Goal: Task Accomplishment & Management: Complete application form

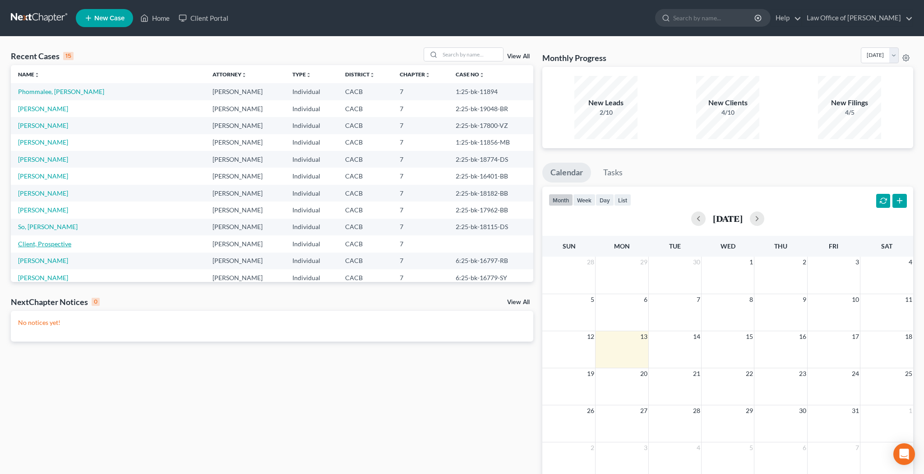
scroll to position [6, 0]
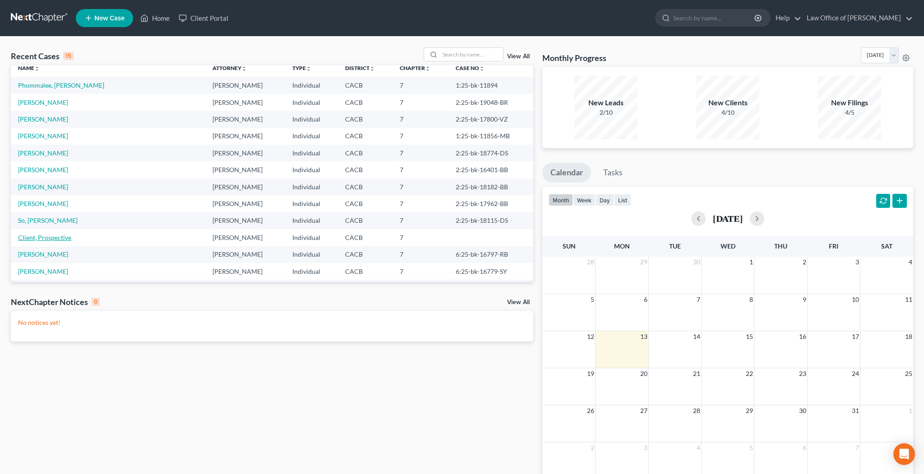
click at [45, 239] on link "Client, Prospective" at bounding box center [44, 237] width 53 height 8
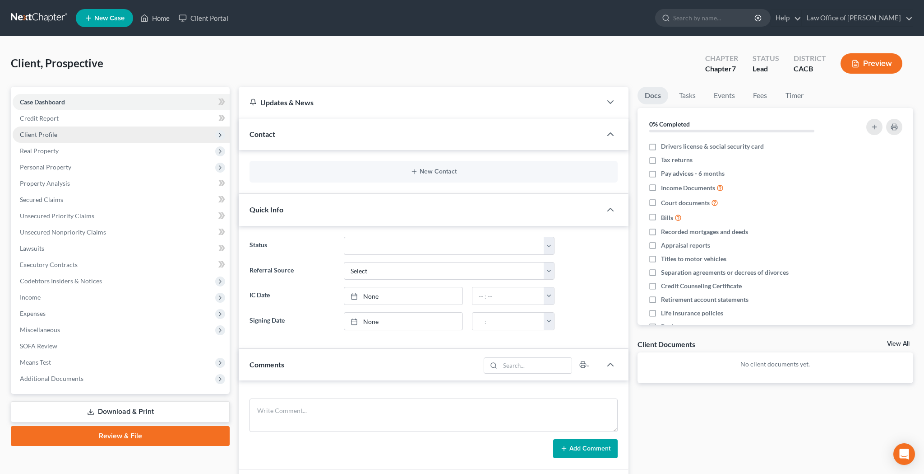
click at [48, 134] on span "Client Profile" at bounding box center [38, 134] width 37 height 8
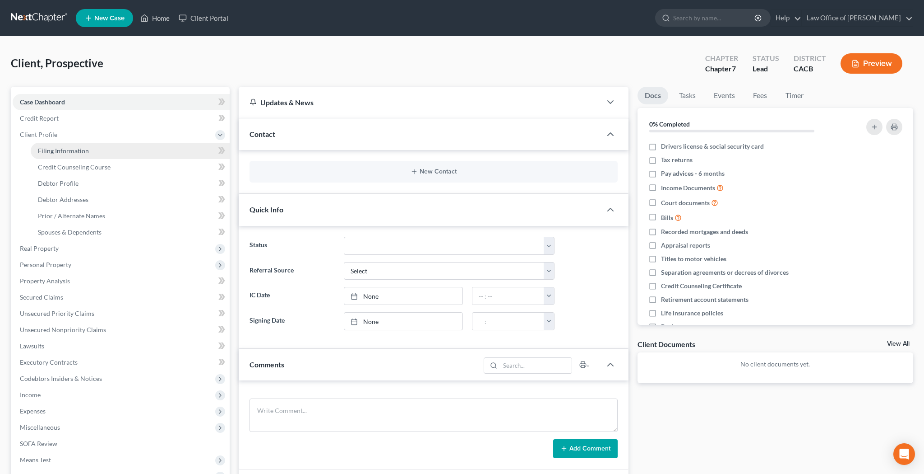
click at [53, 151] on span "Filing Information" at bounding box center [63, 151] width 51 height 8
select select "1"
select select "0"
select select "4"
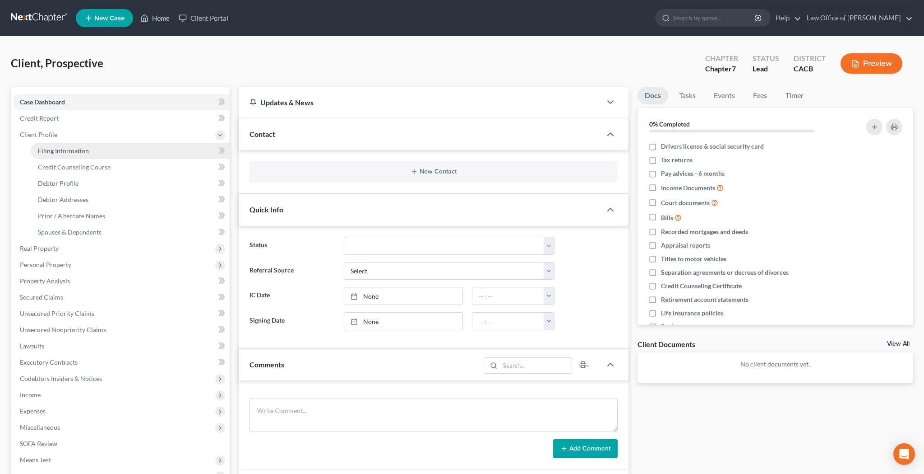
select select "0"
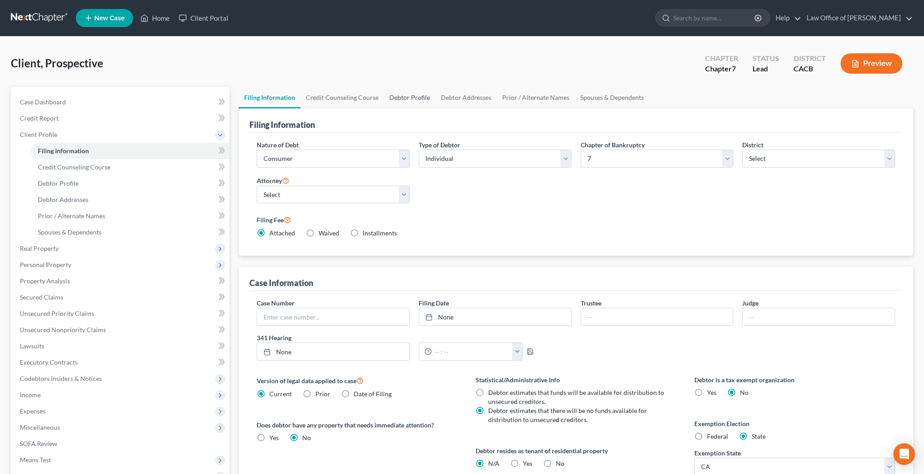
click at [413, 97] on link "Debtor Profile" at bounding box center [409, 98] width 51 height 22
select select "0"
select select "1"
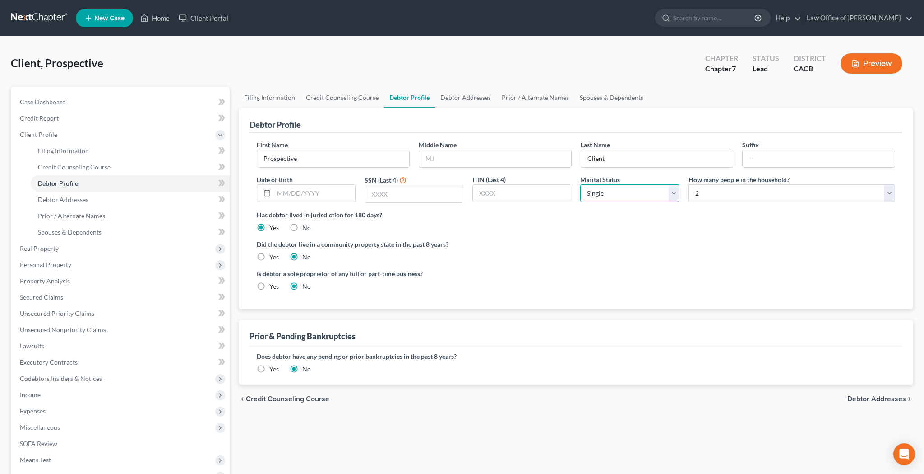
select select "1"
select select "2"
click at [274, 100] on link "Filing Information" at bounding box center [270, 98] width 62 height 22
select select "1"
select select "0"
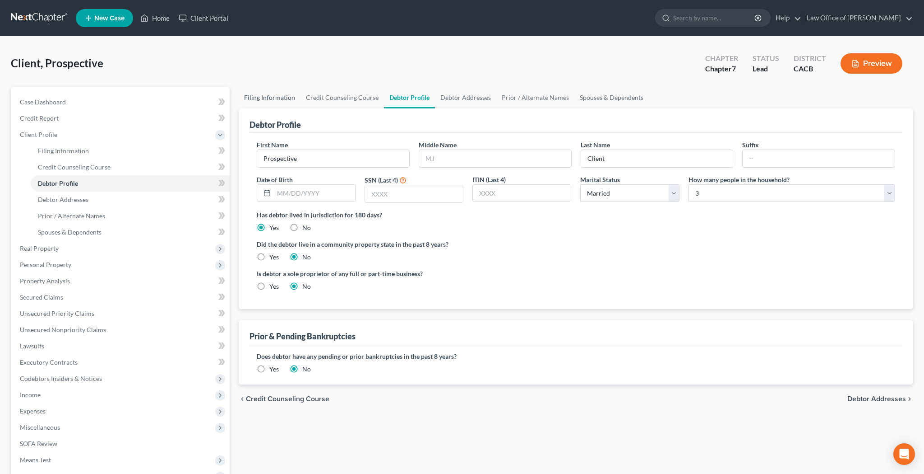
select select "0"
select select "7"
select select "0"
select select "4"
select select "0"
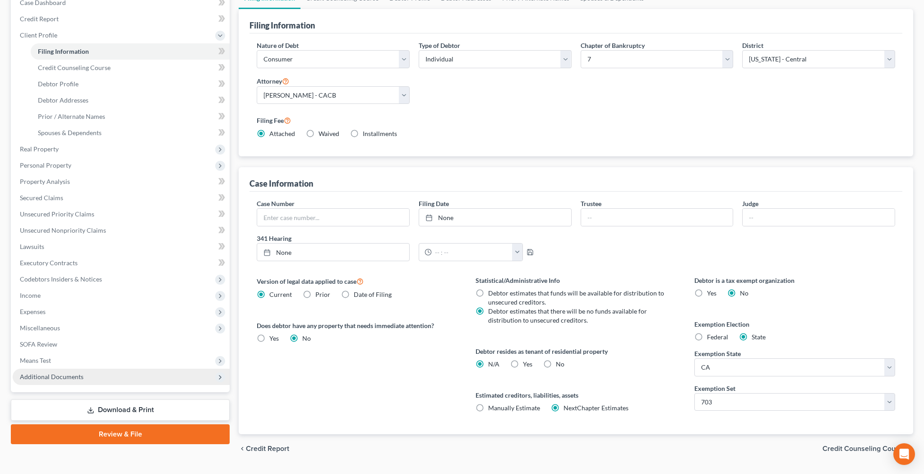
scroll to position [101, 0]
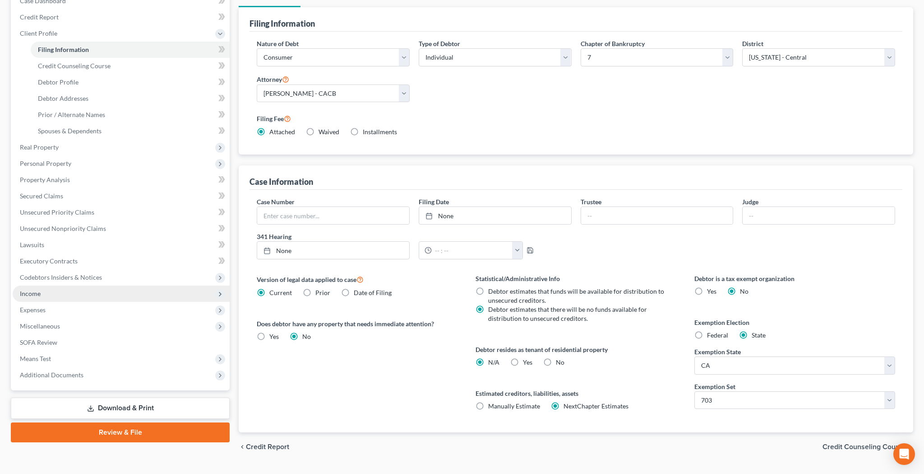
click at [64, 294] on span "Income" at bounding box center [121, 293] width 217 height 16
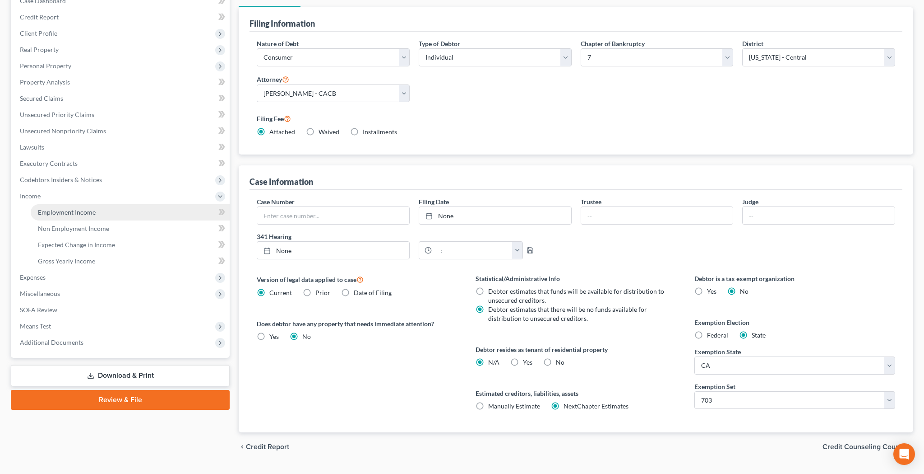
click at [69, 214] on span "Employment Income" at bounding box center [67, 212] width 58 height 8
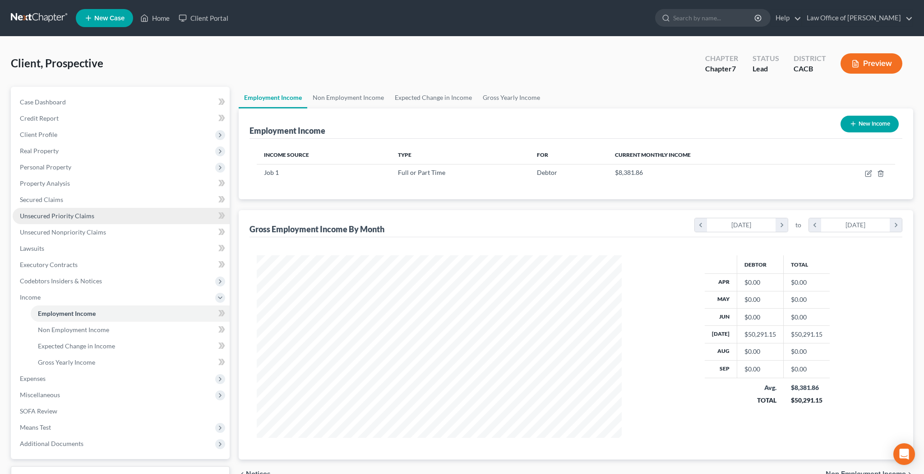
scroll to position [182, 383]
click at [869, 176] on icon "button" at bounding box center [868, 173] width 7 height 7
select select "0"
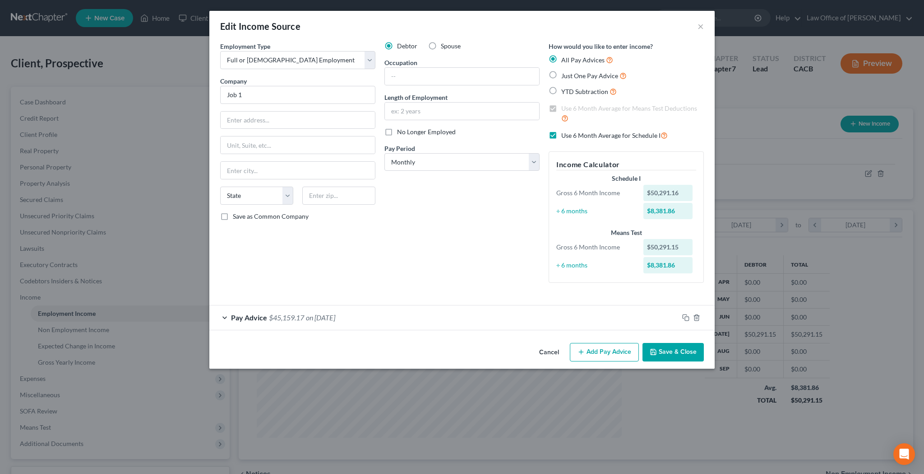
click at [223, 313] on div "Pay Advice $45,159.17 on [DATE]" at bounding box center [443, 317] width 469 height 24
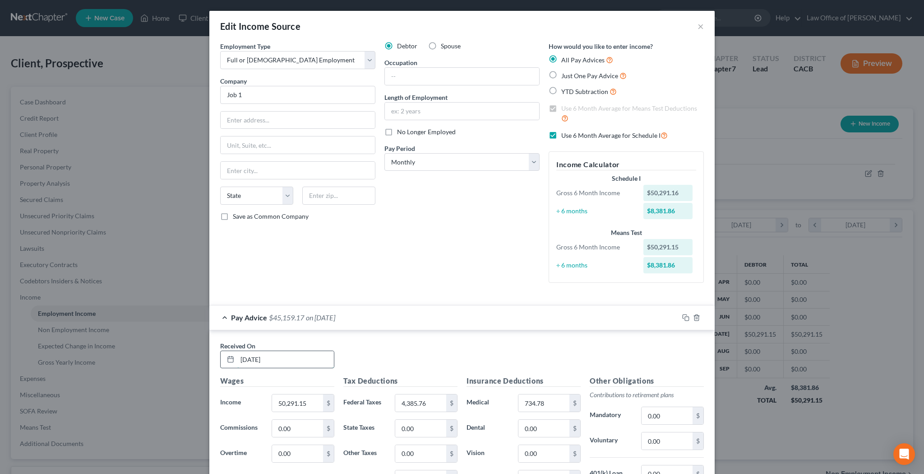
click at [280, 354] on input "[DATE]" at bounding box center [285, 359] width 97 height 17
click at [380, 353] on div "Received On * 90/01/25" at bounding box center [462, 358] width 493 height 35
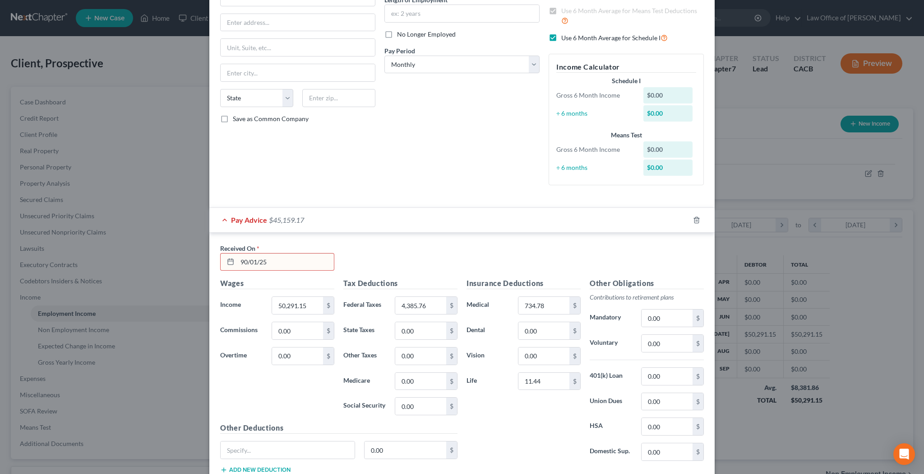
scroll to position [103, 0]
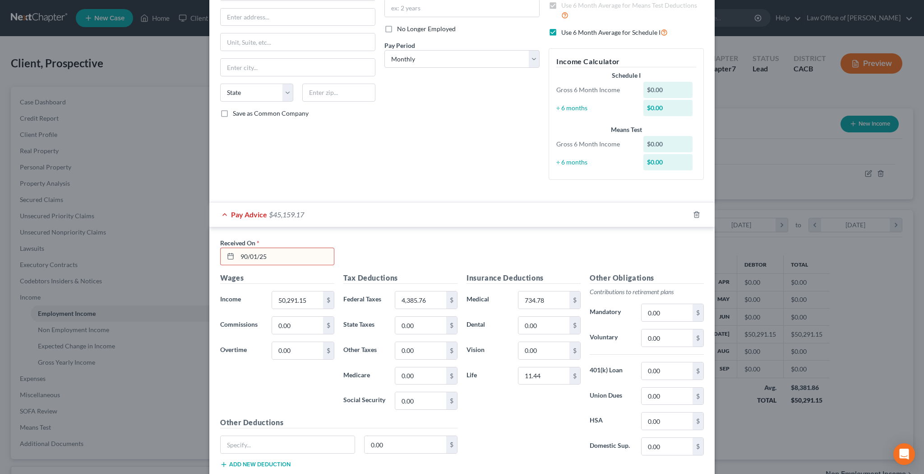
click at [249, 255] on input "90/01/25" at bounding box center [285, 256] width 97 height 17
type input "[DATE]"
click at [300, 296] on input "50,291.15" at bounding box center [297, 299] width 51 height 17
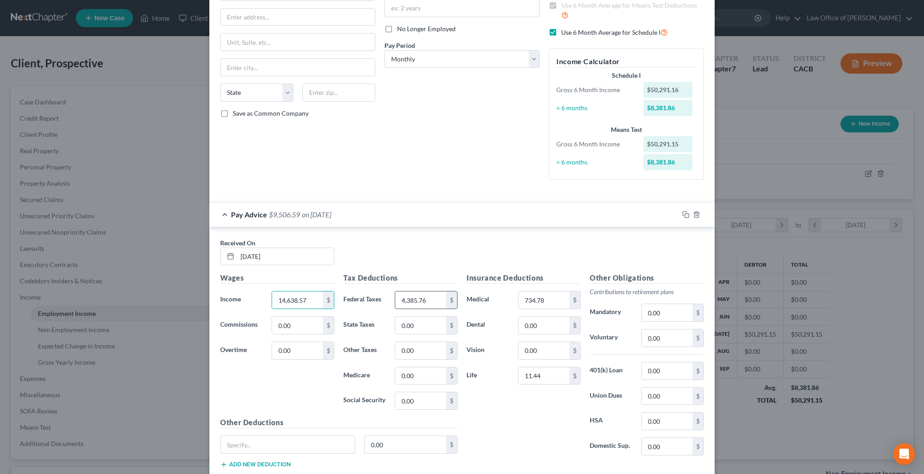
type input "14,638.57"
click at [423, 298] on input "4,385.76" at bounding box center [420, 299] width 51 height 17
click at [533, 297] on input "734.78" at bounding box center [544, 299] width 51 height 17
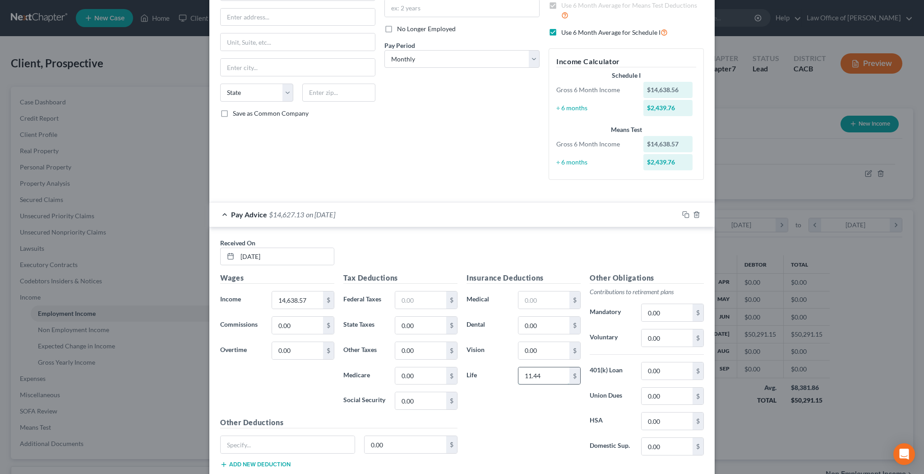
click at [545, 372] on input "11.44" at bounding box center [544, 375] width 51 height 17
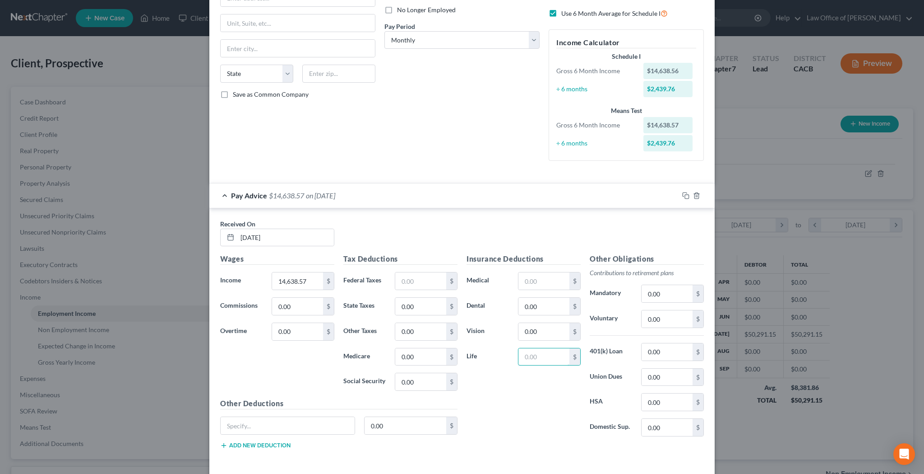
scroll to position [121, 0]
click at [414, 279] on input "text" at bounding box center [420, 281] width 51 height 17
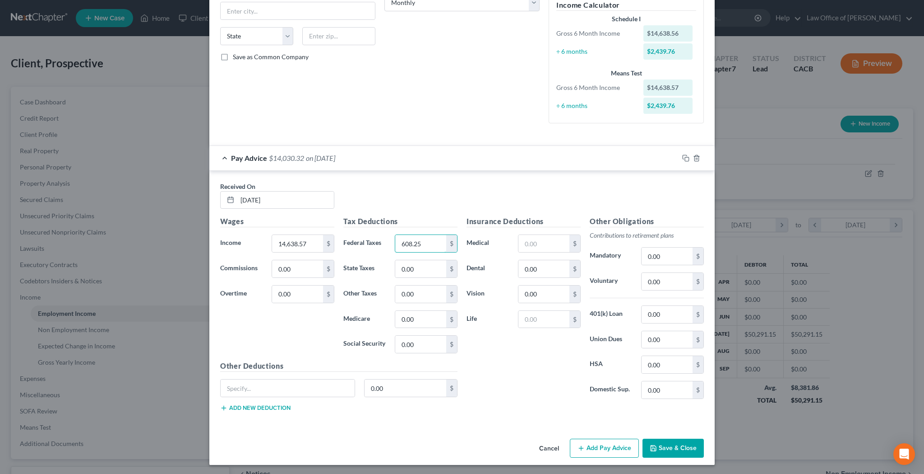
scroll to position [159, 0]
type input "608.25"
click at [673, 447] on button "Save & Close" at bounding box center [673, 448] width 61 height 19
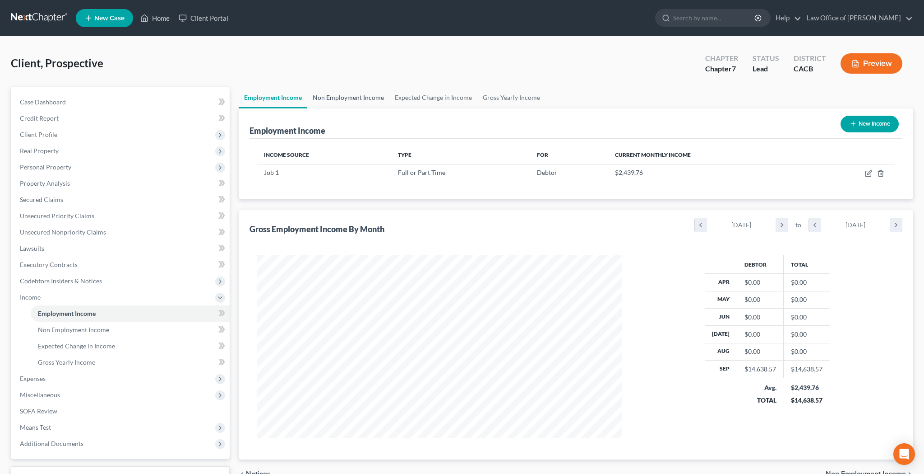
click at [355, 99] on link "Non Employment Income" at bounding box center [348, 98] width 82 height 22
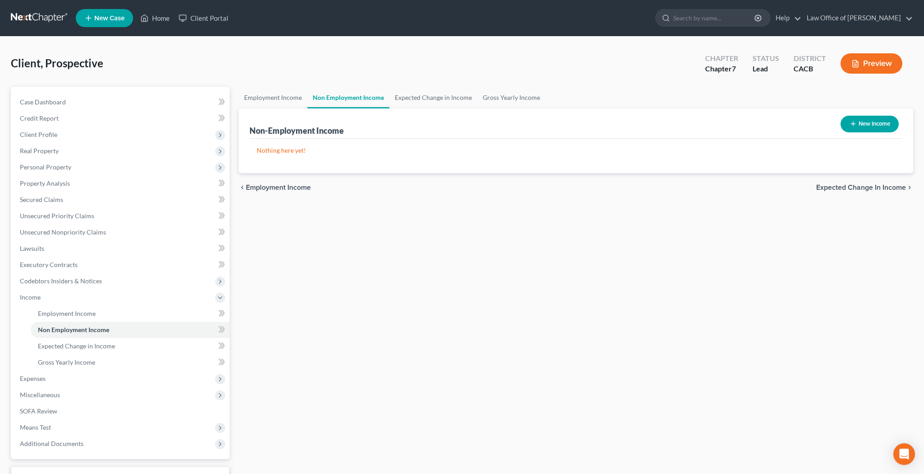
click at [870, 119] on button "New Income" at bounding box center [870, 124] width 58 height 17
select select "0"
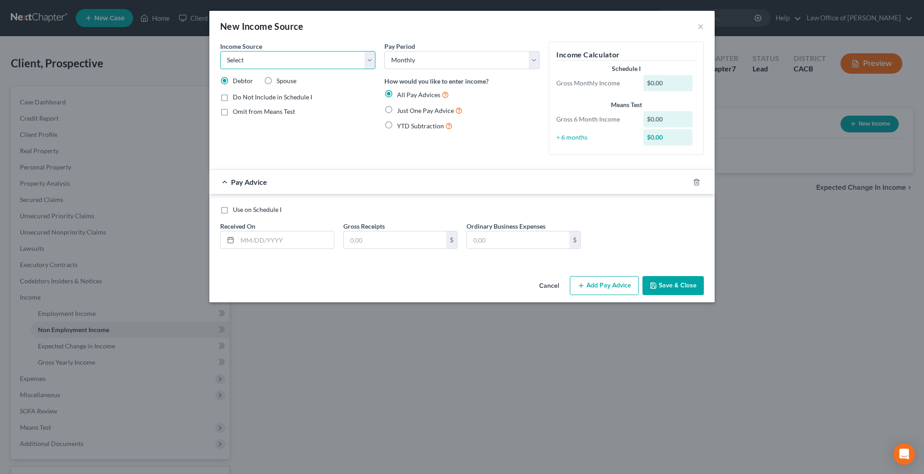
select select "8"
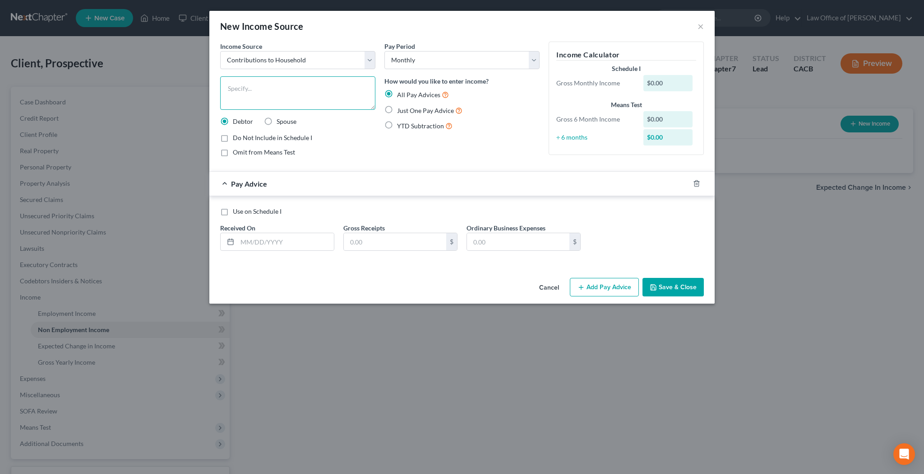
click at [296, 90] on textarea at bounding box center [297, 92] width 155 height 33
type textarea "Contributions from Roommate"
click at [269, 232] on div at bounding box center [277, 241] width 114 height 18
click at [269, 237] on input "text" at bounding box center [285, 241] width 97 height 17
type input "[DATE]"
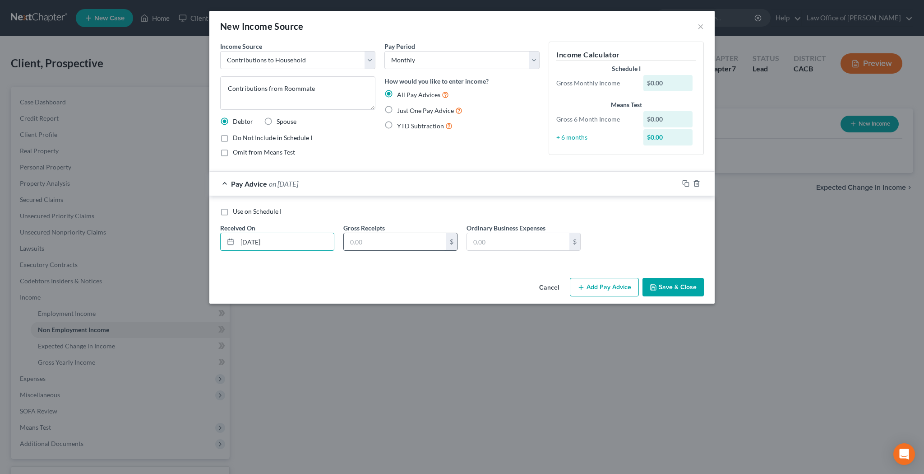
click at [372, 245] on input "text" at bounding box center [395, 241] width 102 height 17
click at [397, 107] on label "Just One Pay Advice" at bounding box center [429, 110] width 65 height 10
click at [401, 107] on input "Just One Pay Advice" at bounding box center [404, 108] width 6 height 6
radio input "true"
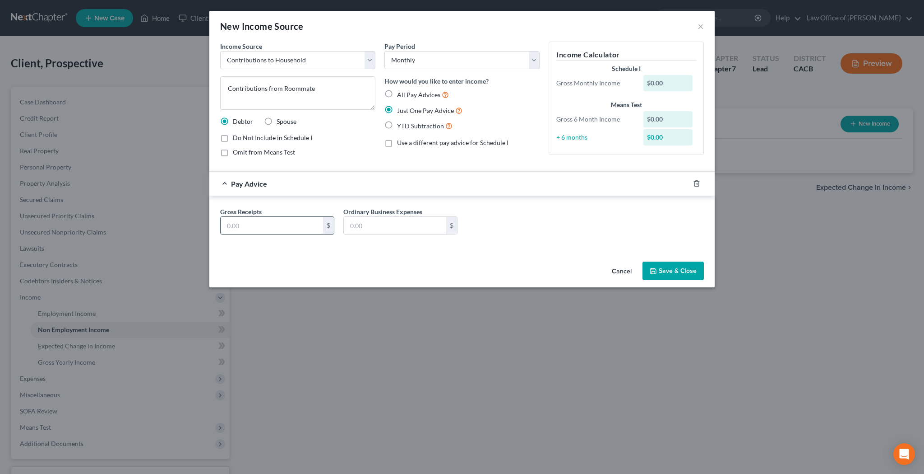
click at [279, 222] on input "text" at bounding box center [272, 225] width 102 height 17
type input "1,163"
click at [666, 269] on button "Save & Close" at bounding box center [673, 270] width 61 height 19
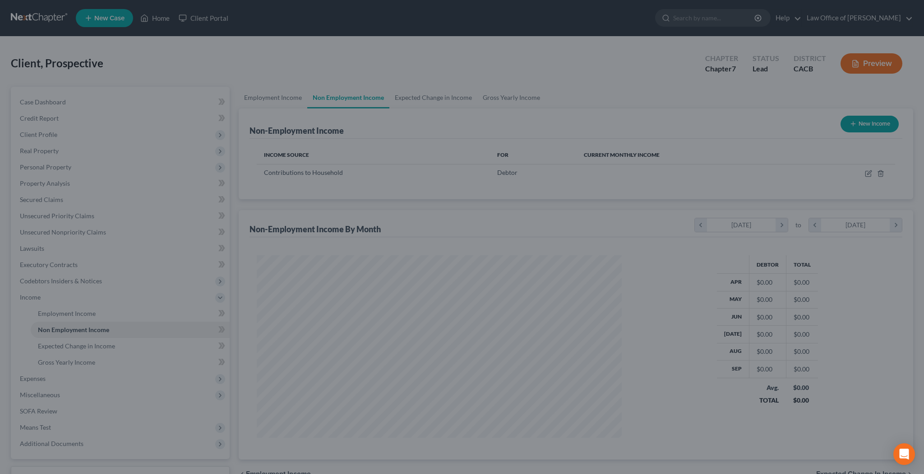
scroll to position [182, 383]
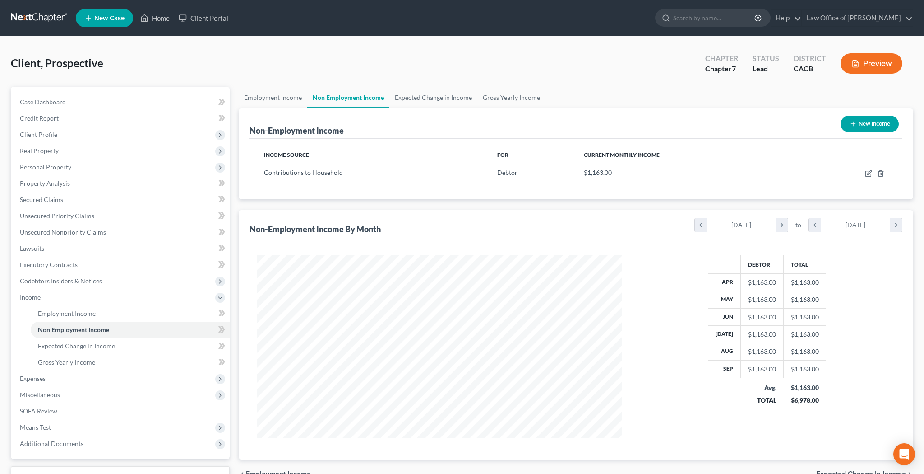
click at [853, 125] on icon "button" at bounding box center [853, 123] width 7 height 7
select select "0"
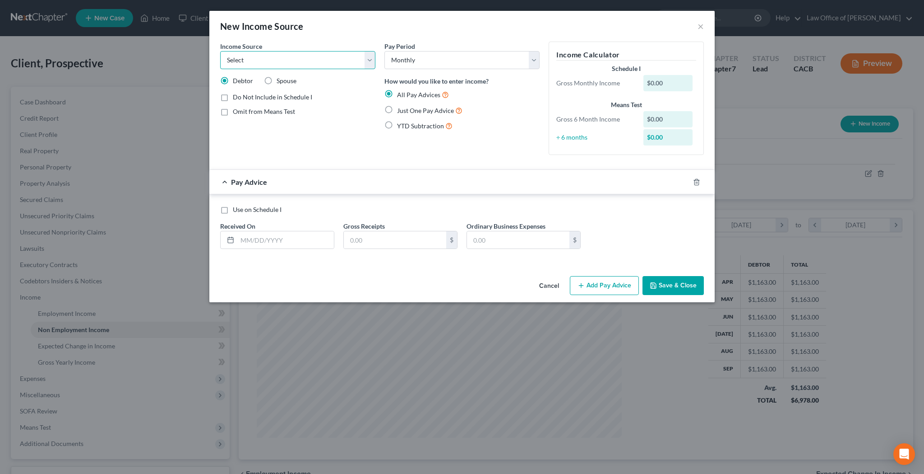
select select "2"
click at [397, 108] on label "Just One Pay Advice" at bounding box center [429, 110] width 65 height 10
click at [401, 108] on input "Just One Pay Advice" at bounding box center [404, 108] width 6 height 6
radio input "true"
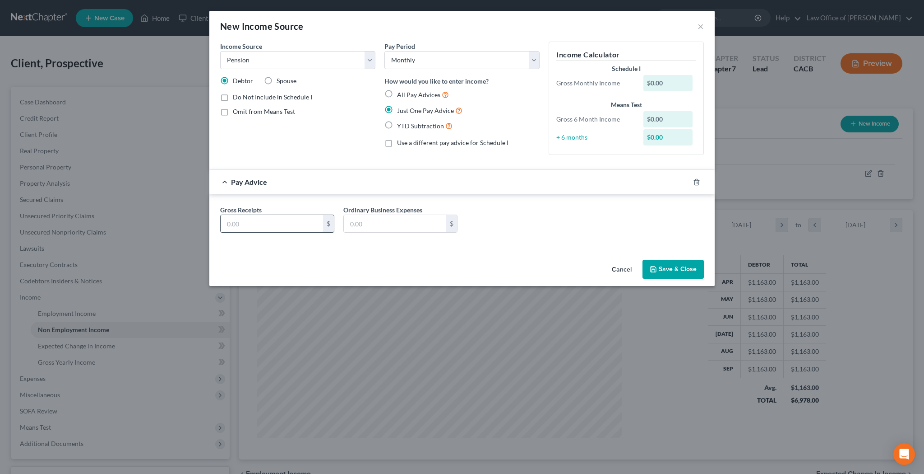
click at [288, 230] on input "text" at bounding box center [272, 223] width 102 height 17
type input "6,644"
click at [664, 270] on button "Save & Close" at bounding box center [673, 269] width 61 height 19
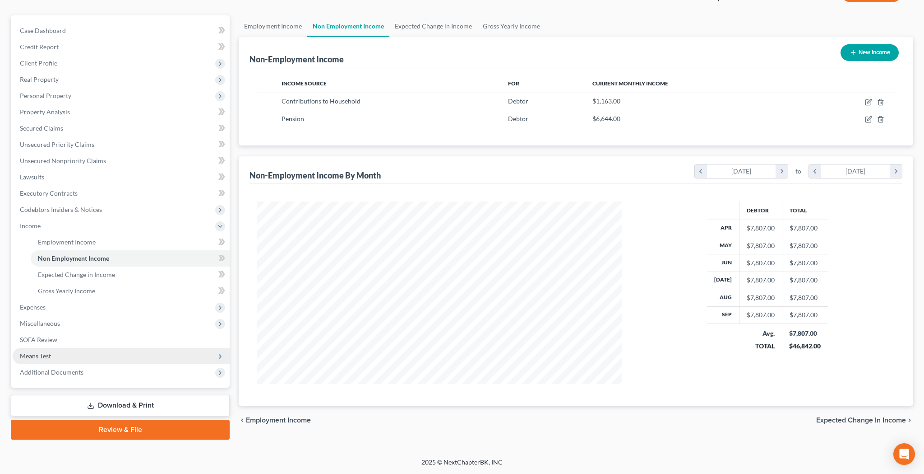
scroll to position [71, 0]
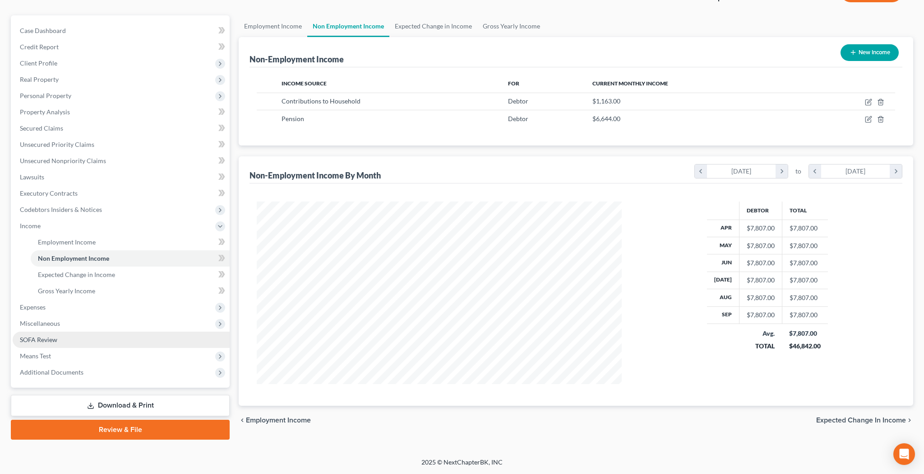
click at [62, 339] on link "SOFA Review" at bounding box center [121, 339] width 217 height 16
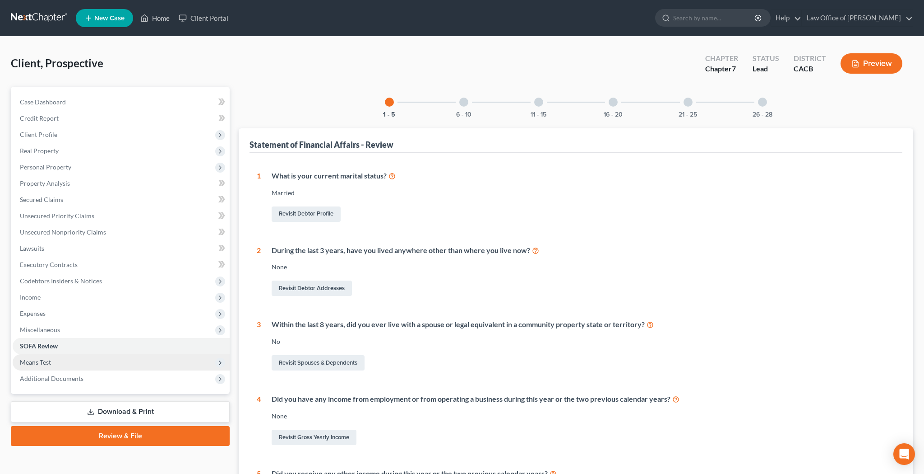
click at [61, 359] on span "Means Test" at bounding box center [121, 362] width 217 height 16
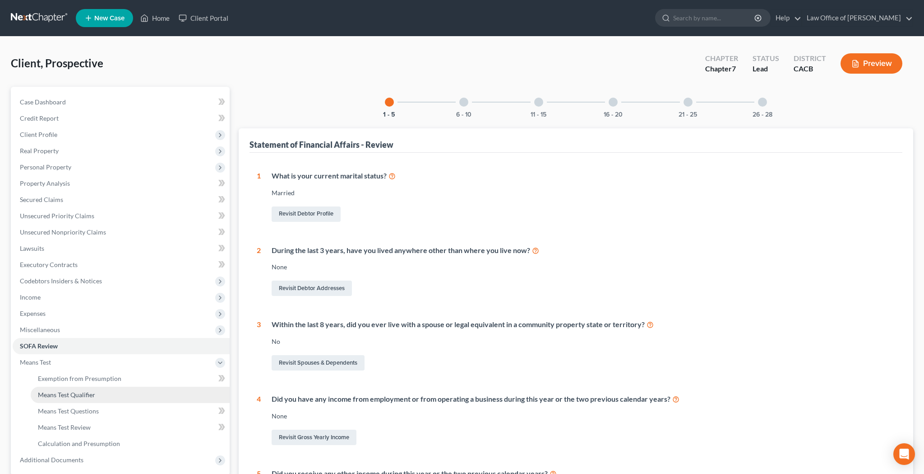
click at [63, 394] on span "Means Test Qualifier" at bounding box center [66, 394] width 57 height 8
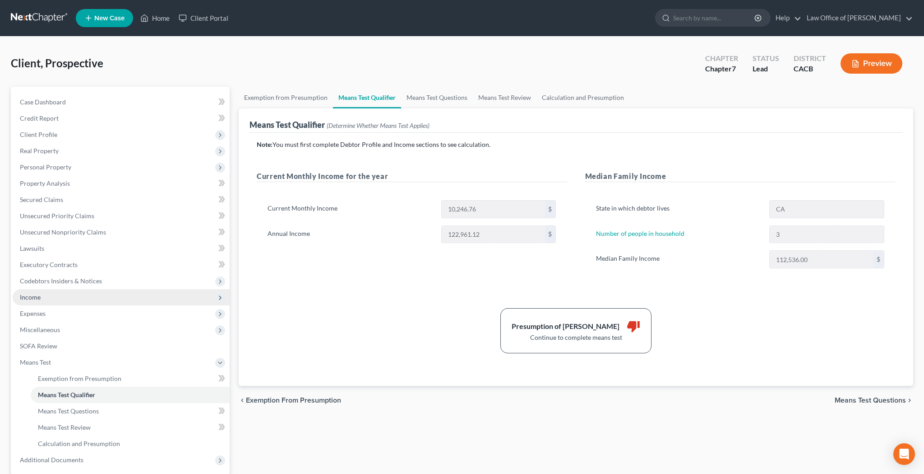
click at [51, 296] on span "Income" at bounding box center [121, 297] width 217 height 16
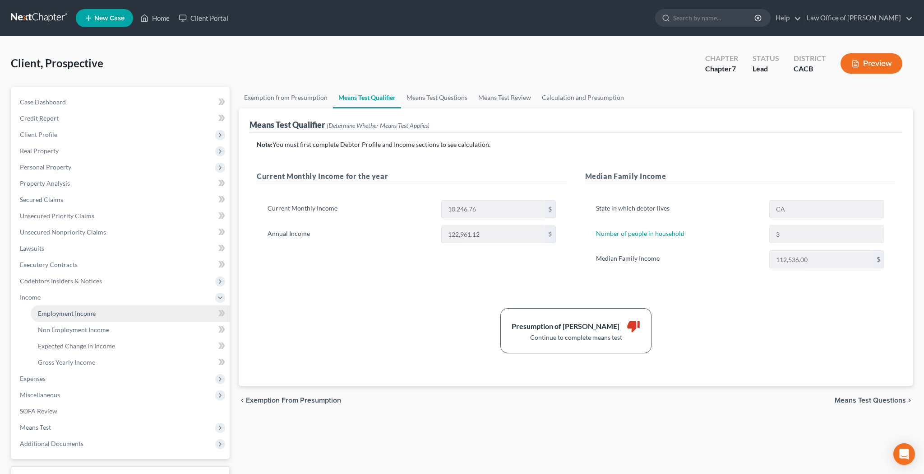
click at [52, 315] on span "Employment Income" at bounding box center [67, 313] width 58 height 8
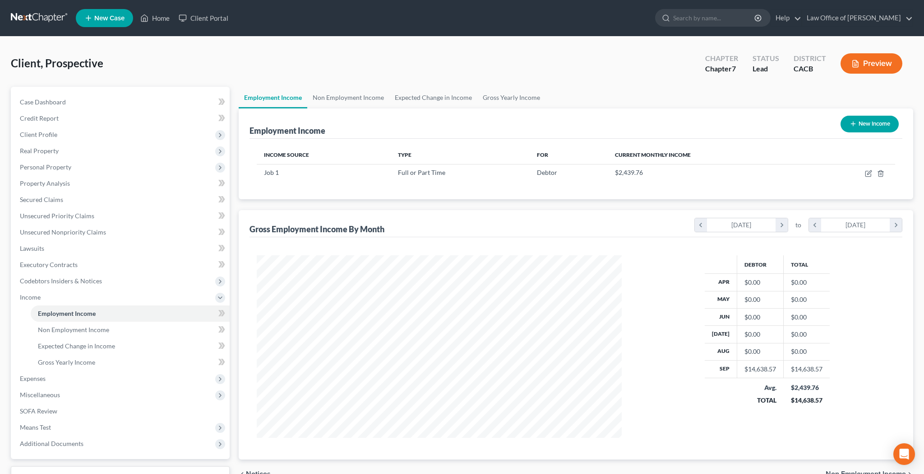
scroll to position [182, 383]
click at [870, 174] on icon "button" at bounding box center [868, 173] width 7 height 7
select select "0"
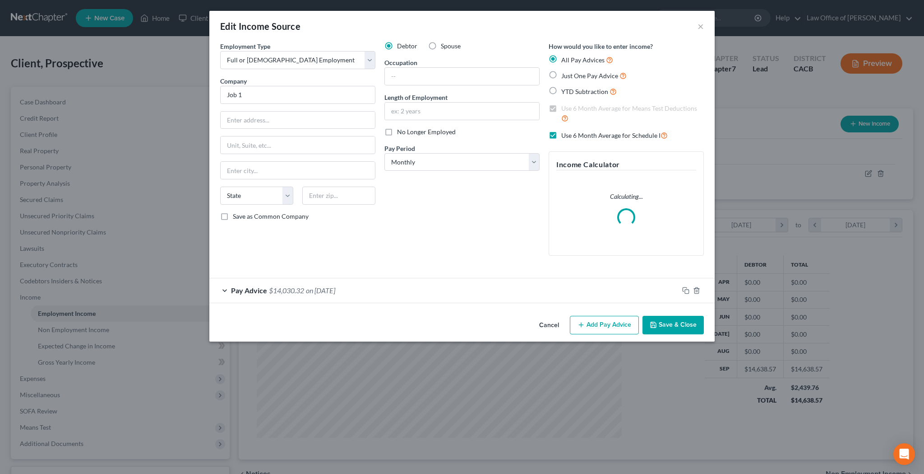
click at [223, 289] on div "Pay Advice $14,030.32 on [DATE]" at bounding box center [443, 290] width 469 height 24
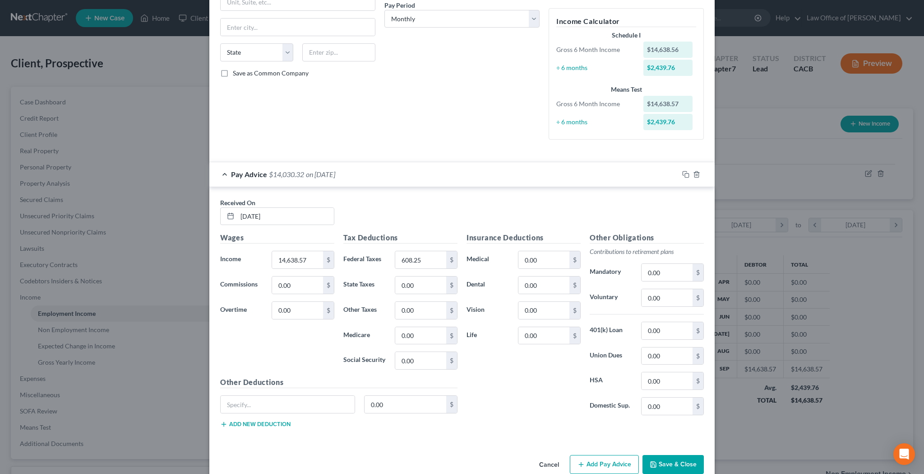
scroll to position [147, 0]
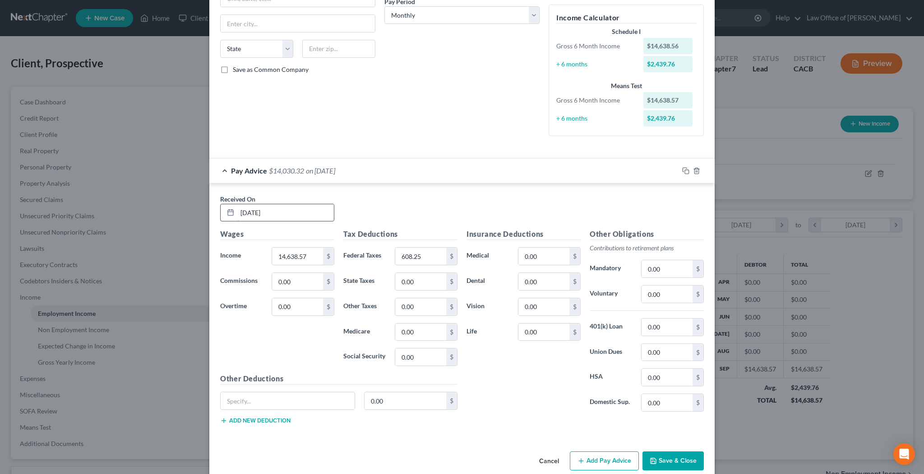
click at [248, 211] on input "[DATE]" at bounding box center [285, 212] width 97 height 17
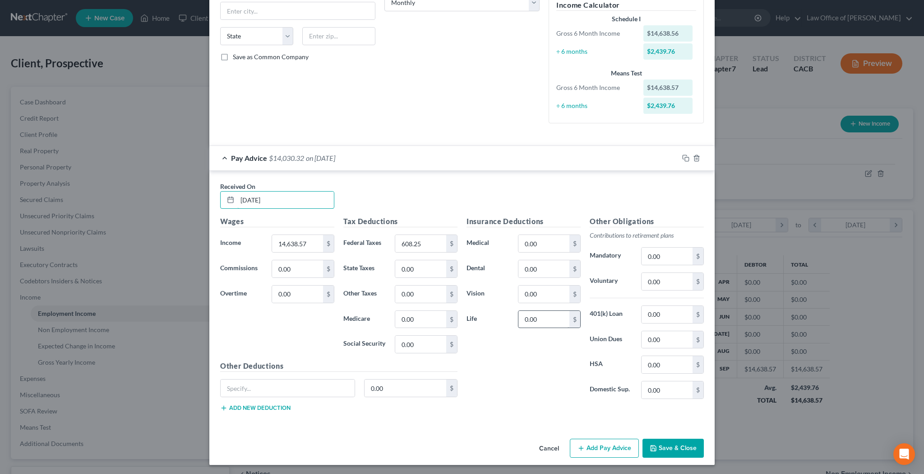
scroll to position [159, 0]
type input "[DATE]"
click at [666, 445] on button "Save & Close" at bounding box center [673, 448] width 61 height 19
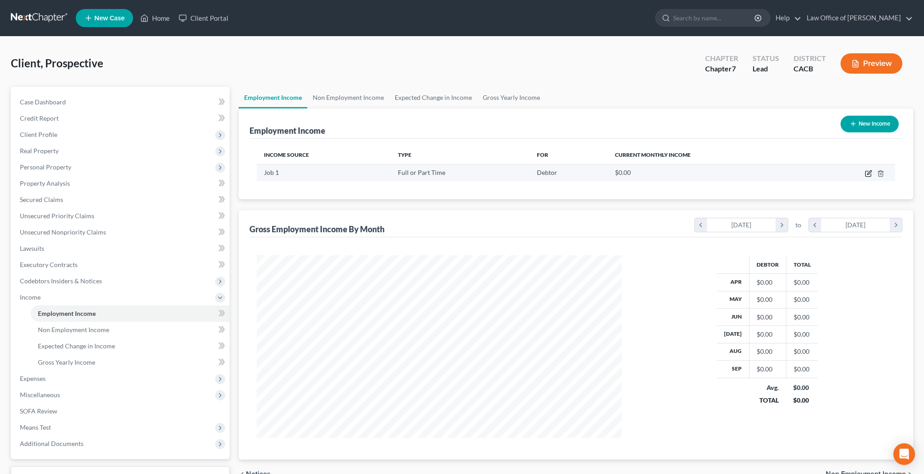
click at [867, 174] on icon "button" at bounding box center [868, 173] width 7 height 7
select select "0"
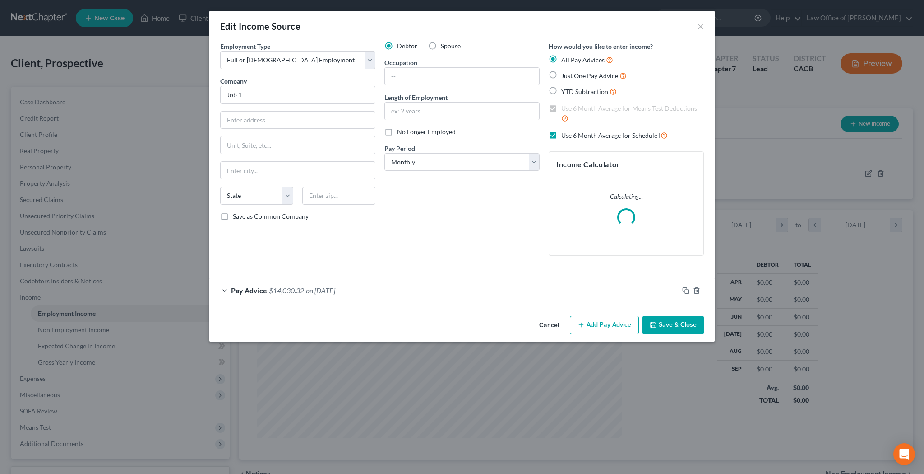
click at [598, 321] on button "Add Pay Advice" at bounding box center [604, 325] width 69 height 19
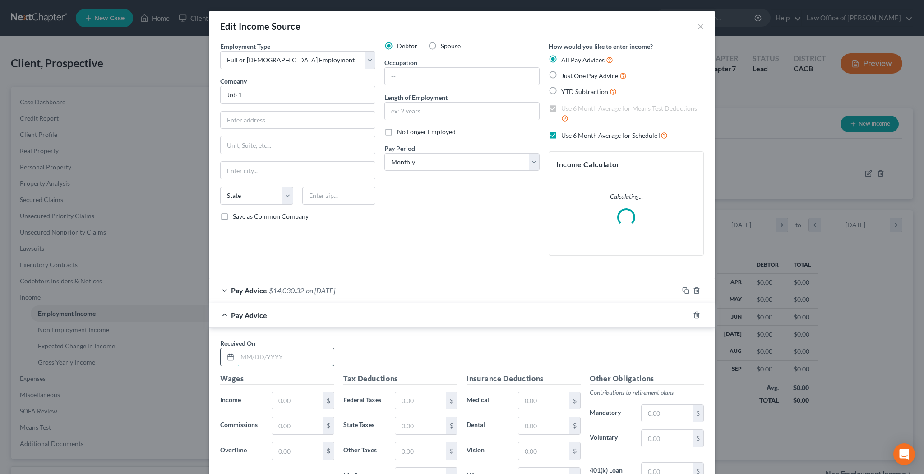
click at [300, 357] on input "text" at bounding box center [285, 356] width 97 height 17
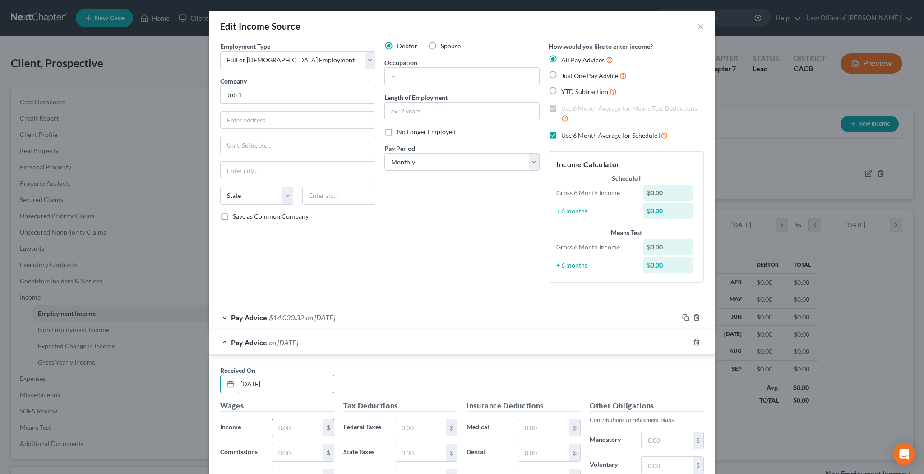
type input "[DATE]"
click at [289, 434] on div "$" at bounding box center [303, 427] width 63 height 18
click at [289, 427] on input "text" at bounding box center [297, 427] width 51 height 17
type input "9,000"
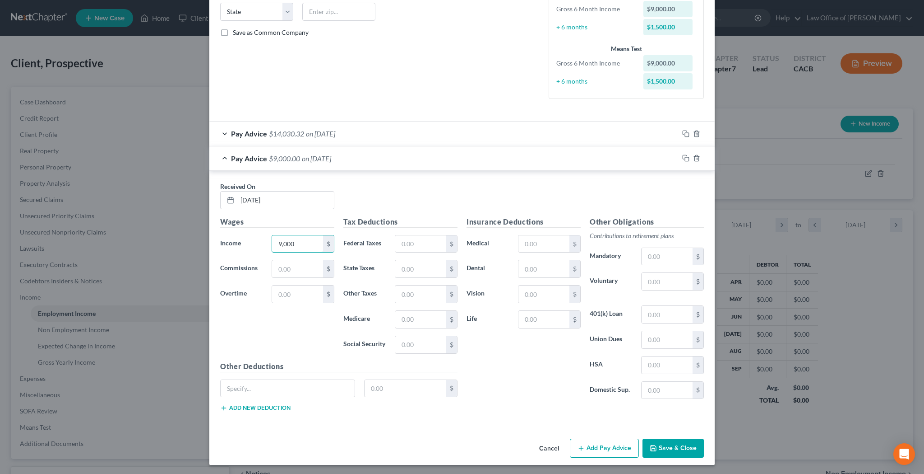
scroll to position [183, 0]
click at [666, 447] on button "Save & Close" at bounding box center [673, 448] width 61 height 19
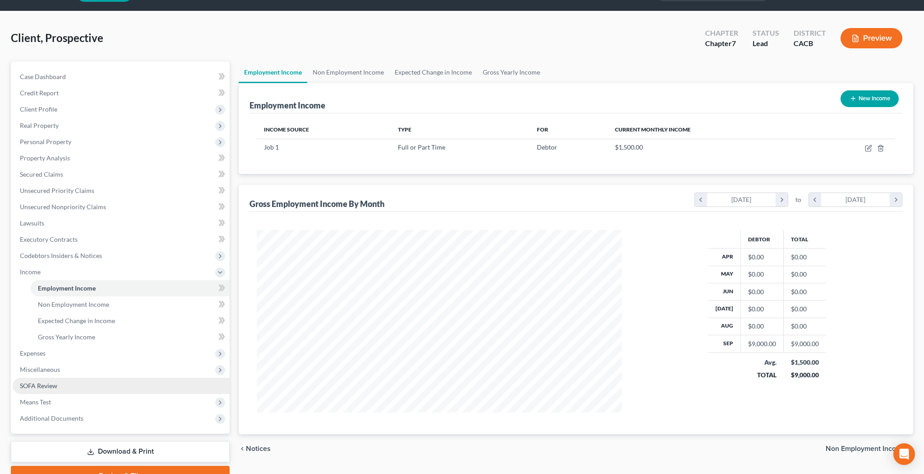
scroll to position [27, 0]
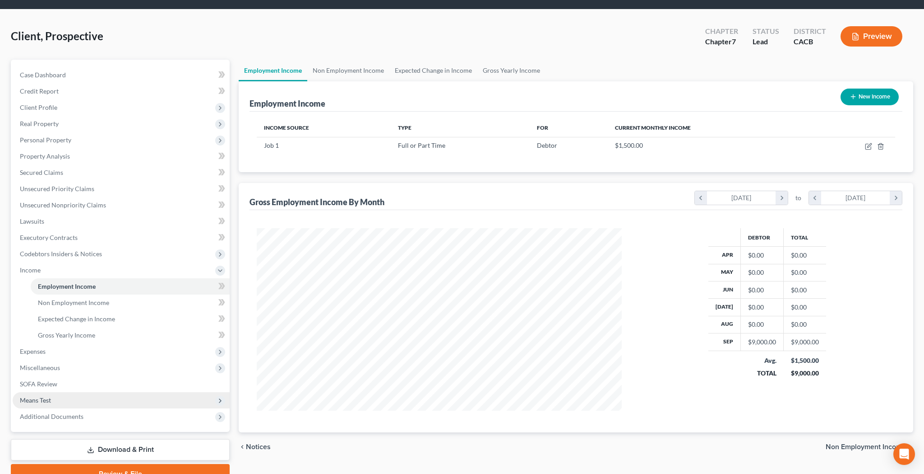
click at [65, 397] on span "Means Test" at bounding box center [121, 400] width 217 height 16
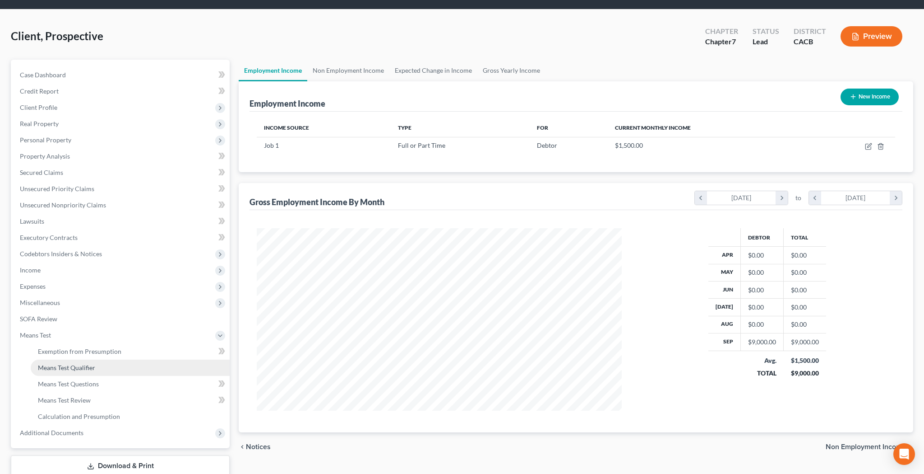
click at [69, 369] on span "Means Test Qualifier" at bounding box center [66, 367] width 57 height 8
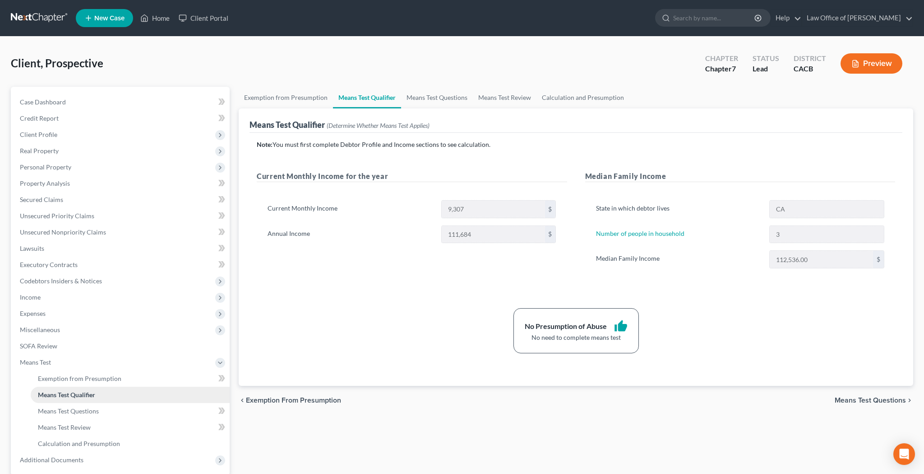
click at [71, 395] on span "Means Test Qualifier" at bounding box center [66, 394] width 57 height 8
click at [54, 300] on span "Income" at bounding box center [121, 297] width 217 height 16
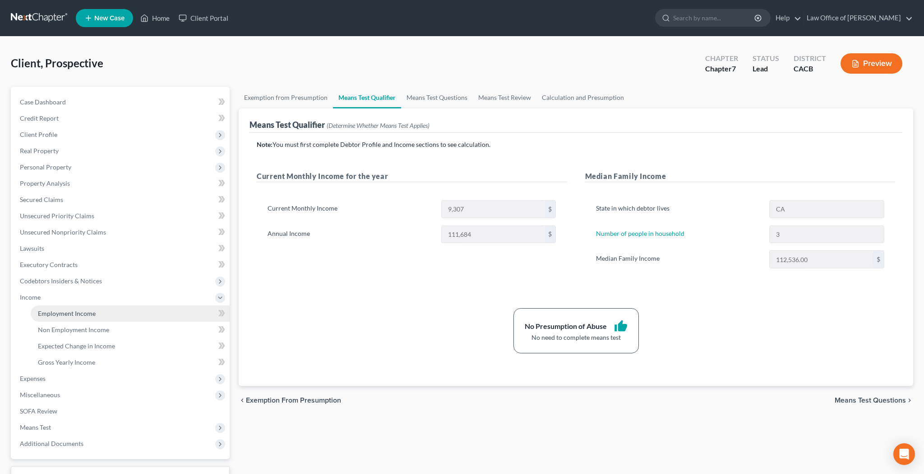
click at [59, 315] on span "Employment Income" at bounding box center [67, 313] width 58 height 8
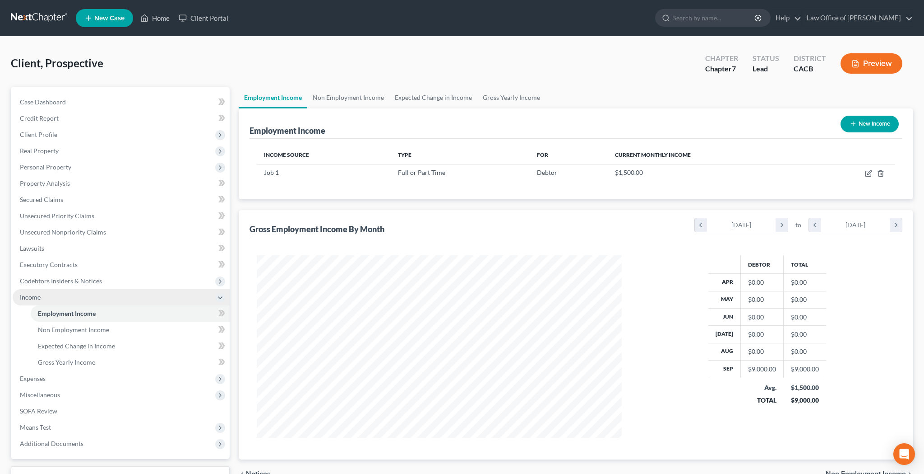
scroll to position [182, 383]
click at [867, 175] on icon "button" at bounding box center [868, 173] width 7 height 7
select select "0"
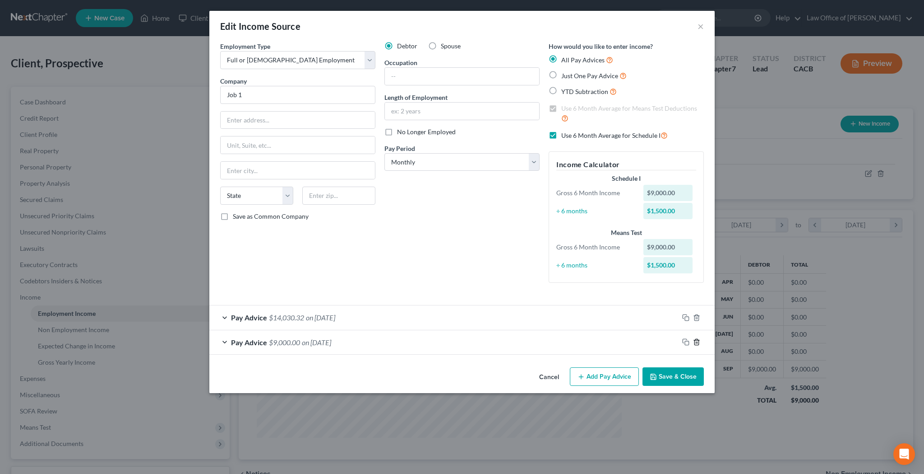
click at [696, 339] on icon "button" at bounding box center [696, 341] width 7 height 7
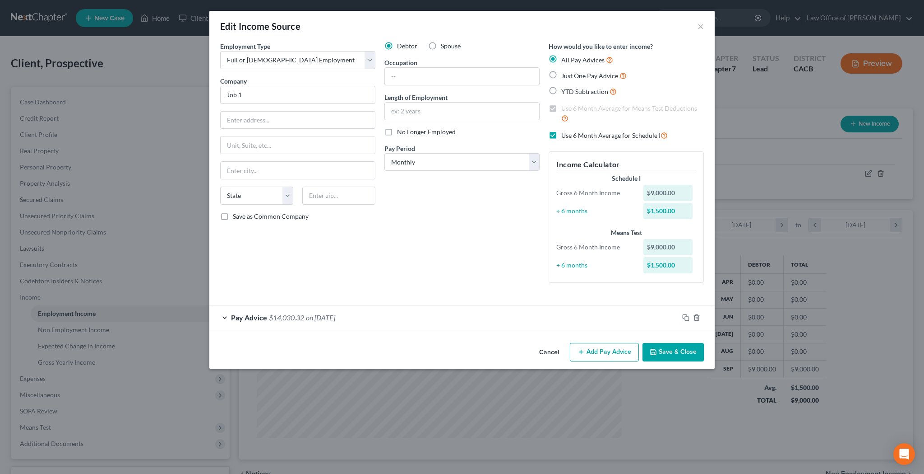
click at [223, 313] on div "Pay Advice $14,030.32 on [DATE]" at bounding box center [443, 317] width 469 height 24
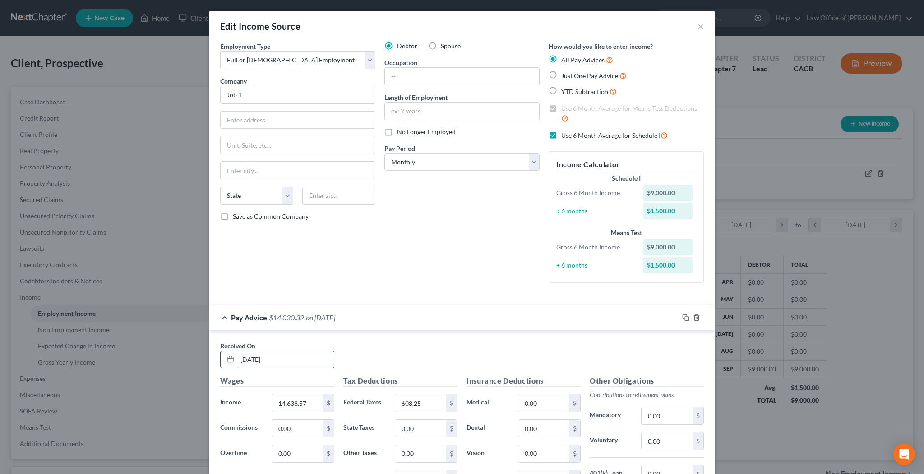
click at [248, 359] on input "[DATE]" at bounding box center [285, 359] width 97 height 17
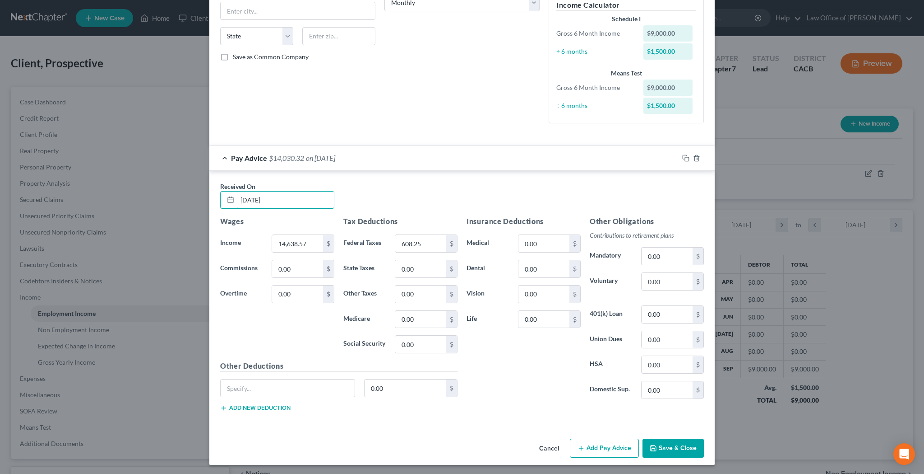
scroll to position [159, 0]
type input "[DATE]"
click at [663, 443] on button "Save & Close" at bounding box center [673, 448] width 61 height 19
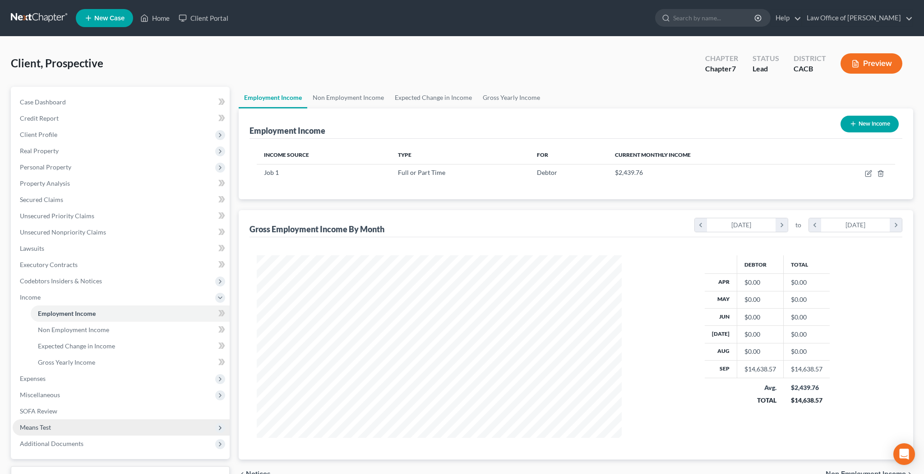
click at [53, 423] on span "Means Test" at bounding box center [121, 427] width 217 height 16
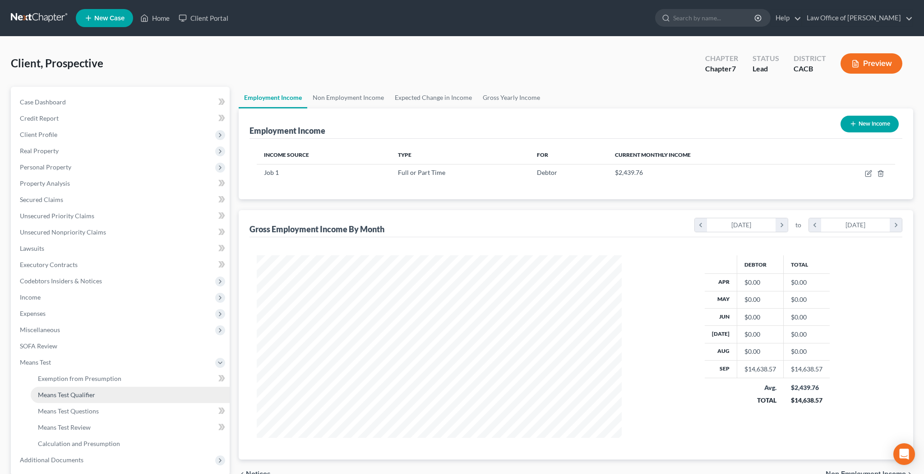
click at [65, 392] on span "Means Test Qualifier" at bounding box center [66, 394] width 57 height 8
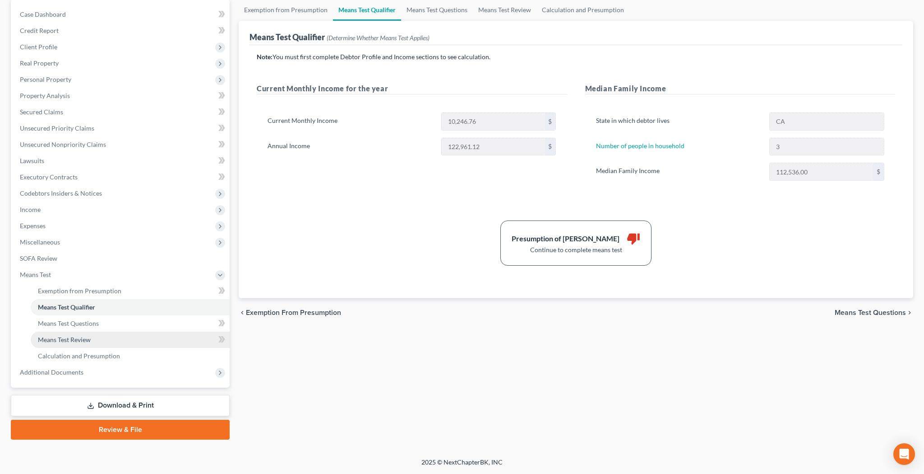
scroll to position [88, 0]
click at [92, 325] on span "Means Test Questions" at bounding box center [68, 323] width 61 height 8
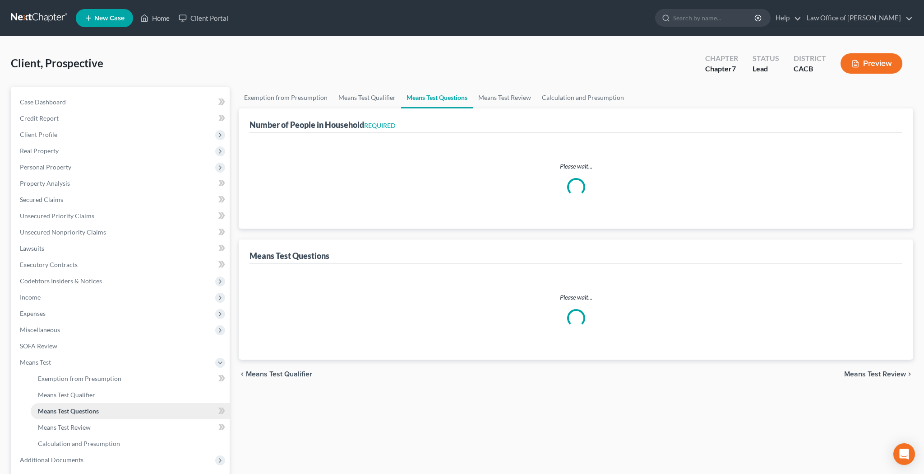
select select "1"
select select "45"
select select "1"
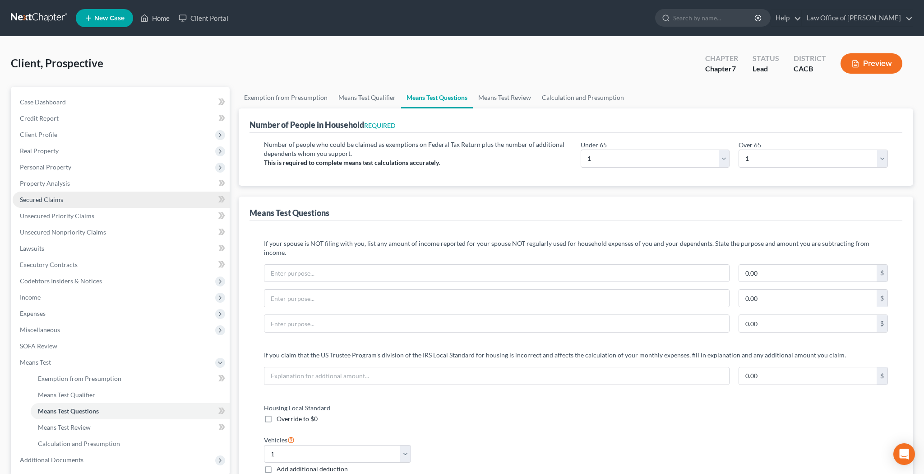
click at [75, 195] on link "Secured Claims" at bounding box center [121, 199] width 217 height 16
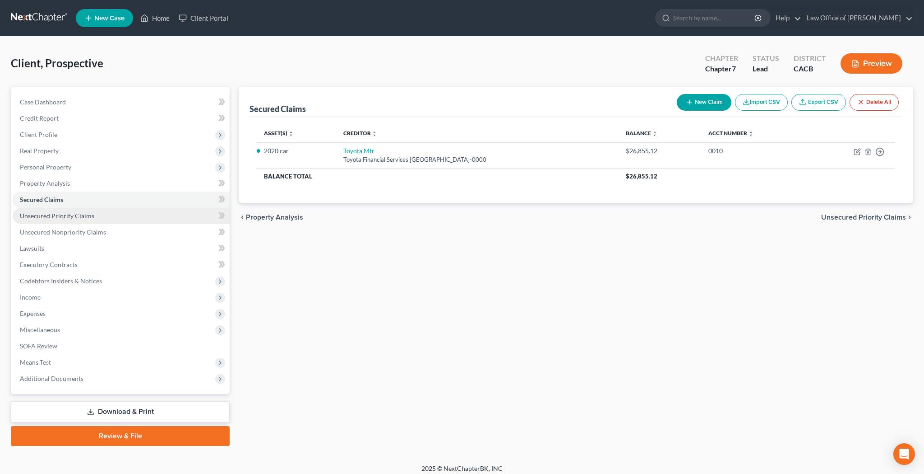
click at [69, 218] on span "Unsecured Priority Claims" at bounding box center [57, 216] width 74 height 8
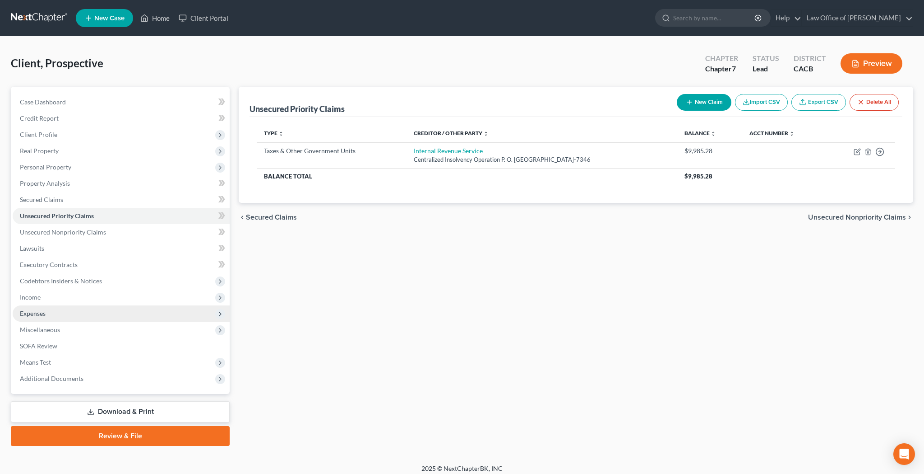
click at [55, 317] on span "Expenses" at bounding box center [121, 313] width 217 height 16
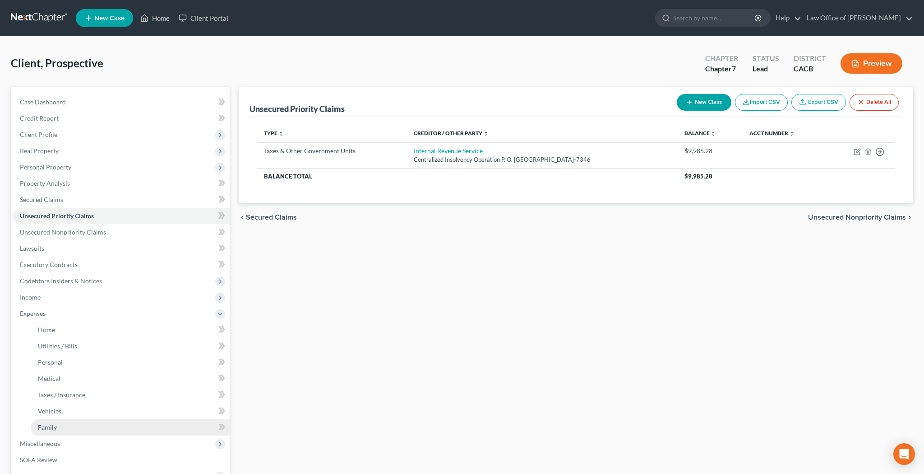
click at [55, 424] on span "Family" at bounding box center [47, 427] width 19 height 8
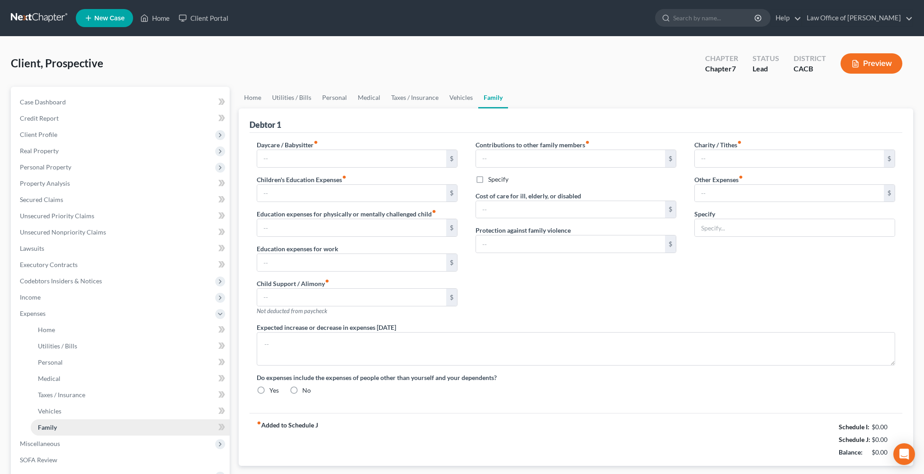
type input "0.00"
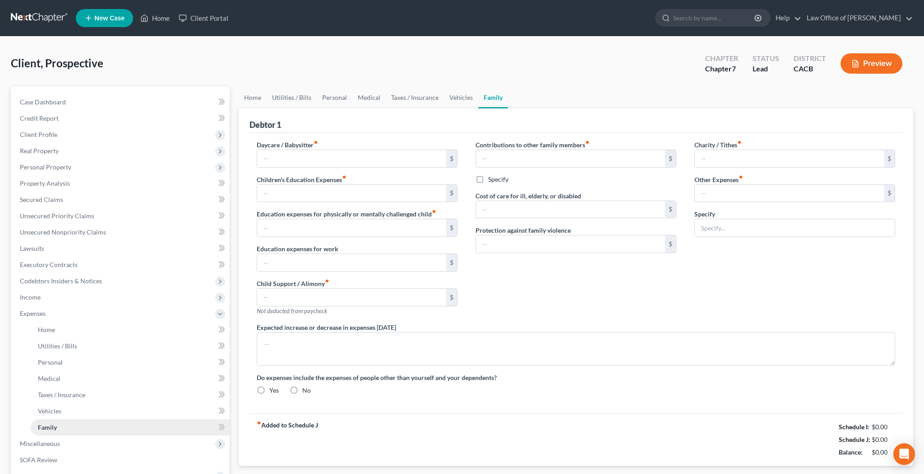
type input "0.00"
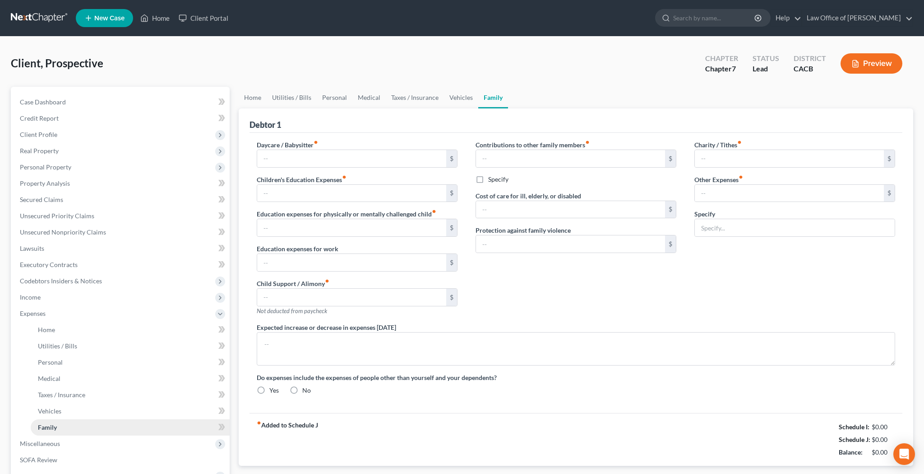
radio input "true"
click at [317, 293] on input "0.00" at bounding box center [351, 296] width 189 height 17
type input "1"
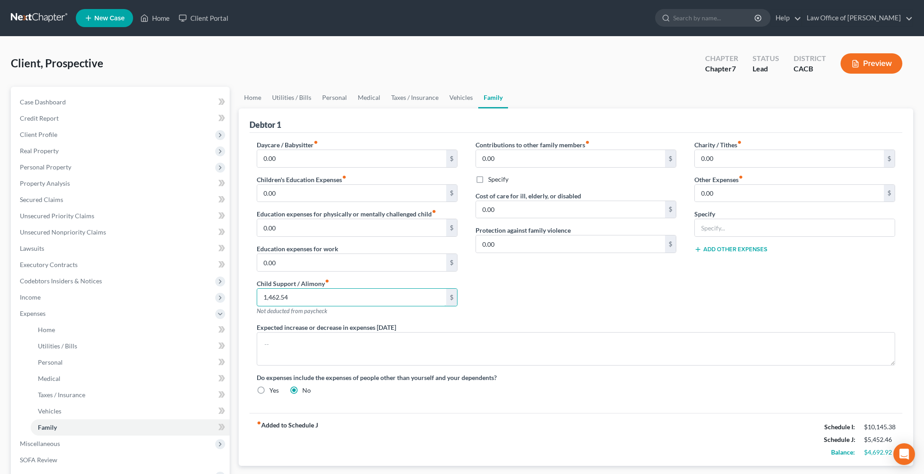
type input "1,462.54"
click at [526, 302] on div "Contributions to other family members fiber_manual_record 0.00 $ Specify Cost o…" at bounding box center [576, 231] width 219 height 182
drag, startPoint x: 321, startPoint y: 297, endPoint x: 250, endPoint y: 299, distance: 70.4
click at [250, 299] on div "Daycare / Babysitter fiber_manual_record 0.00 $ Children's Education Expenses f…" at bounding box center [357, 231] width 219 height 182
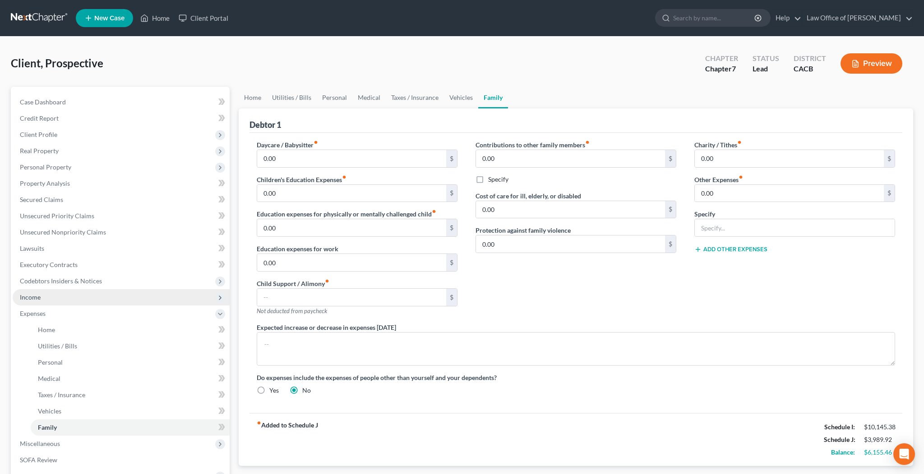
click at [78, 297] on span "Income" at bounding box center [121, 297] width 217 height 16
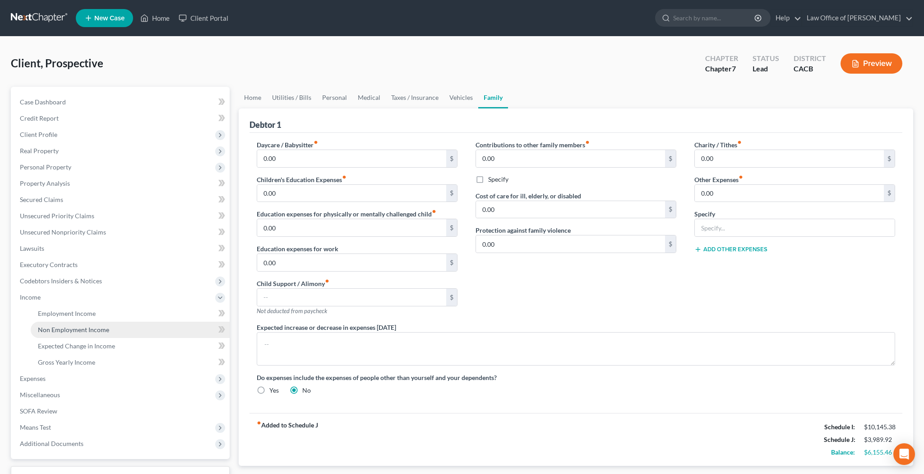
click at [117, 327] on link "Non Employment Income" at bounding box center [130, 329] width 199 height 16
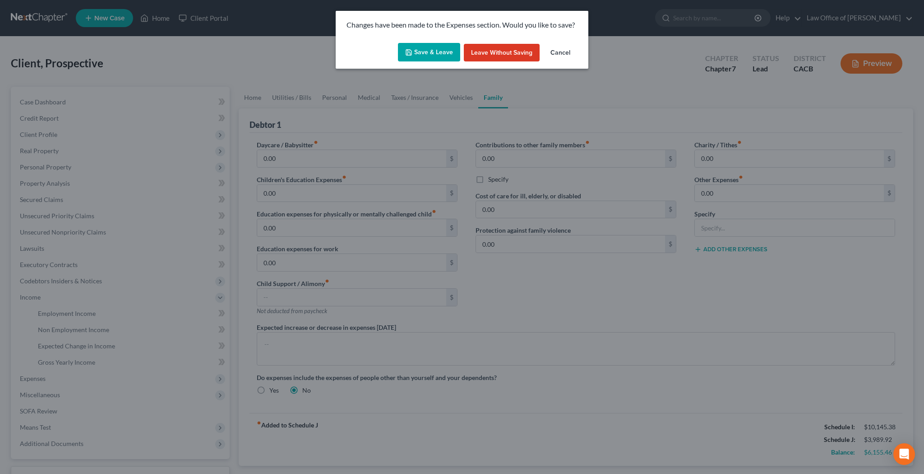
click at [437, 51] on button "Save & Leave" at bounding box center [429, 52] width 62 height 19
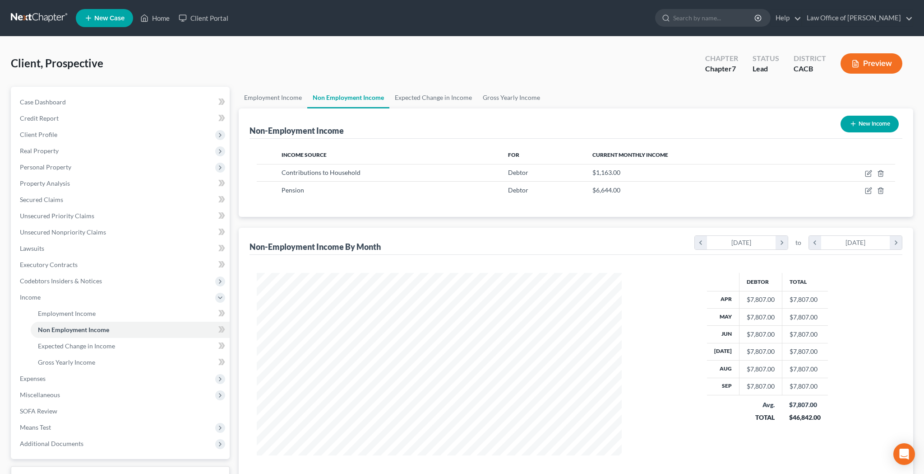
scroll to position [182, 383]
click at [869, 189] on icon "button" at bounding box center [868, 190] width 7 height 7
select select "2"
select select "0"
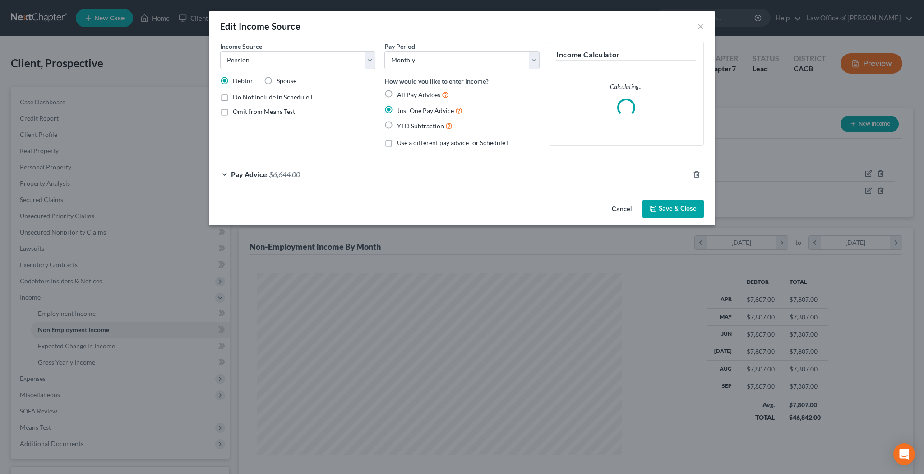
click at [226, 174] on div "Pay Advice $6,644.00" at bounding box center [449, 174] width 480 height 24
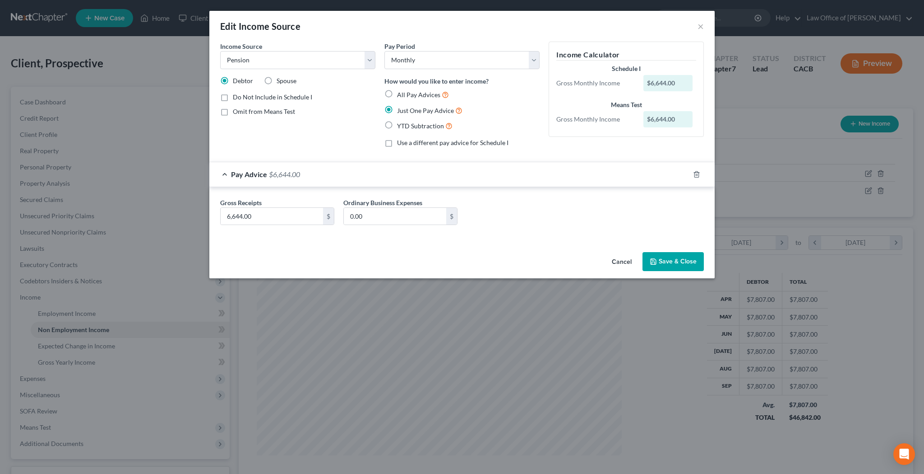
click at [397, 93] on label "All Pay Advices" at bounding box center [423, 94] width 52 height 10
click at [401, 93] on input "All Pay Advices" at bounding box center [404, 92] width 6 height 6
radio input "true"
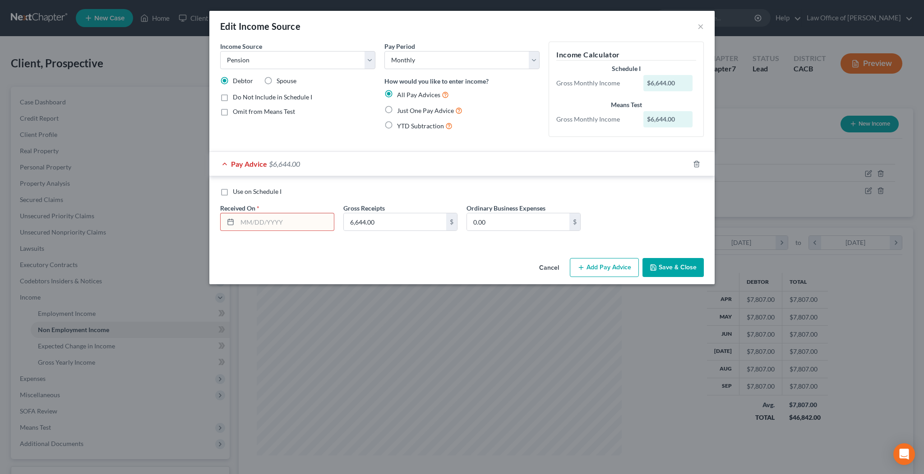
click at [397, 107] on label "Just One Pay Advice" at bounding box center [429, 110] width 65 height 10
click at [401, 107] on input "Just One Pay Advice" at bounding box center [404, 108] width 6 height 6
radio input "true"
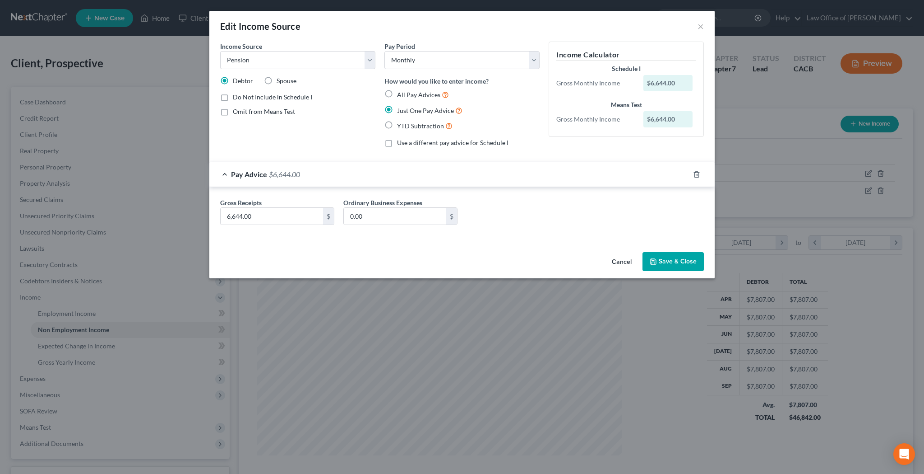
click at [674, 262] on button "Save & Close" at bounding box center [673, 261] width 61 height 19
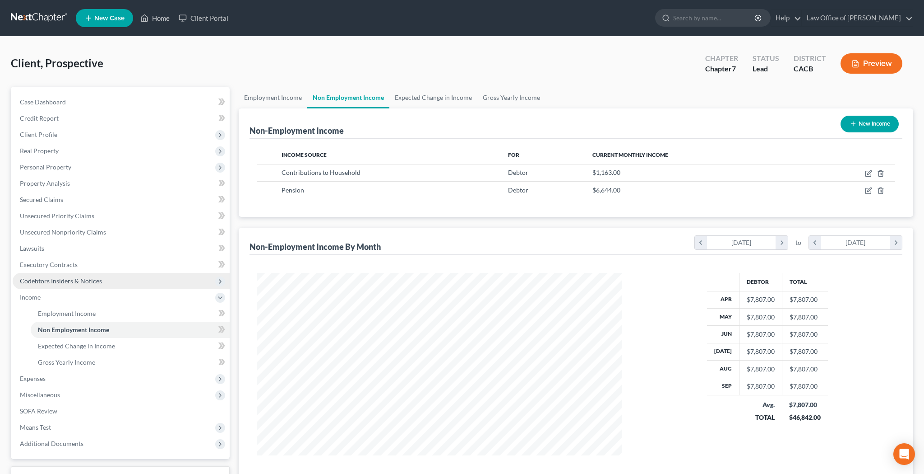
scroll to position [0, 0]
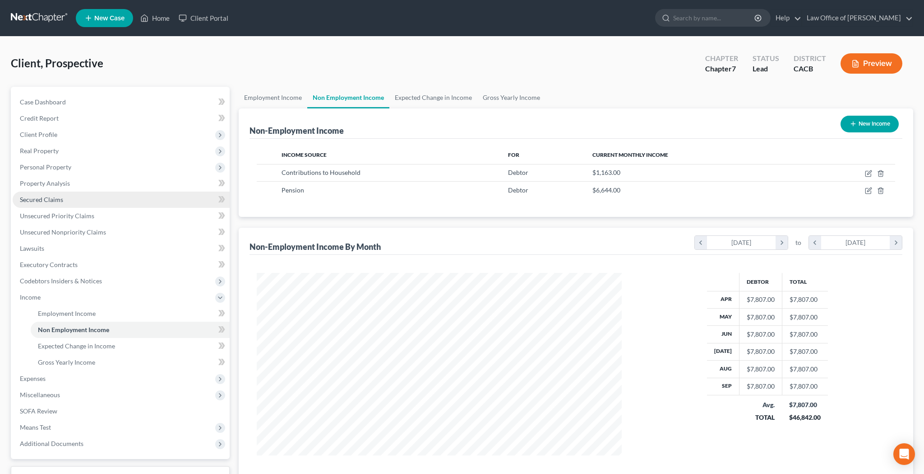
click at [62, 196] on span "Secured Claims" at bounding box center [41, 199] width 43 height 8
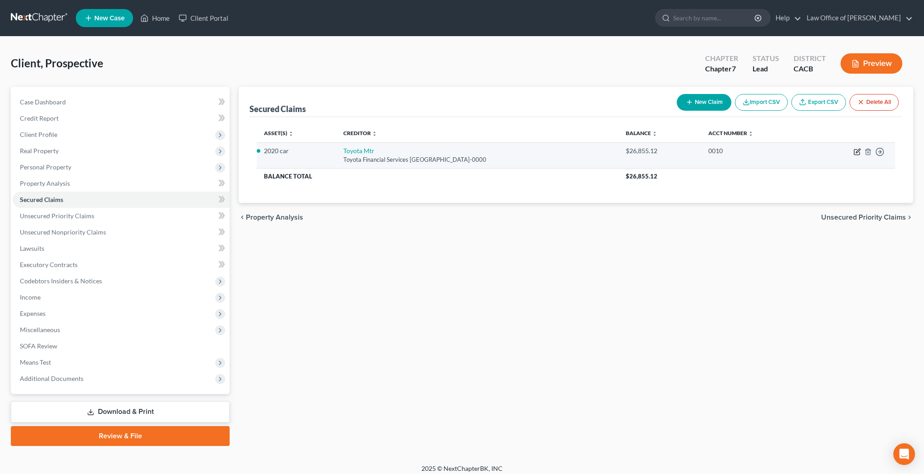
click at [858, 154] on icon "button" at bounding box center [857, 151] width 5 height 5
select select "16"
select select "2"
select select "0"
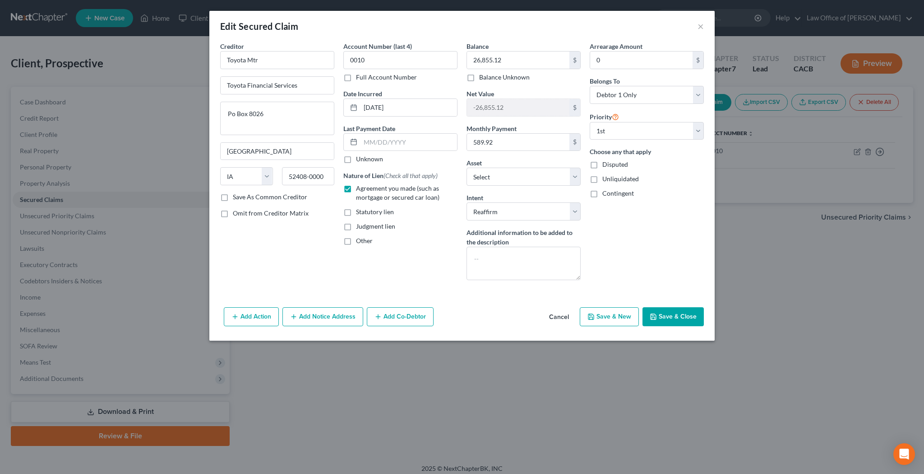
click at [560, 317] on button "Cancel" at bounding box center [559, 317] width 34 height 18
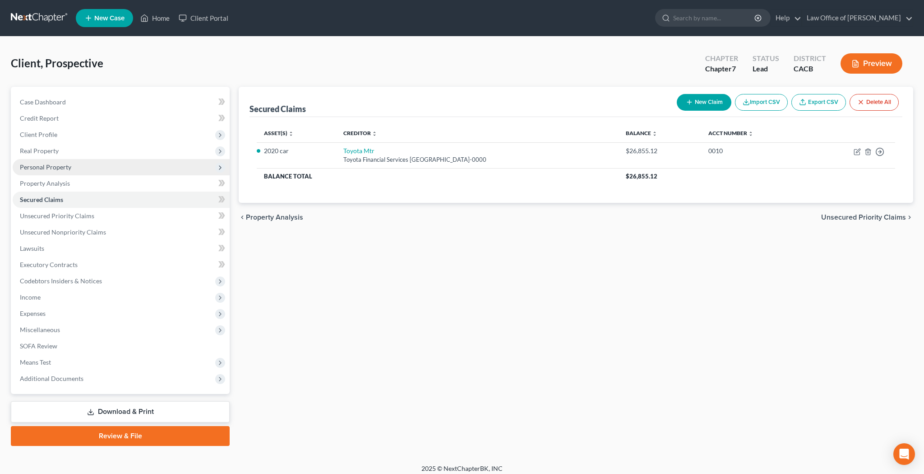
click at [65, 167] on span "Personal Property" at bounding box center [45, 167] width 51 height 8
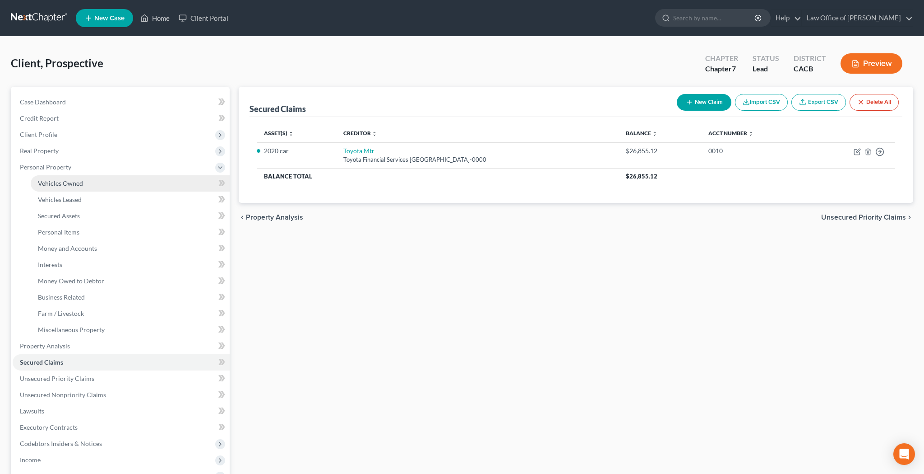
click at [66, 180] on span "Vehicles Owned" at bounding box center [60, 183] width 45 height 8
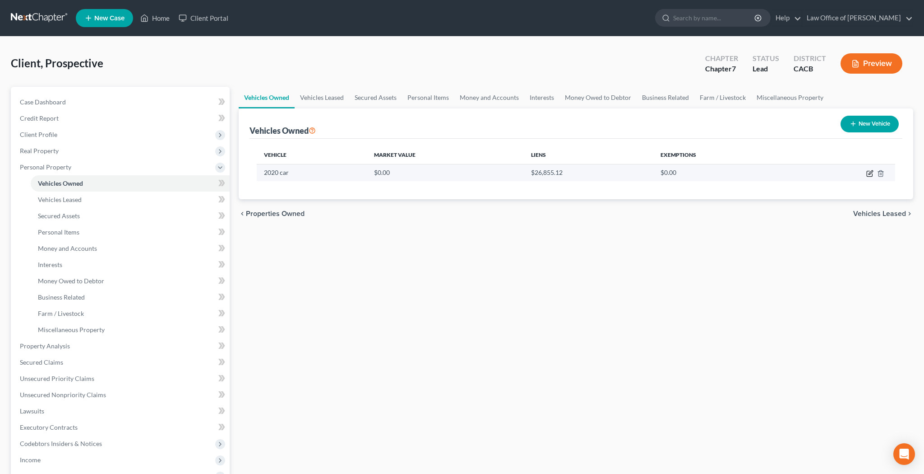
click at [869, 176] on icon "button" at bounding box center [870, 173] width 7 height 7
select select "0"
select select "6"
select select "0"
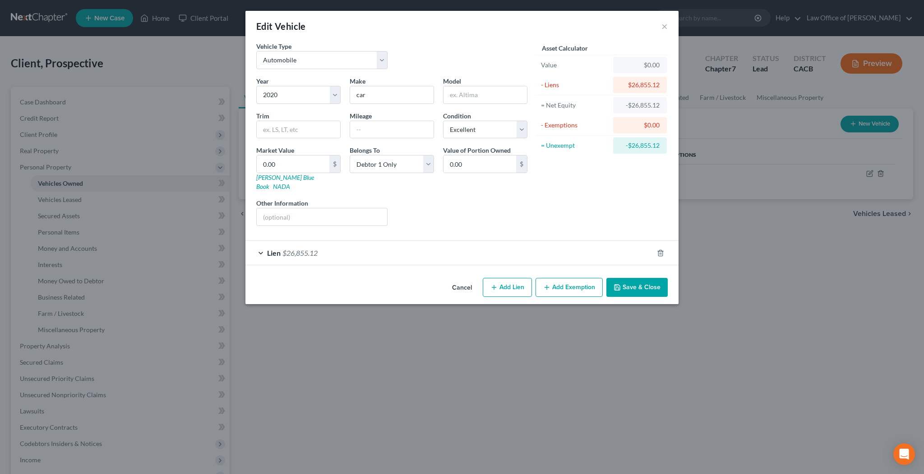
click at [260, 243] on div "Lien $26,855.12" at bounding box center [450, 253] width 408 height 24
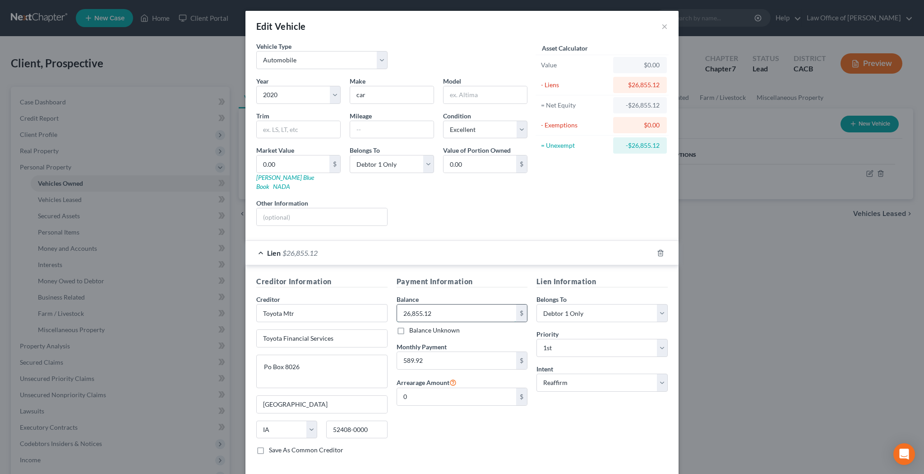
click at [460, 304] on input "26,855.12" at bounding box center [457, 312] width 120 height 17
type input "8,000"
click at [437, 352] on input "589.92" at bounding box center [457, 360] width 120 height 17
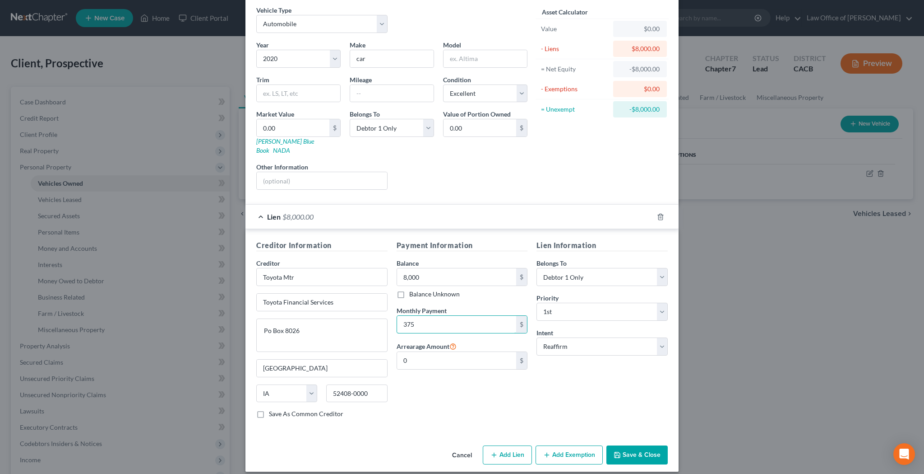
scroll to position [36, 0]
type input "375"
click at [626, 446] on button "Save & Close" at bounding box center [637, 455] width 61 height 19
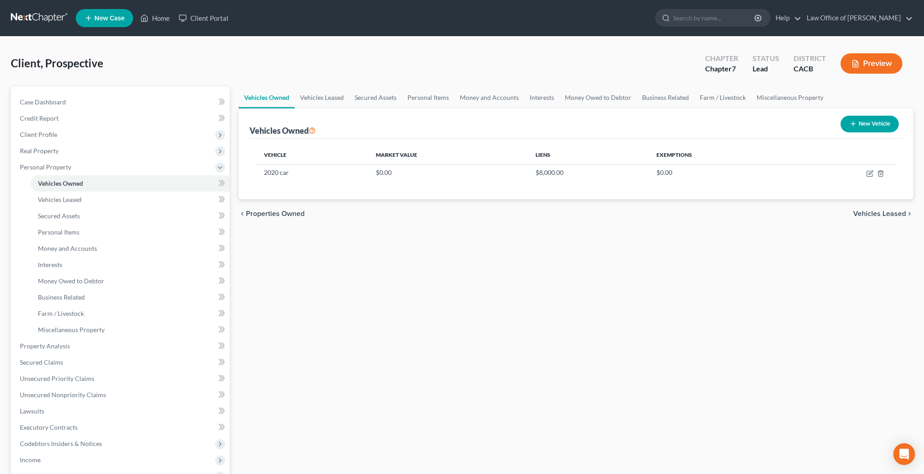
click at [866, 122] on button "New Vehicle" at bounding box center [870, 124] width 58 height 17
select select "0"
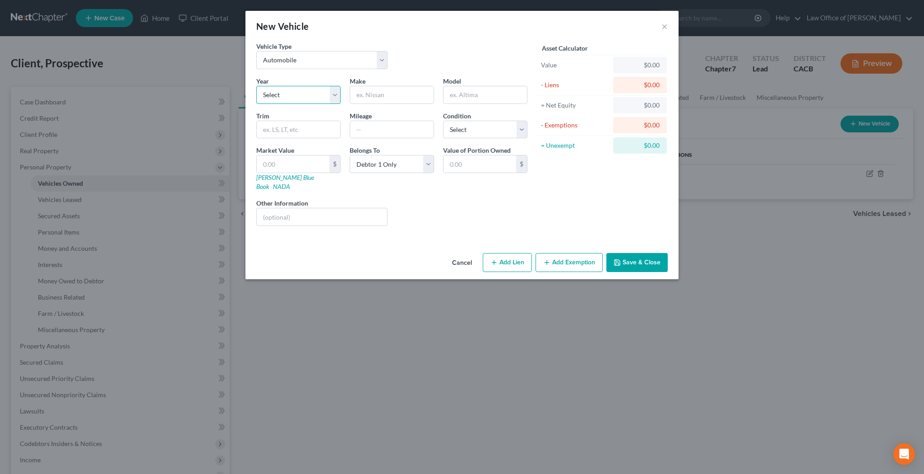
select select "8"
click at [386, 98] on input "text" at bounding box center [392, 94] width 84 height 17
type input "z"
type input "car"
select select "1"
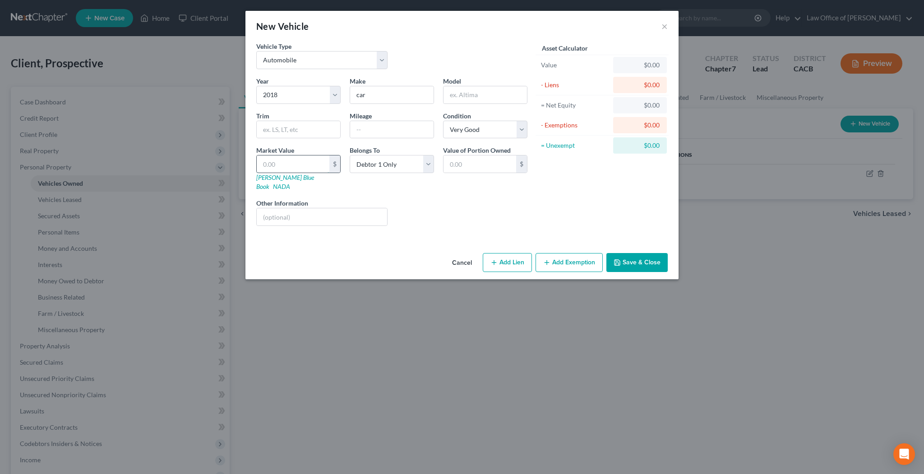
click at [306, 163] on input "text" at bounding box center [293, 163] width 73 height 17
type input "9"
type input "9.00"
type input "99"
type input "99.00"
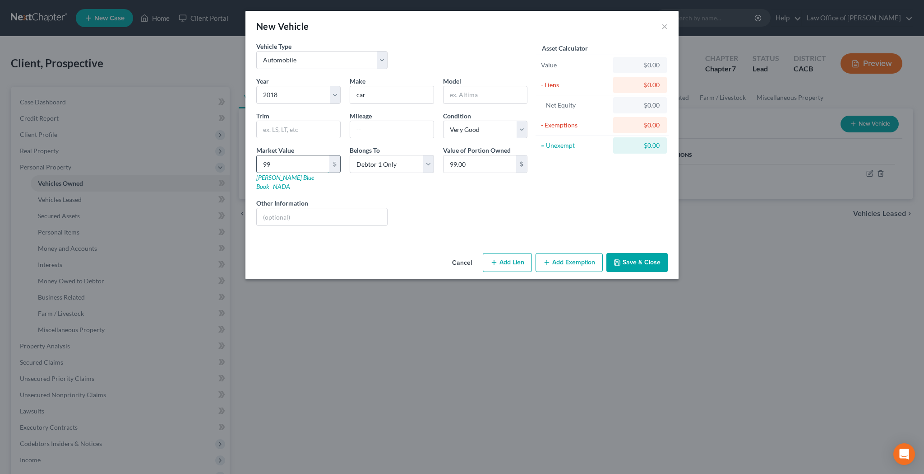
type input "999"
type input "999.00"
type input "9999"
type input "9,999.00"
type input "9,9999"
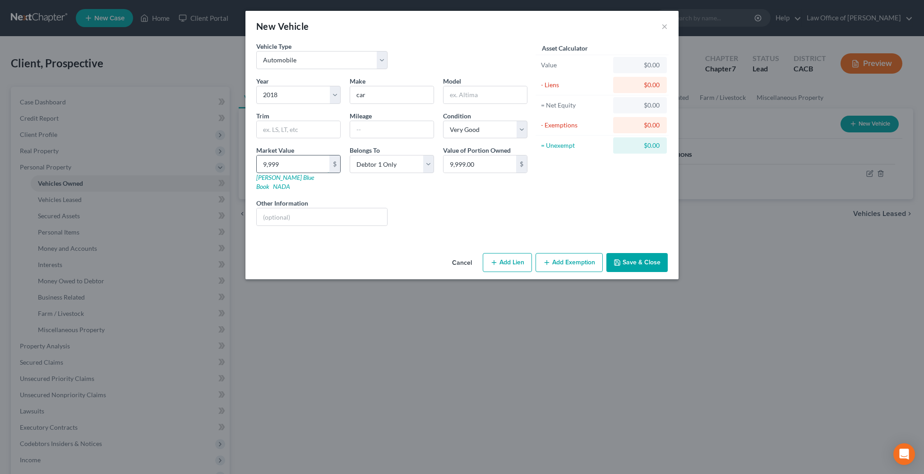
type input "99,999.00"
type input "99,99"
type input "9,999.00"
type input "9,999"
click at [348, 208] on input "text" at bounding box center [322, 216] width 130 height 17
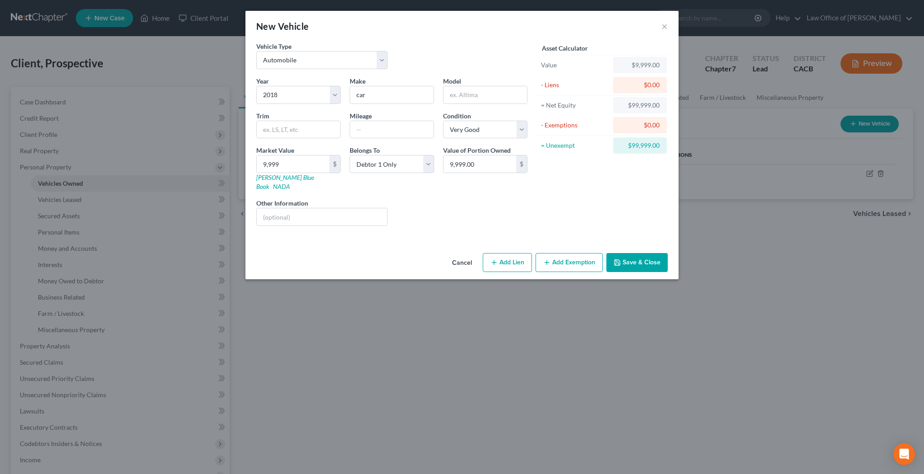
click at [506, 253] on button "Add Lien" at bounding box center [507, 262] width 49 height 19
select select "0"
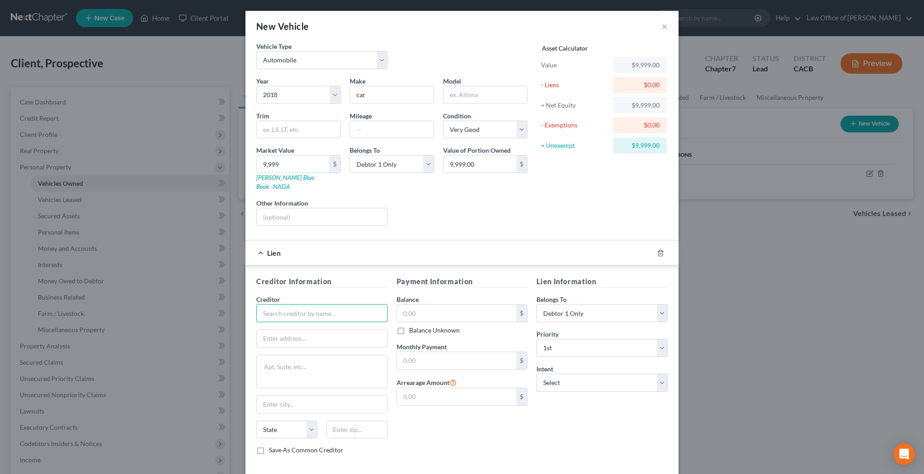
click at [311, 307] on input "text" at bounding box center [321, 313] width 131 height 18
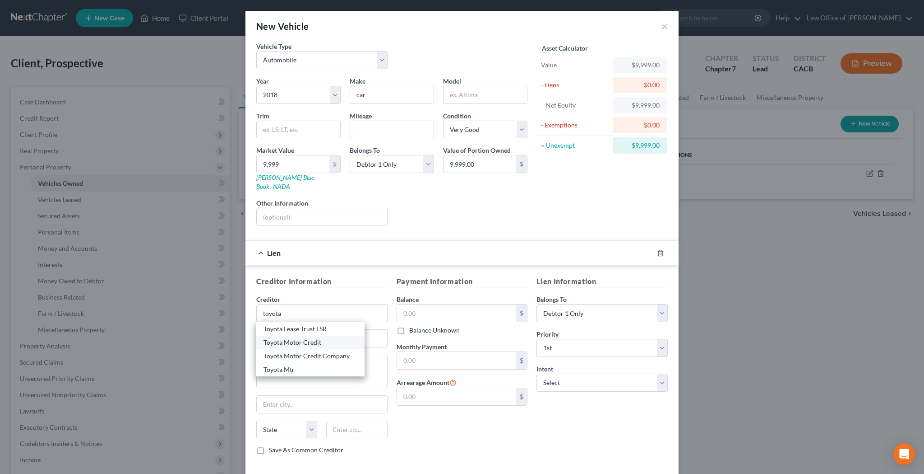
click at [308, 338] on div "Toyota Motor Credit" at bounding box center [311, 342] width 94 height 9
type input "Toyota Motor Credit"
type input "P.O. Box 9786"
type input "[GEOGRAPHIC_DATA]"
select select "16"
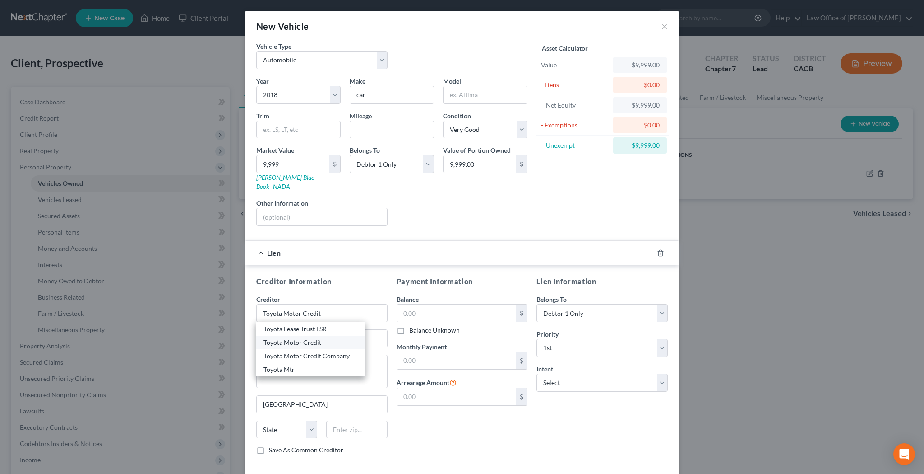
type input "52409"
click at [432, 306] on input "text" at bounding box center [457, 312] width 120 height 17
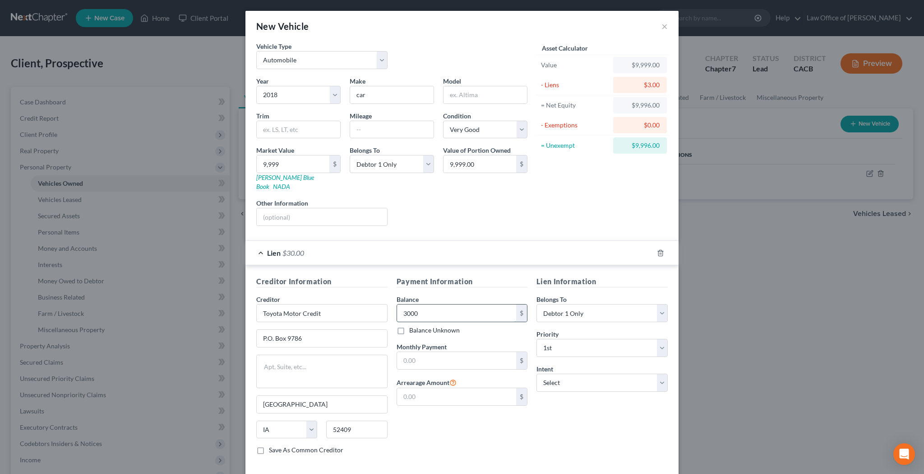
type input "3,000"
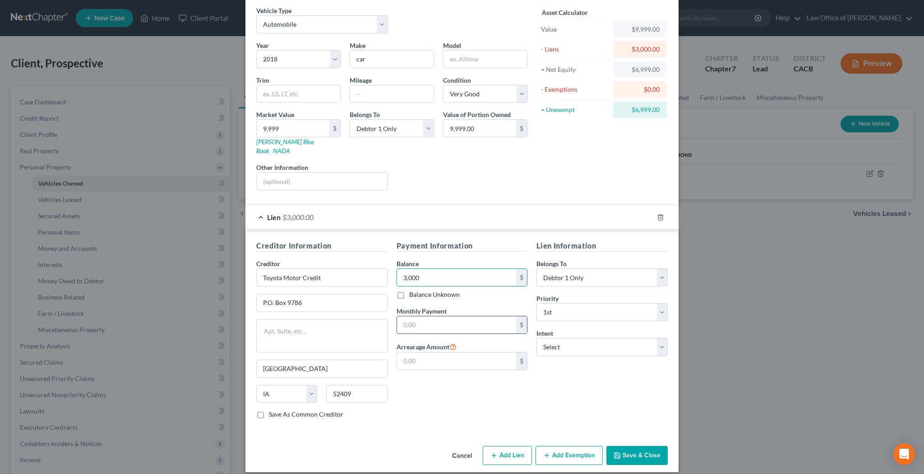
click at [435, 318] on input "text" at bounding box center [457, 324] width 120 height 17
type input "140.57"
select select "2"
select select "3"
click at [633, 446] on button "Save & Close" at bounding box center [637, 455] width 61 height 19
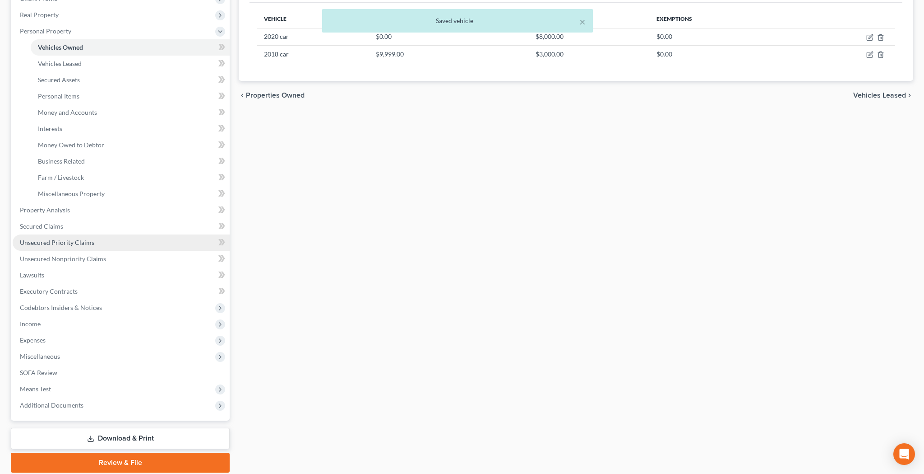
scroll to position [142, 0]
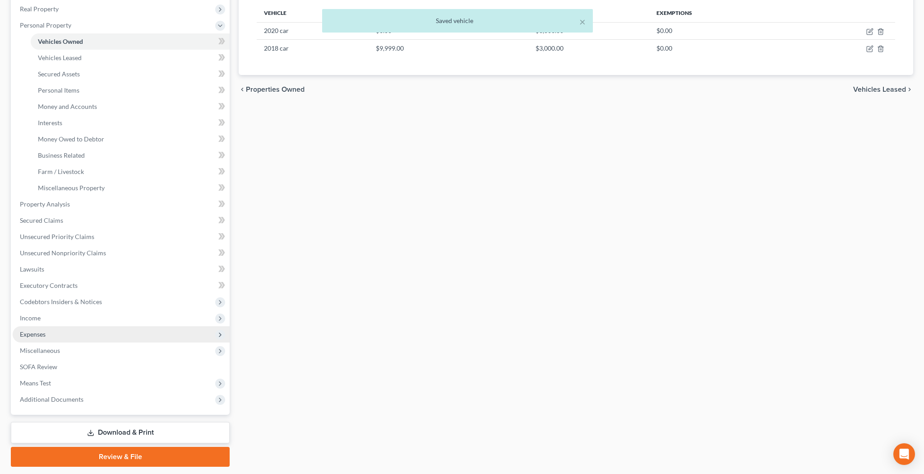
click at [84, 333] on span "Expenses" at bounding box center [121, 334] width 217 height 16
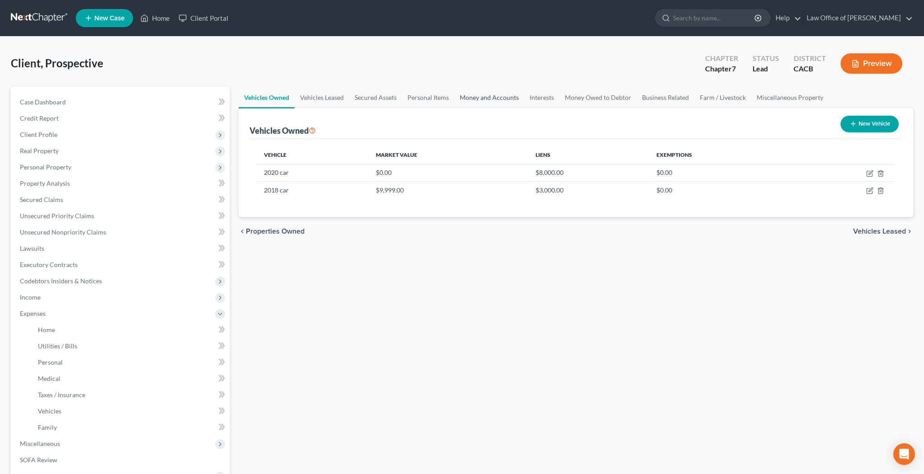
scroll to position [0, 0]
click at [89, 413] on link "Vehicles" at bounding box center [130, 411] width 199 height 16
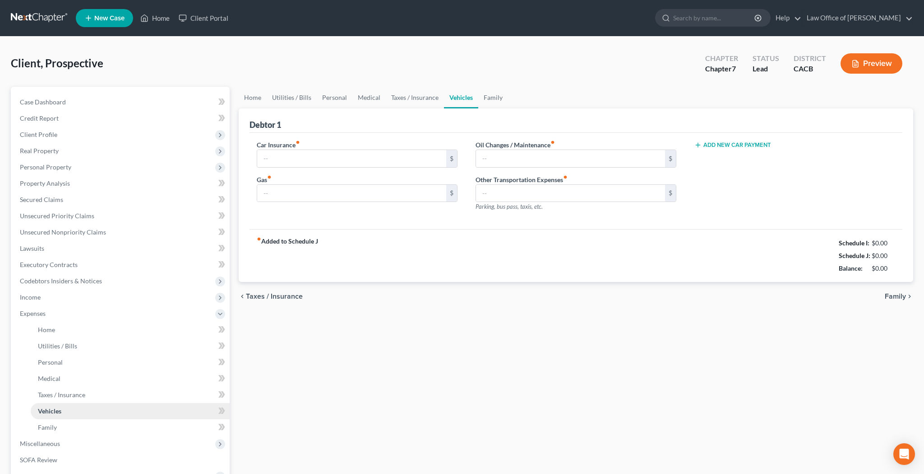
type input "0.00"
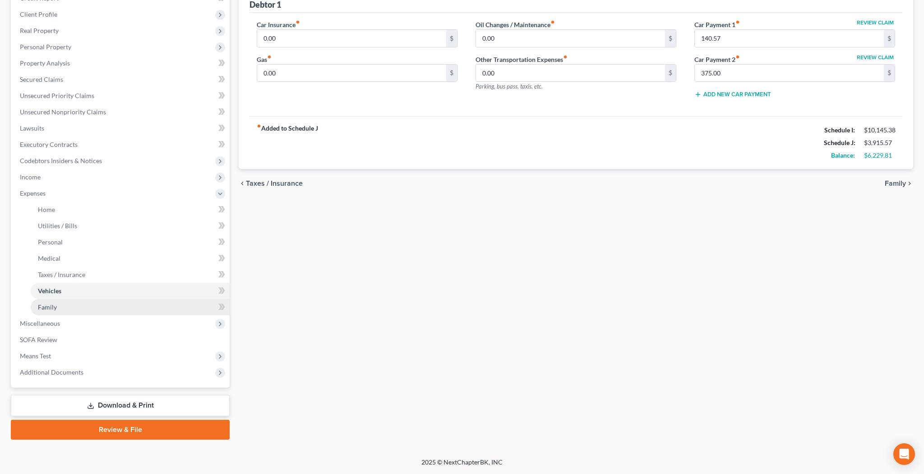
scroll to position [120, 0]
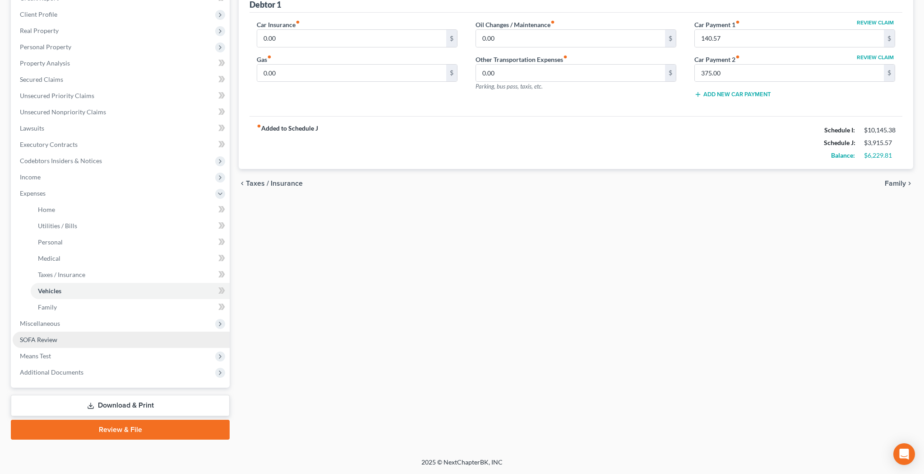
click at [97, 339] on link "SOFA Review" at bounding box center [121, 339] width 217 height 16
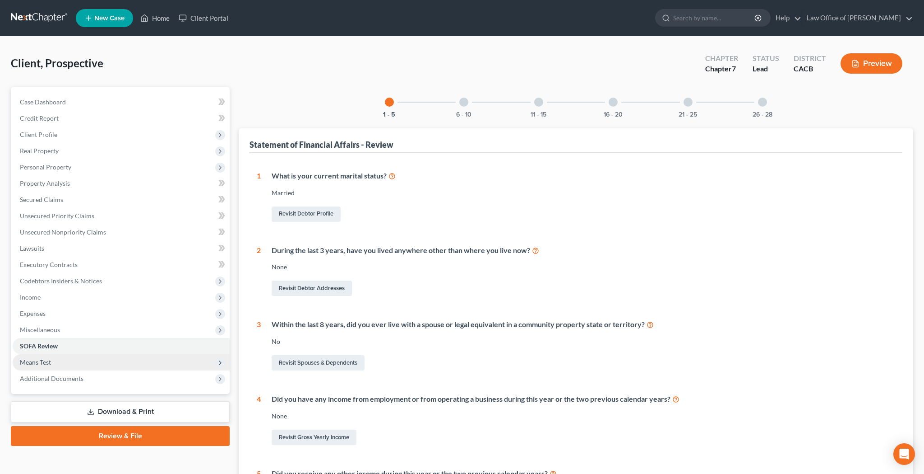
click at [90, 359] on span "Means Test" at bounding box center [121, 362] width 217 height 16
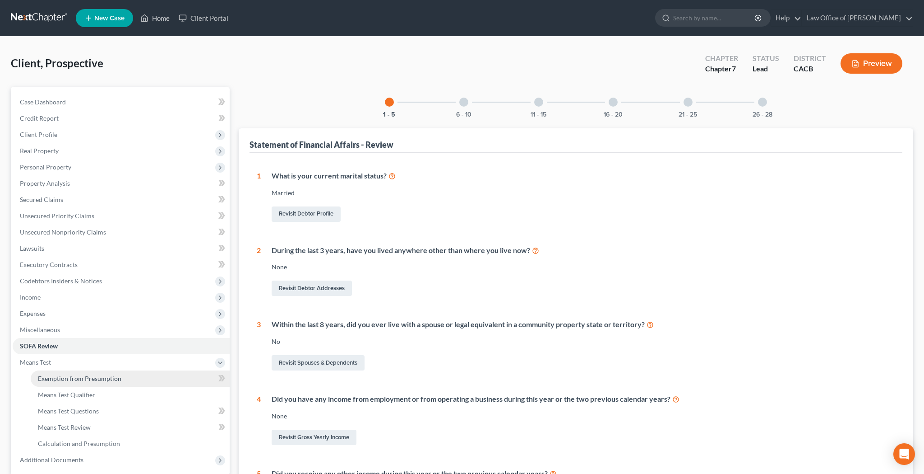
click at [89, 379] on span "Exemption from Presumption" at bounding box center [80, 378] width 84 height 8
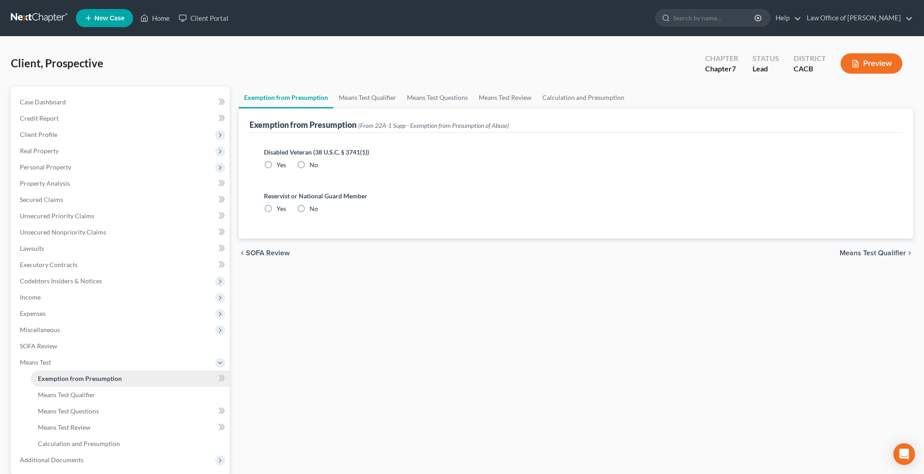
radio input "true"
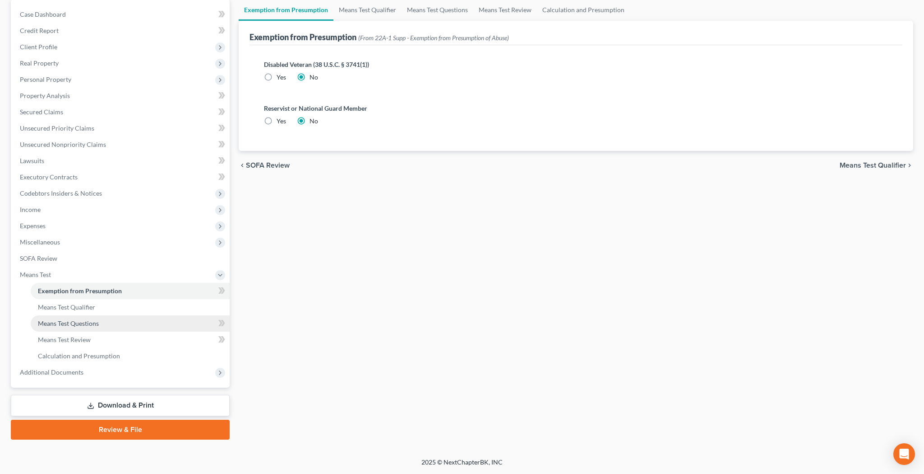
scroll to position [88, 0]
click at [94, 308] on span "Means Test Qualifier" at bounding box center [66, 307] width 57 height 8
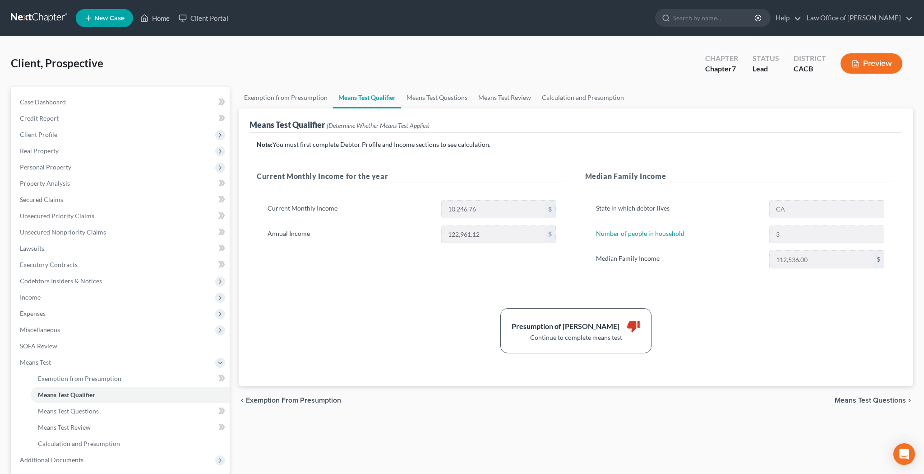
click at [870, 63] on button "Preview" at bounding box center [872, 63] width 62 height 20
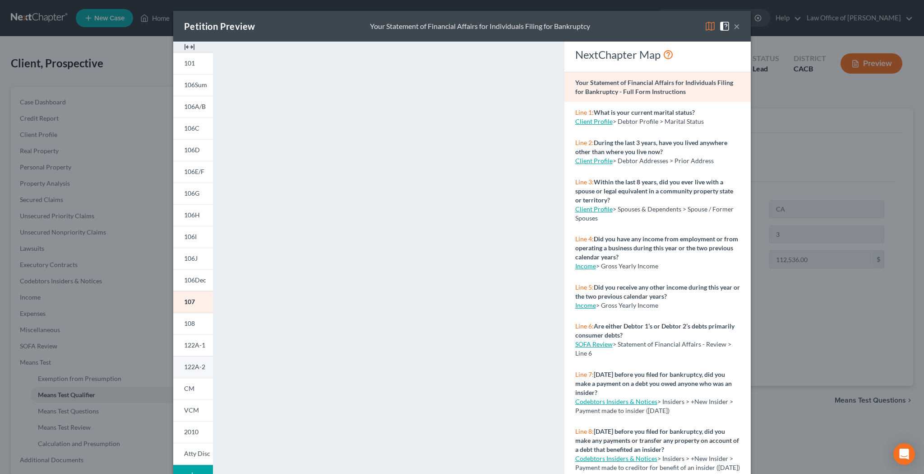
click at [196, 362] on link "122A-2" at bounding box center [193, 367] width 40 height 22
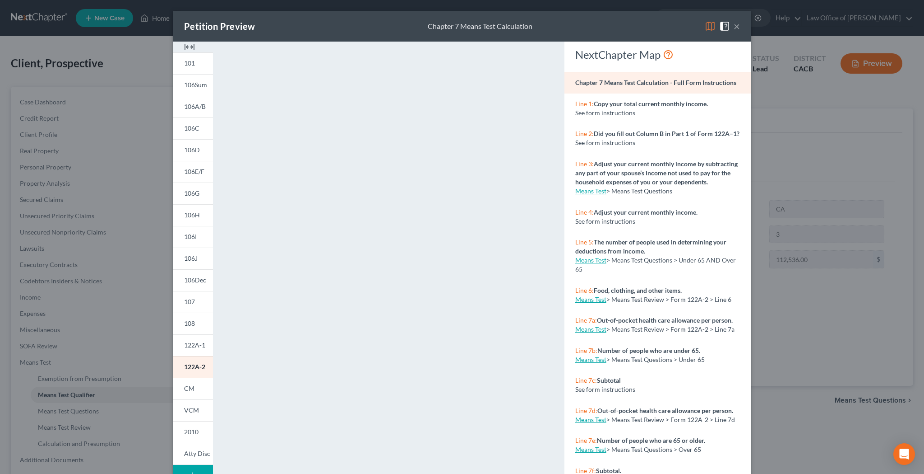
click at [735, 27] on button "×" at bounding box center [737, 26] width 6 height 11
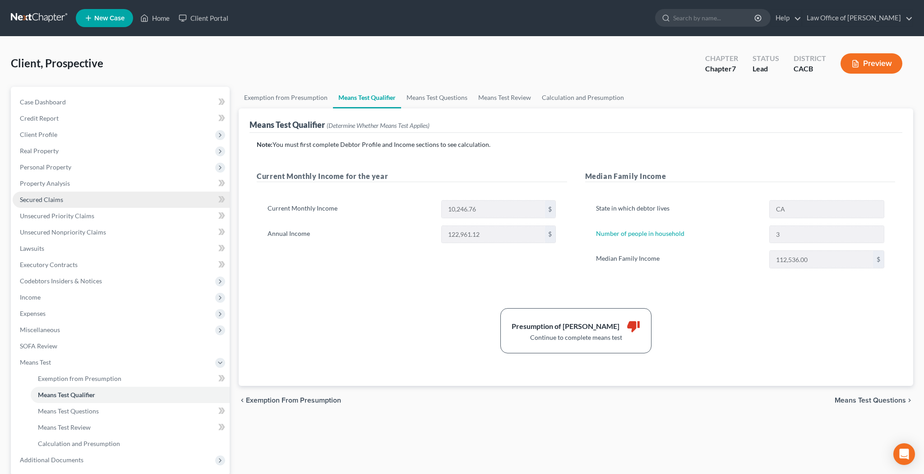
click at [92, 206] on link "Secured Claims" at bounding box center [121, 199] width 217 height 16
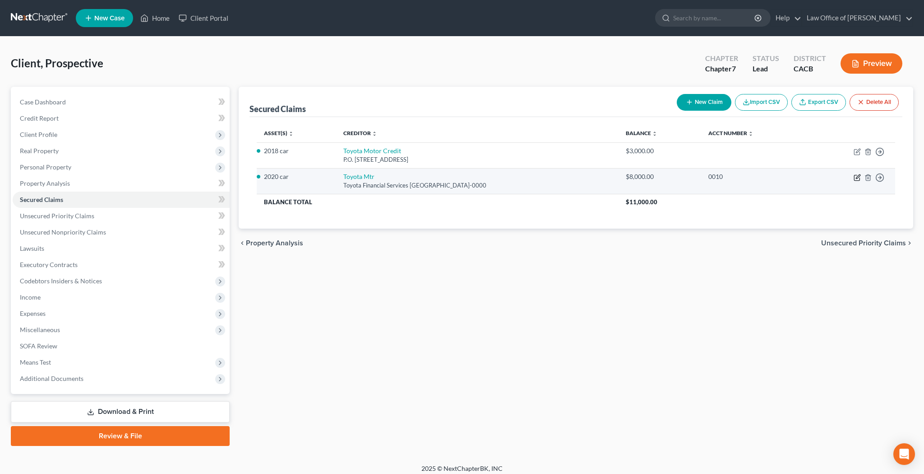
click at [857, 178] on icon "button" at bounding box center [858, 176] width 4 height 4
select select "16"
select select "2"
select select "0"
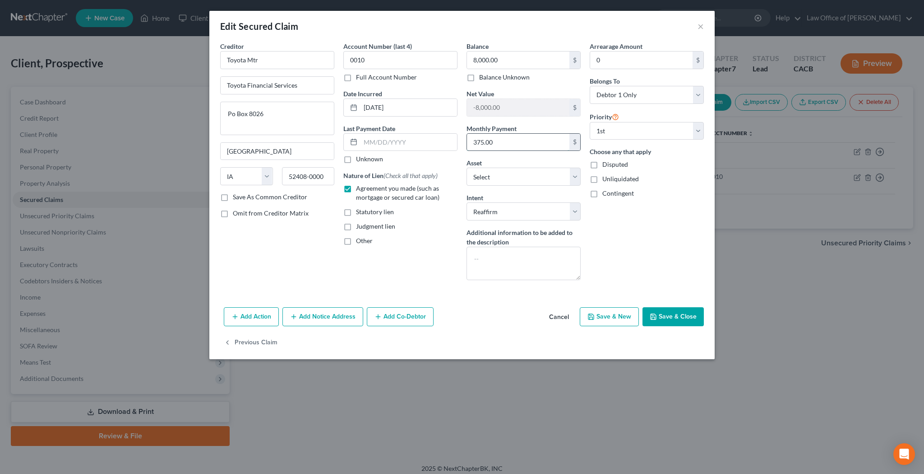
click at [496, 139] on input "375.00" at bounding box center [518, 142] width 102 height 17
click at [497, 140] on input "375.00" at bounding box center [518, 142] width 102 height 17
click at [659, 314] on button "Save & Close" at bounding box center [673, 316] width 61 height 19
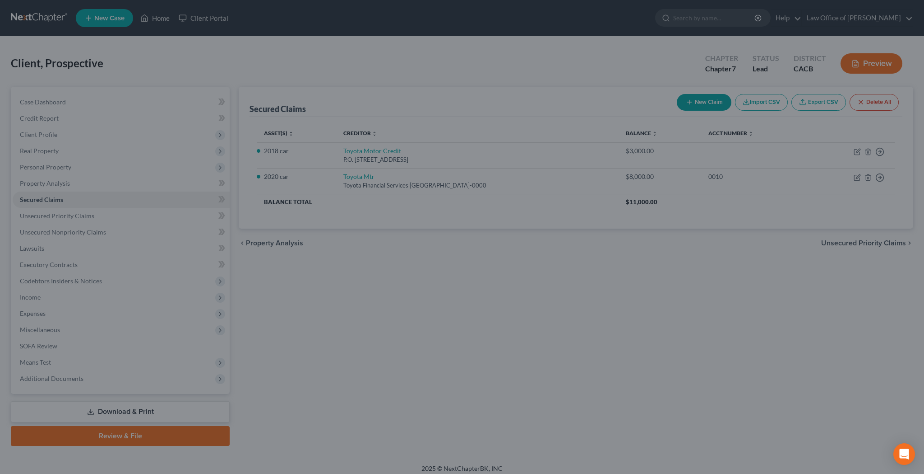
select select "3"
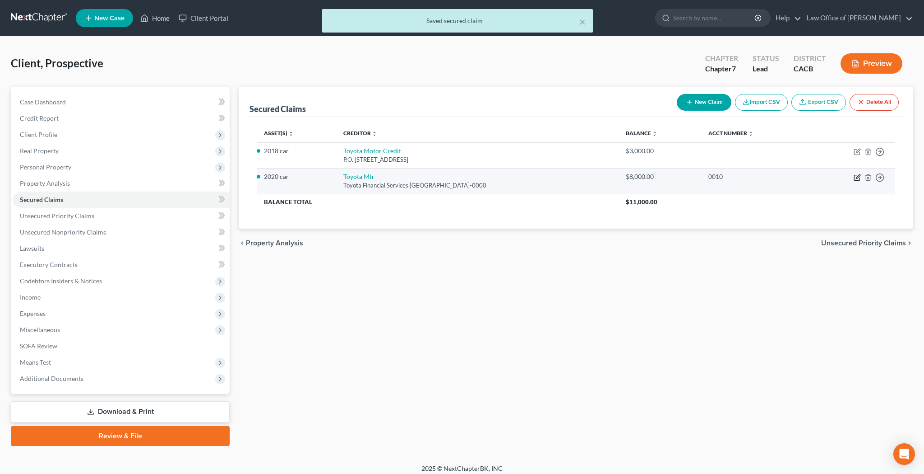
click at [854, 178] on icon "button" at bounding box center [857, 177] width 7 height 7
select select "16"
select select "3"
select select "2"
select select "0"
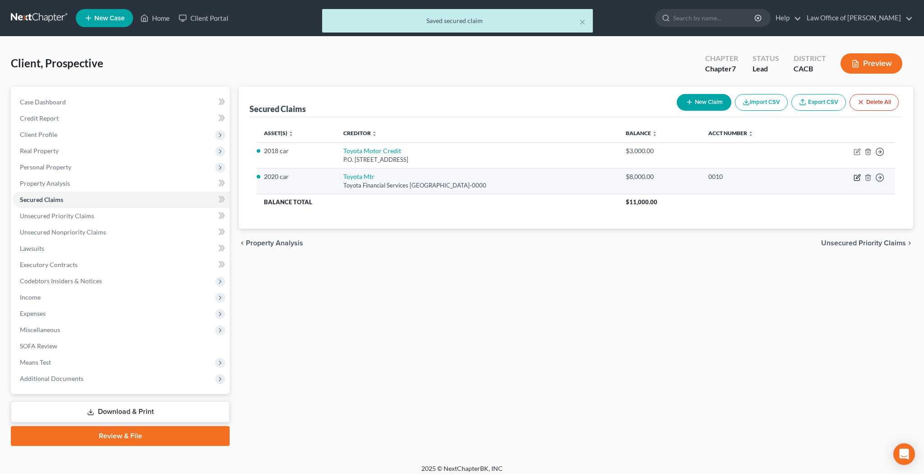
select select "0"
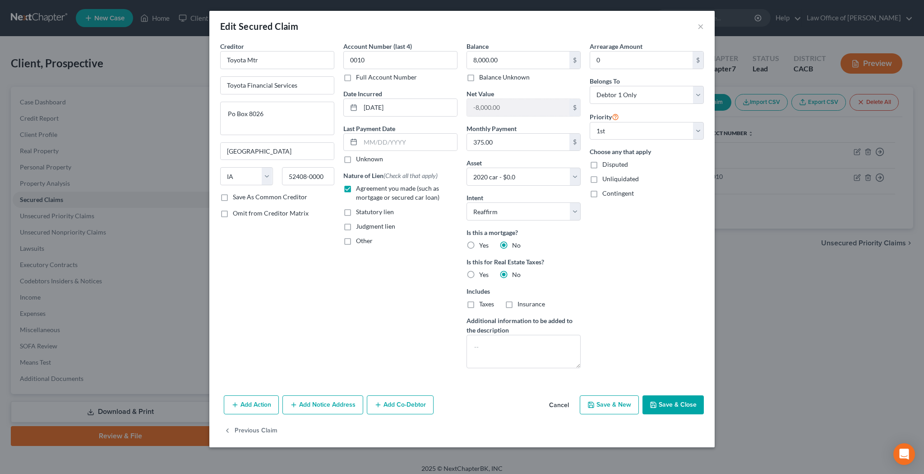
click at [686, 401] on button "Save & Close" at bounding box center [673, 404] width 61 height 19
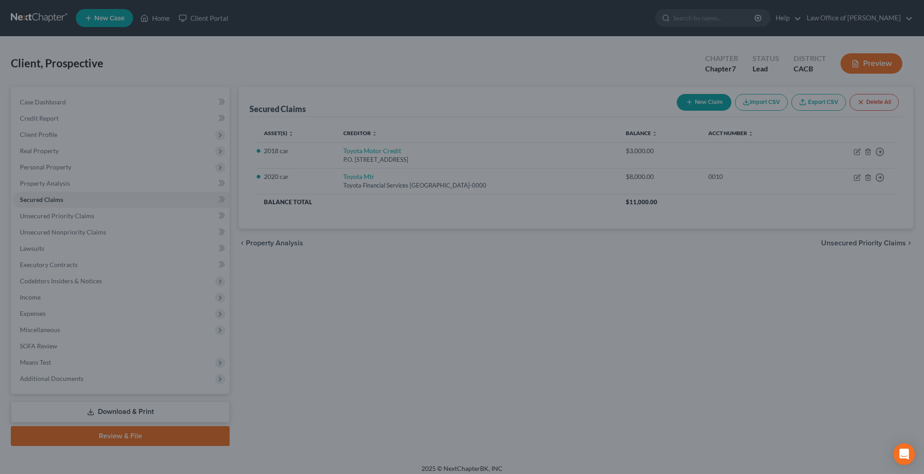
select select
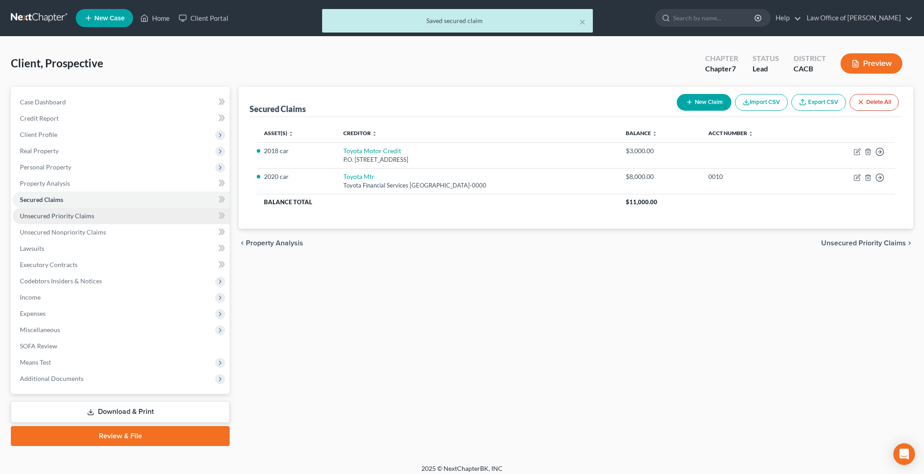
click at [89, 218] on span "Unsecured Priority Claims" at bounding box center [57, 216] width 74 height 8
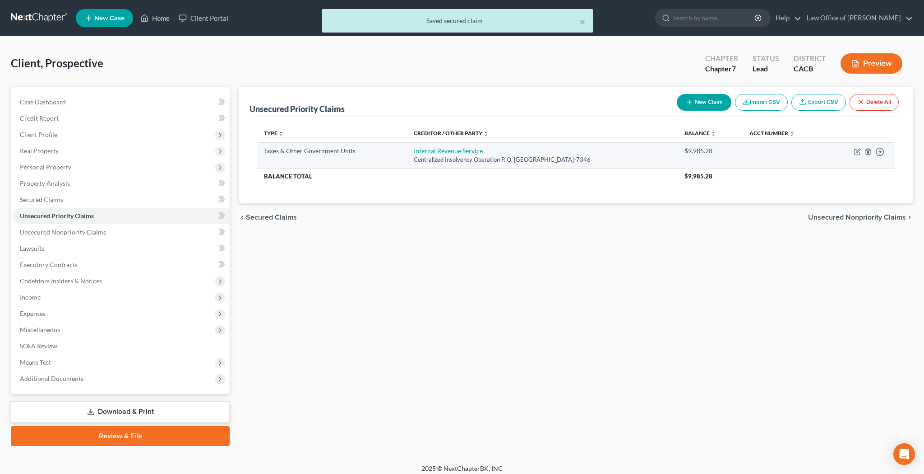
click at [868, 151] on line "button" at bounding box center [868, 152] width 0 height 2
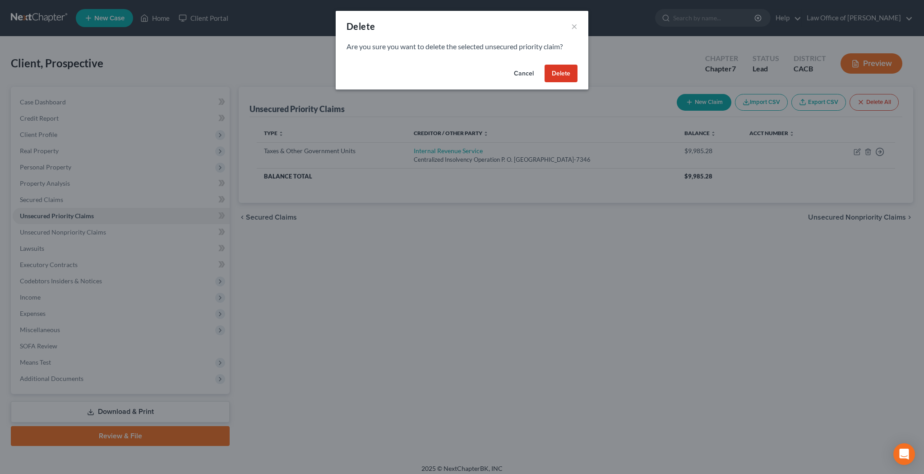
click at [567, 77] on button "Delete" at bounding box center [561, 74] width 33 height 18
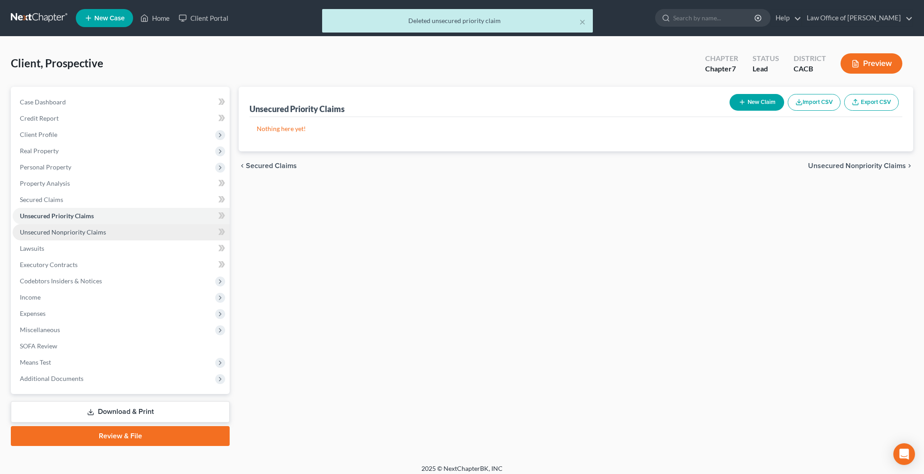
click at [98, 236] on link "Unsecured Nonpriority Claims" at bounding box center [121, 232] width 217 height 16
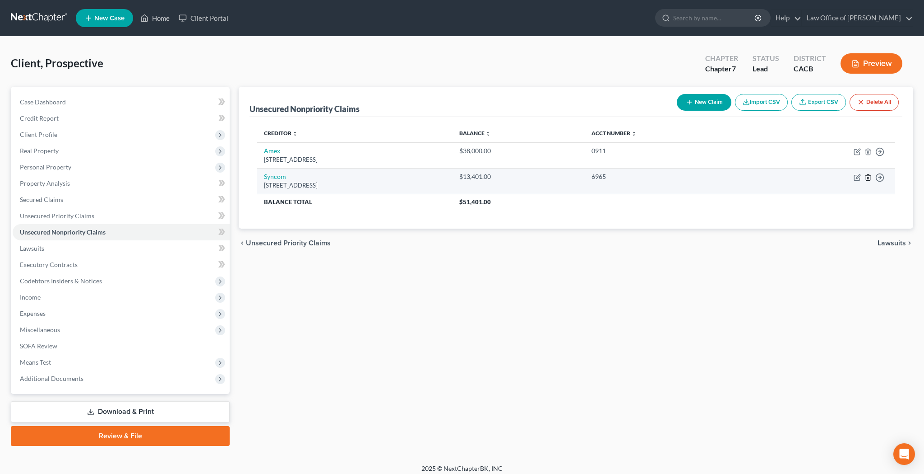
click at [868, 178] on line "button" at bounding box center [868, 178] width 0 height 2
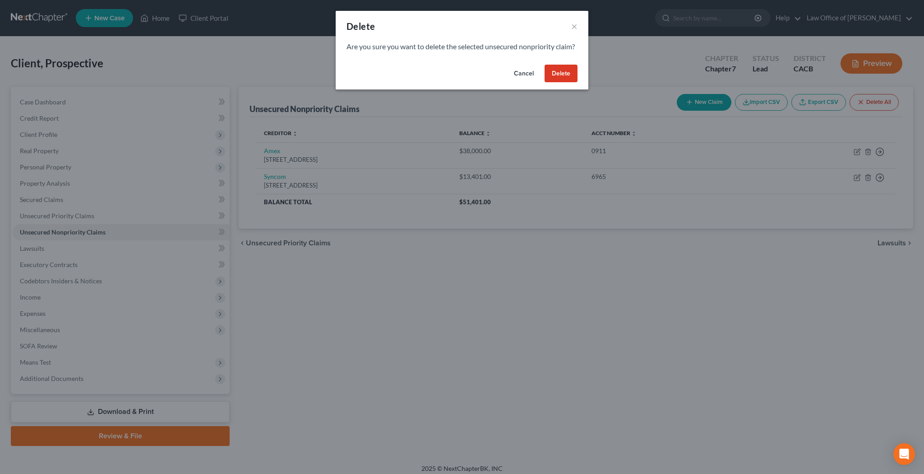
click at [571, 83] on button "Delete" at bounding box center [561, 74] width 33 height 18
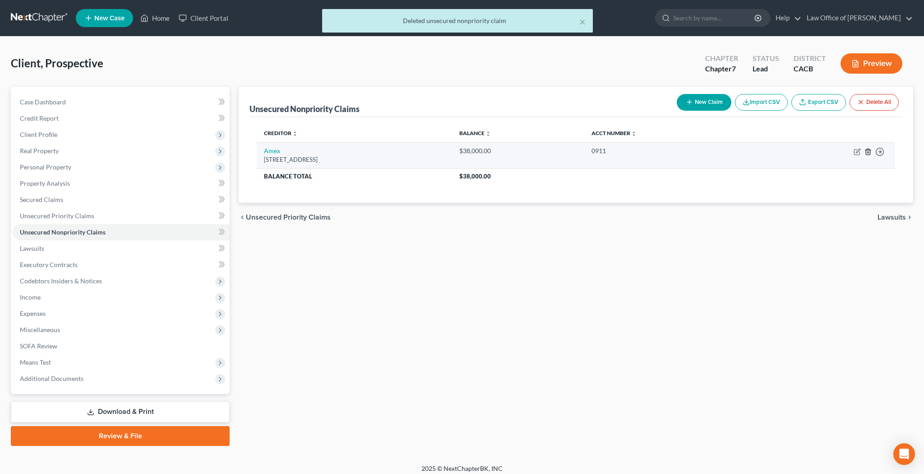
click at [867, 152] on icon "button" at bounding box center [868, 152] width 4 height 6
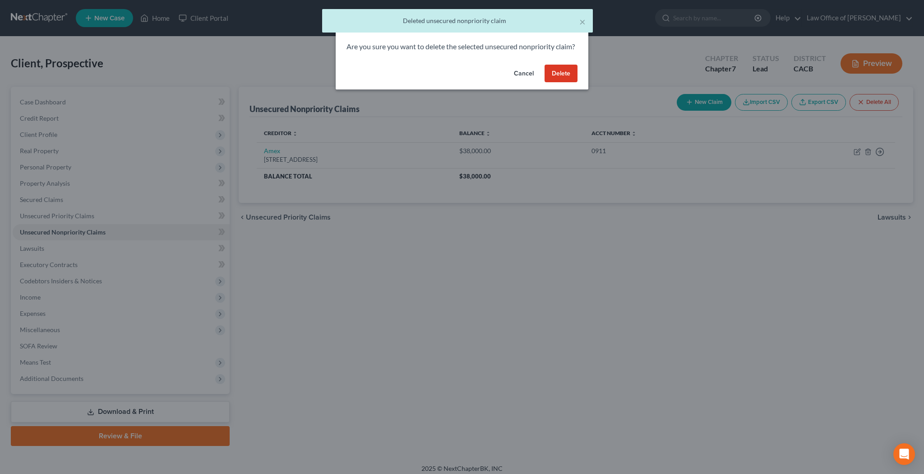
click at [557, 83] on button "Delete" at bounding box center [561, 74] width 33 height 18
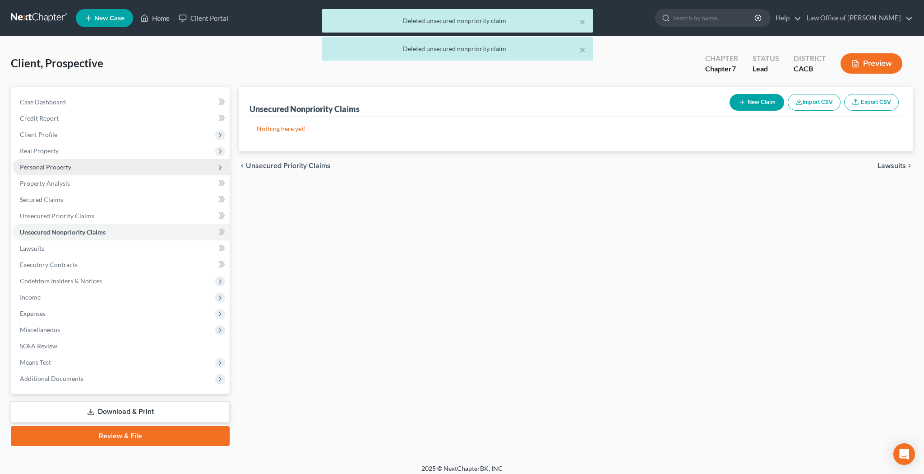
click at [70, 169] on span "Personal Property" at bounding box center [45, 167] width 51 height 8
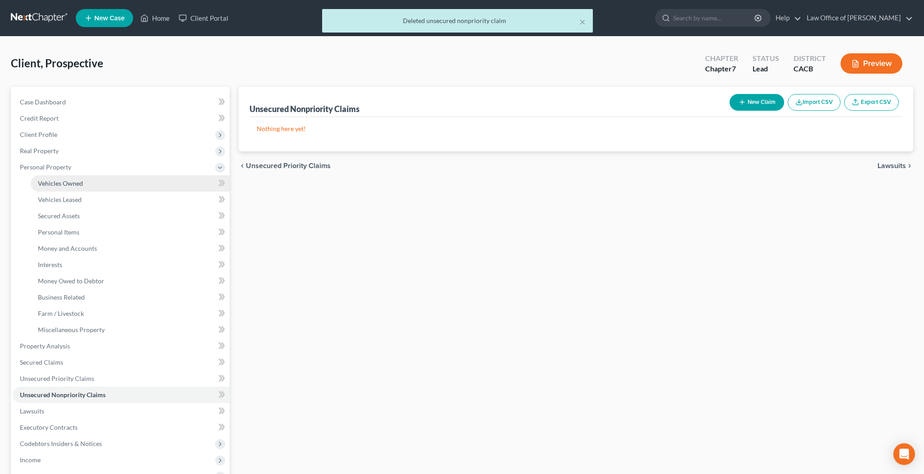
click at [70, 183] on span "Vehicles Owned" at bounding box center [60, 183] width 45 height 8
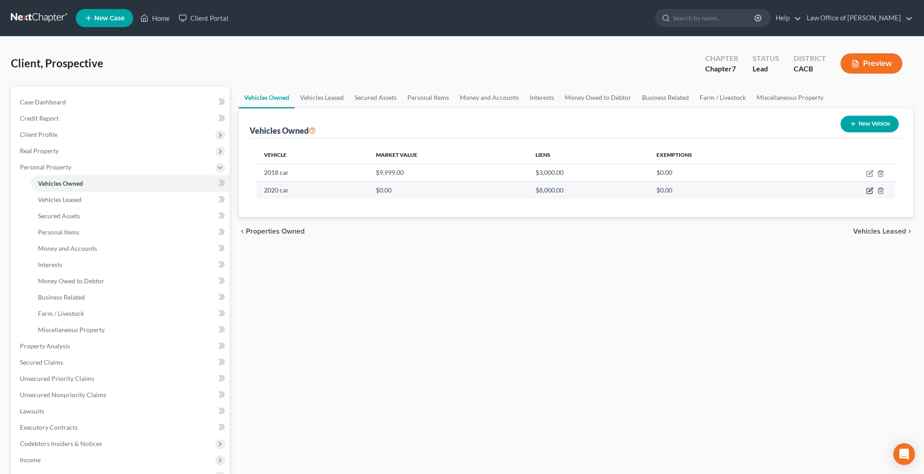
click at [873, 193] on icon "button" at bounding box center [869, 190] width 5 height 5
select select "0"
select select "6"
select select "0"
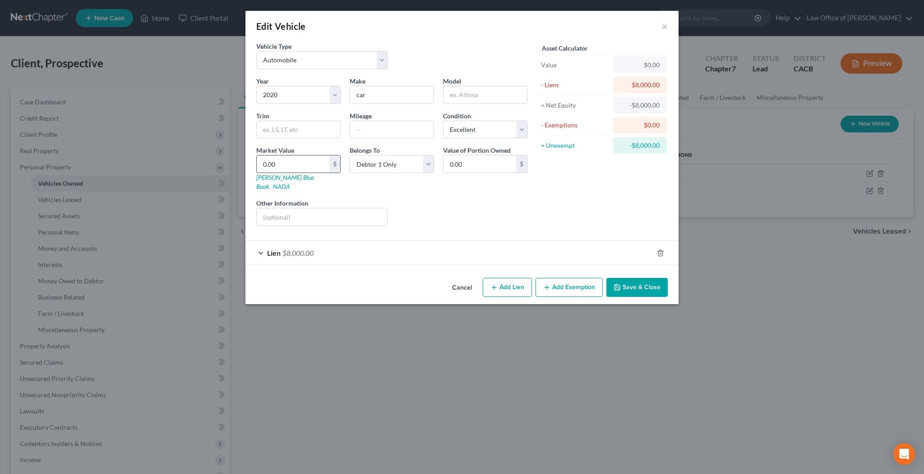
click at [302, 161] on input "0.00" at bounding box center [293, 163] width 73 height 17
type input "1"
type input "1.00"
type input "10"
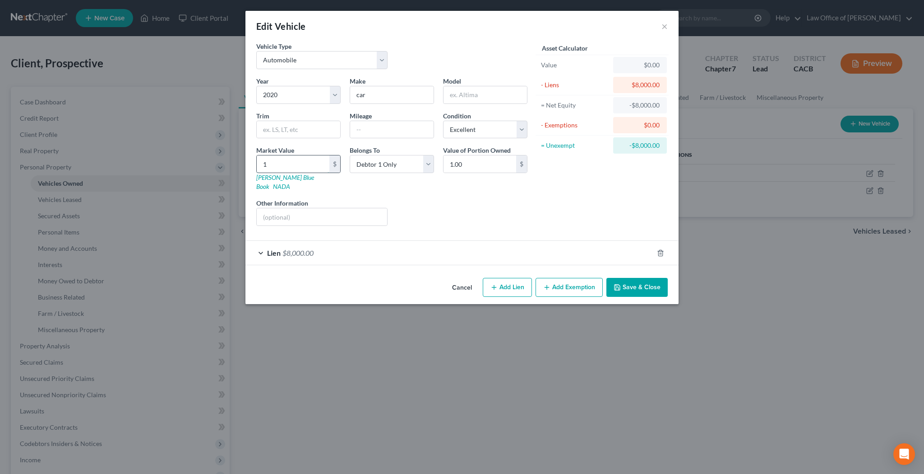
type input "10.00"
type input "100"
type input "100.00"
type input "1000"
type input "1,000.00"
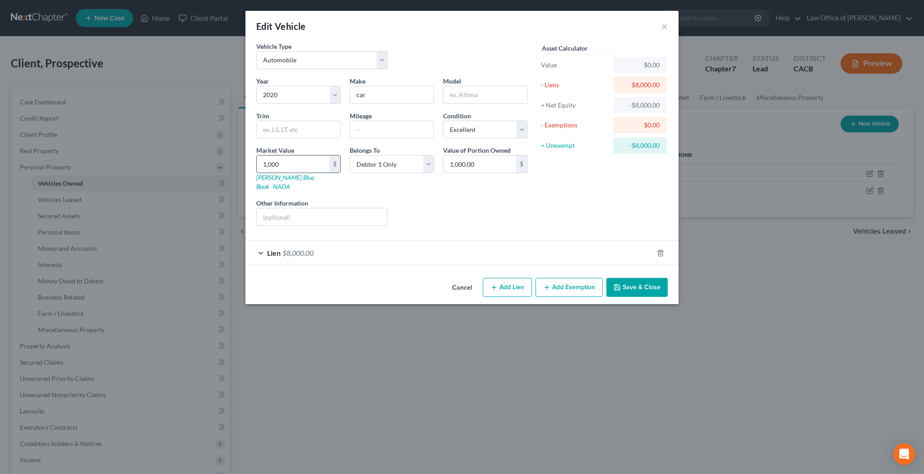
type input "1,0000"
type input "10,000.00"
type input "10,000"
click at [643, 278] on button "Save & Close" at bounding box center [637, 287] width 61 height 19
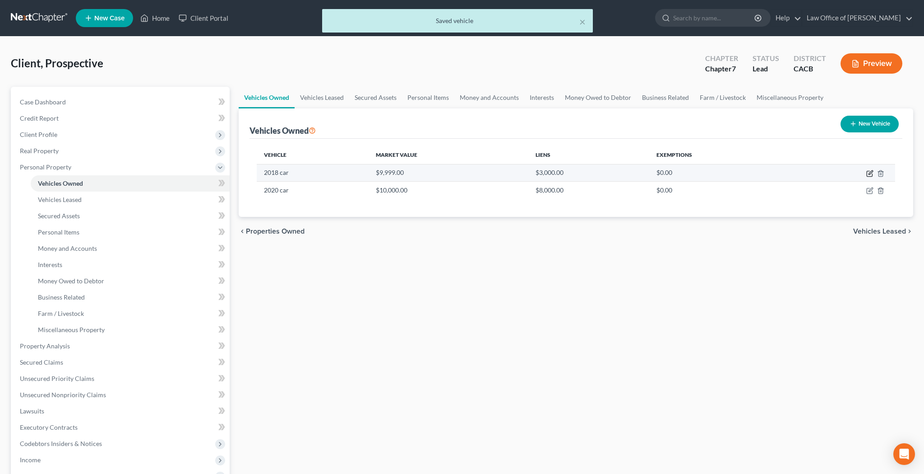
click at [869, 173] on icon "button" at bounding box center [870, 173] width 7 height 7
select select "0"
select select "8"
select select "1"
select select "0"
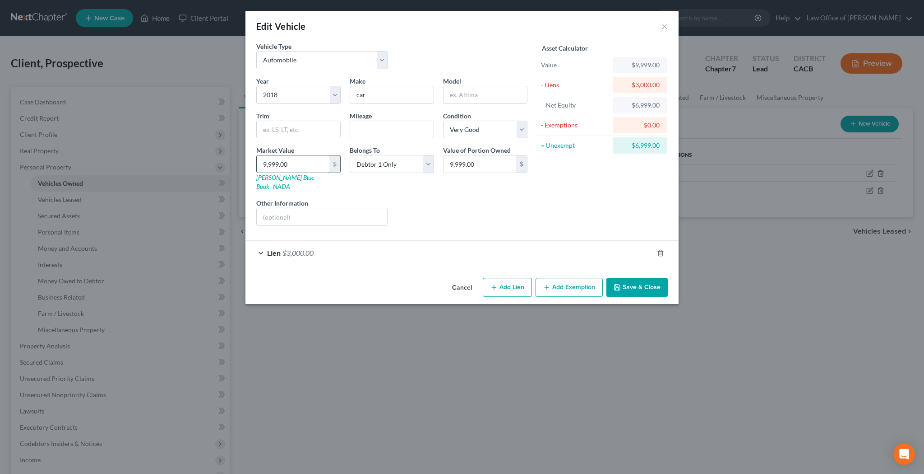
click at [294, 161] on input "9,999.00" at bounding box center [293, 163] width 73 height 17
type input "6"
type input "6.00"
type input "65"
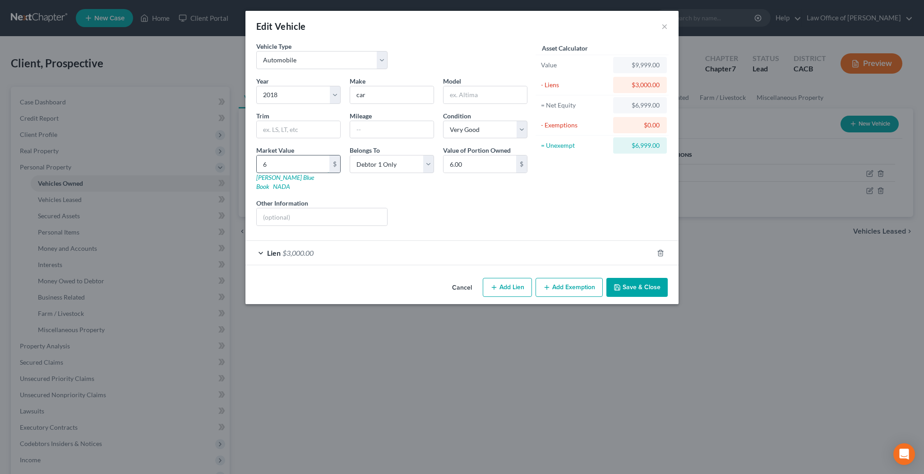
type input "65.00"
type input "650"
type input "650.00"
type input "6500"
type input "6,500.00"
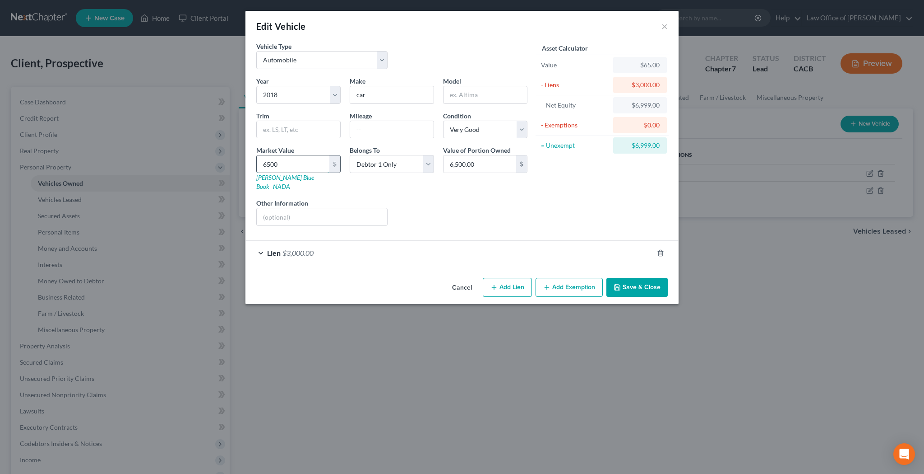
type input "6,500"
click at [649, 278] on button "Save & Close" at bounding box center [637, 287] width 61 height 19
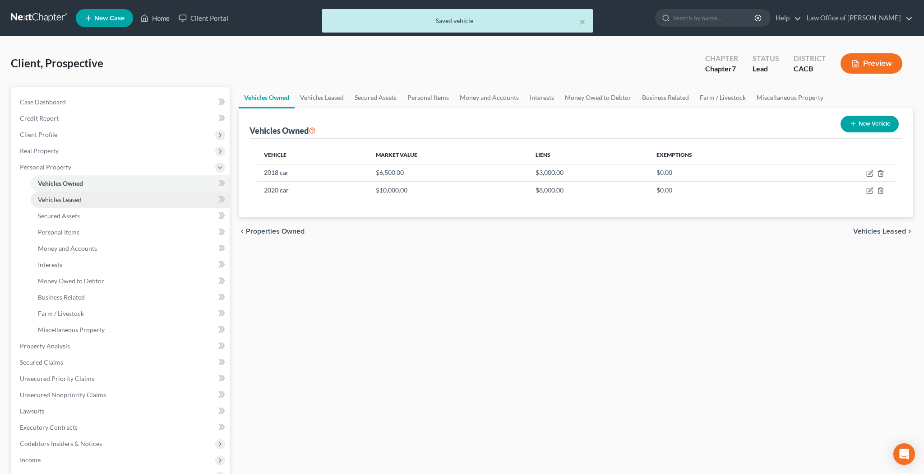
click at [99, 198] on link "Vehicles Leased" at bounding box center [130, 199] width 199 height 16
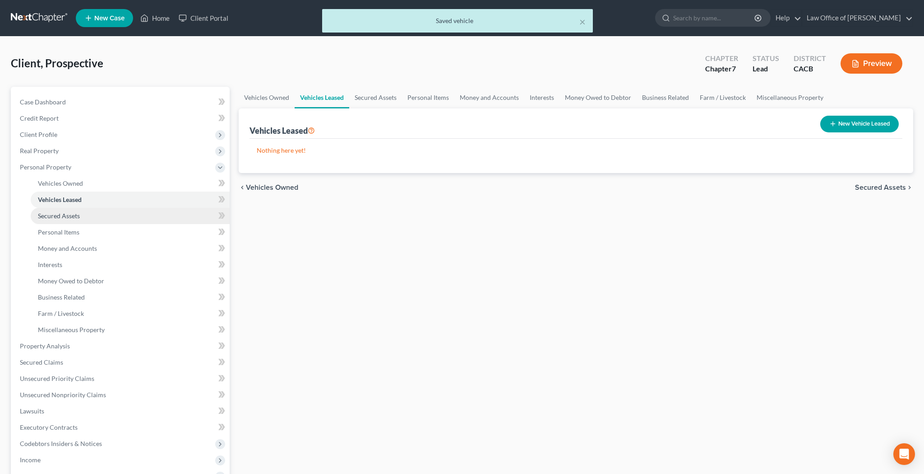
click at [97, 214] on link "Secured Assets" at bounding box center [130, 216] width 199 height 16
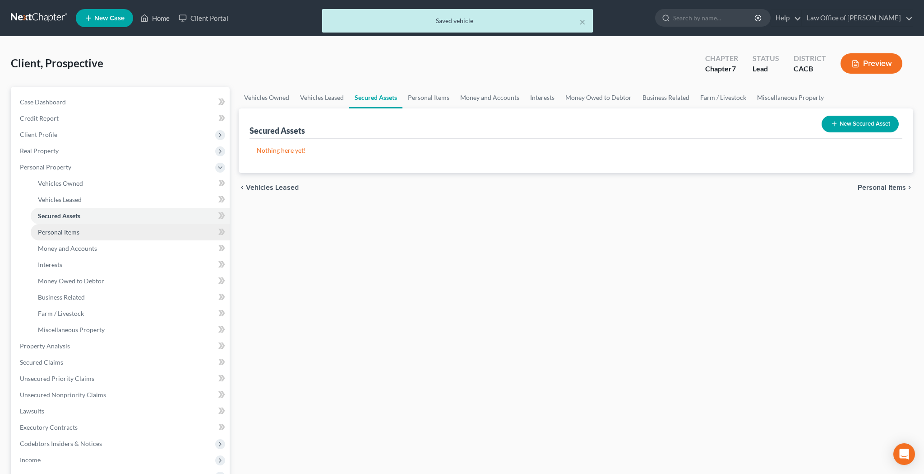
click at [94, 230] on link "Personal Items" at bounding box center [130, 232] width 199 height 16
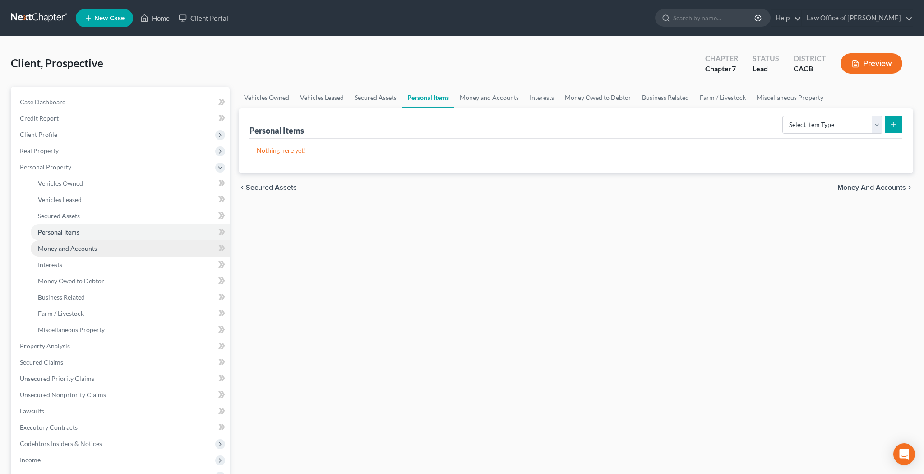
click at [99, 246] on link "Money and Accounts" at bounding box center [130, 248] width 199 height 16
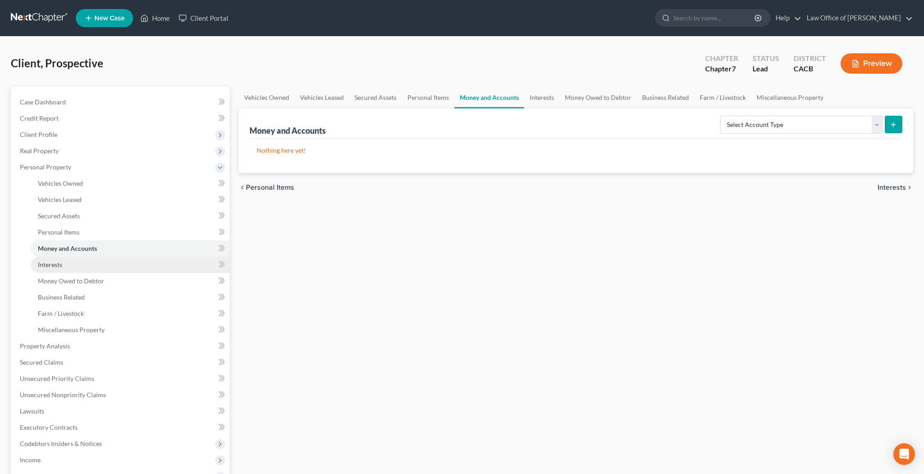
click at [99, 262] on link "Interests" at bounding box center [130, 264] width 199 height 16
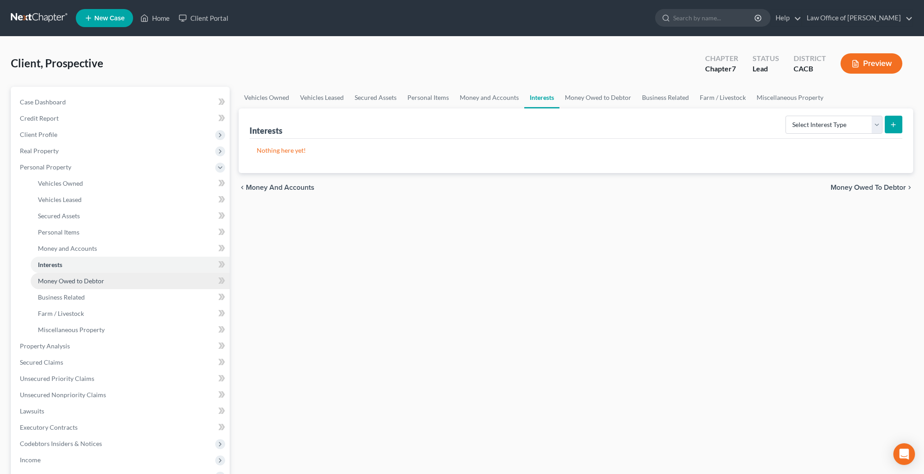
click at [99, 279] on span "Money Owed to Debtor" at bounding box center [71, 281] width 66 height 8
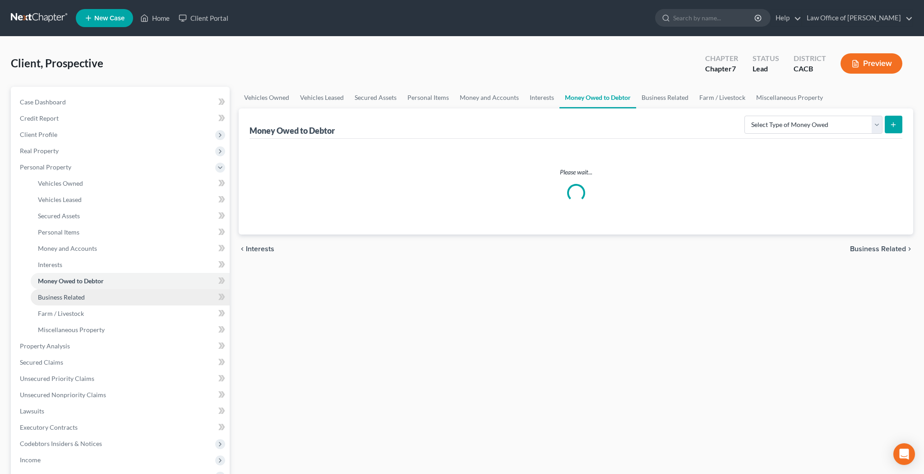
click at [99, 297] on link "Business Related" at bounding box center [130, 297] width 199 height 16
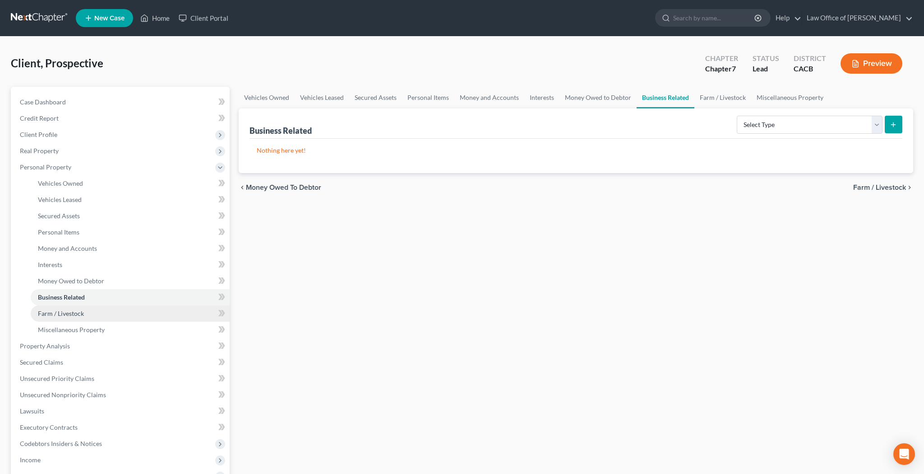
click at [96, 314] on link "Farm / Livestock" at bounding box center [130, 313] width 199 height 16
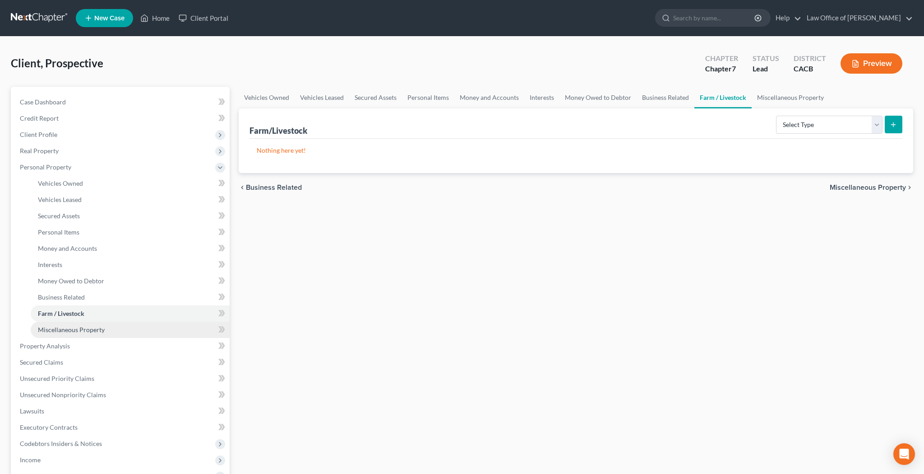
click at [97, 323] on link "Miscellaneous Property" at bounding box center [130, 329] width 199 height 16
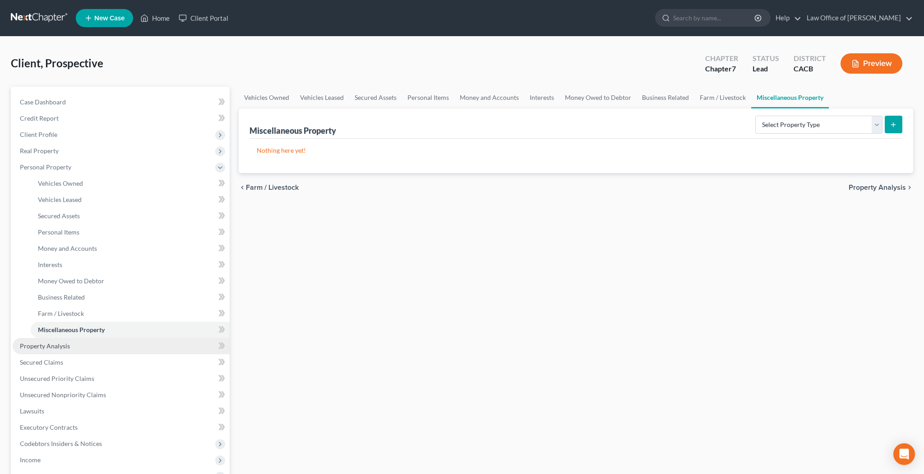
click at [91, 345] on link "Property Analysis" at bounding box center [121, 346] width 217 height 16
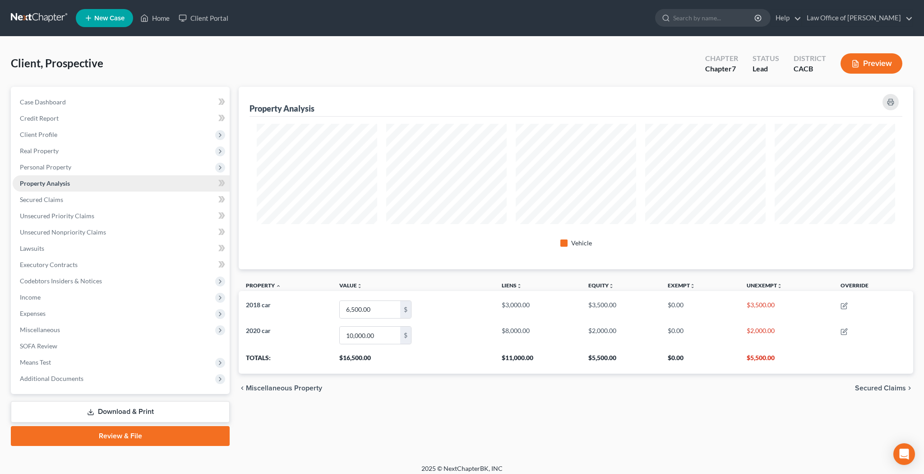
scroll to position [182, 675]
click at [66, 204] on link "Secured Claims" at bounding box center [121, 199] width 217 height 16
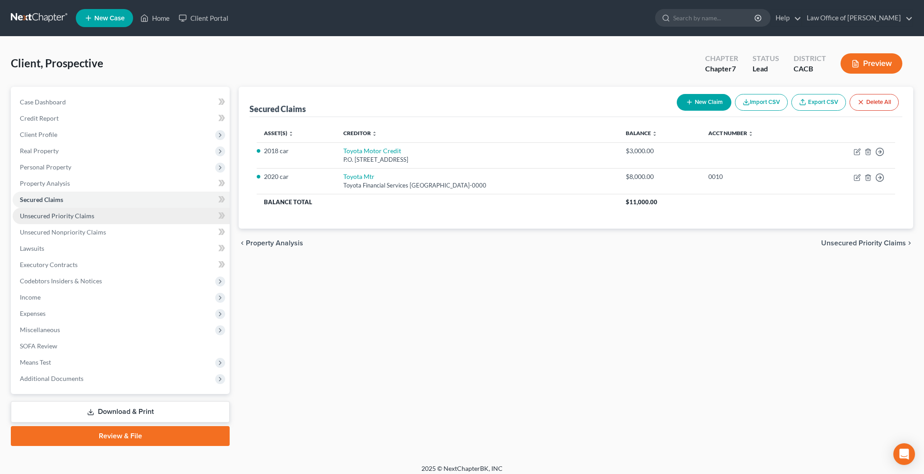
click at [72, 219] on span "Unsecured Priority Claims" at bounding box center [57, 216] width 74 height 8
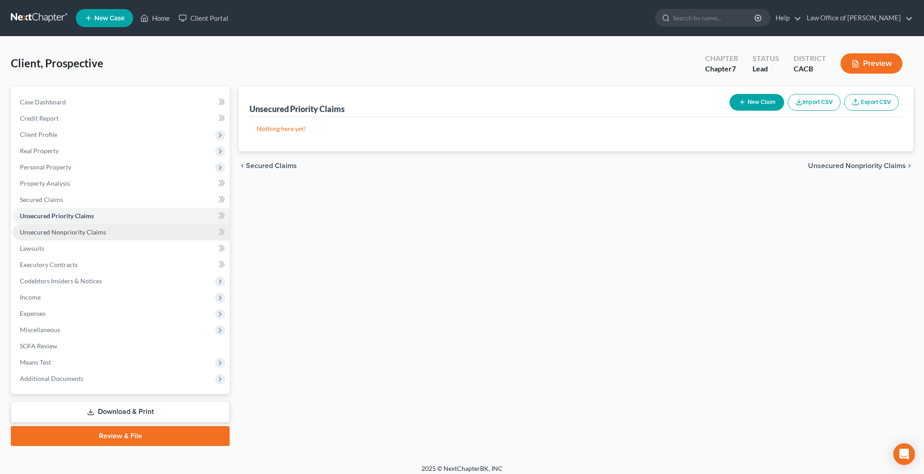
click at [73, 232] on span "Unsecured Nonpriority Claims" at bounding box center [63, 232] width 86 height 8
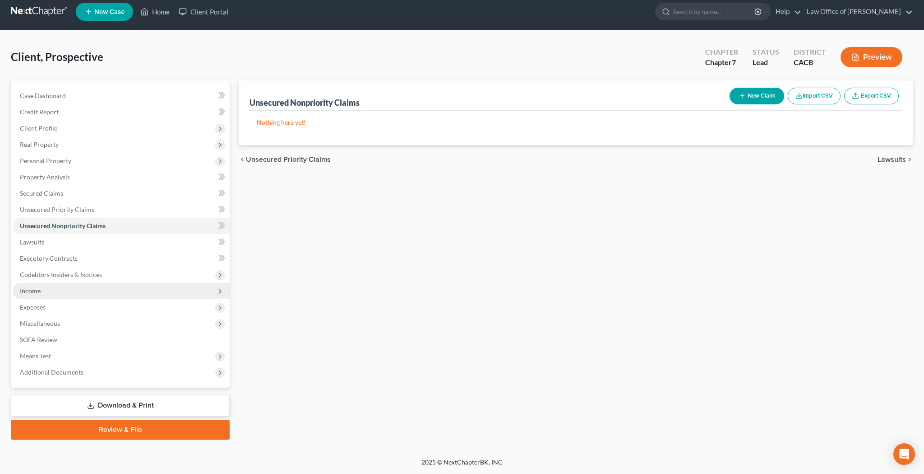
scroll to position [6, 0]
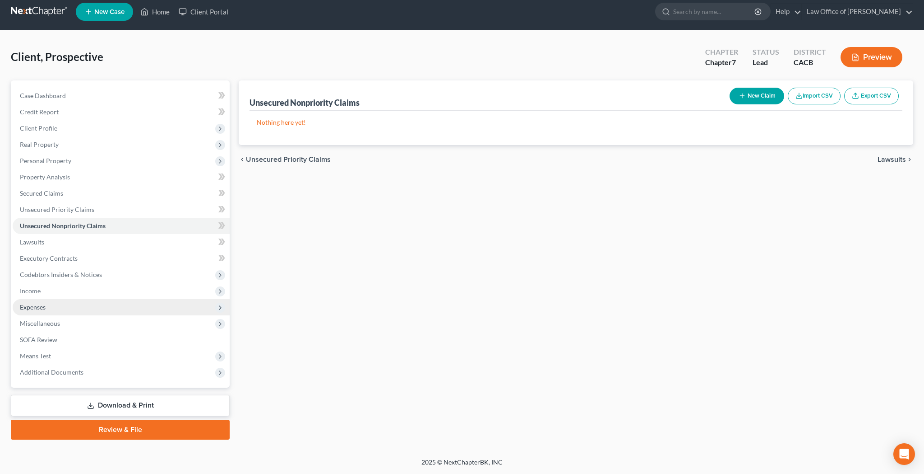
click at [60, 307] on span "Expenses" at bounding box center [121, 307] width 217 height 16
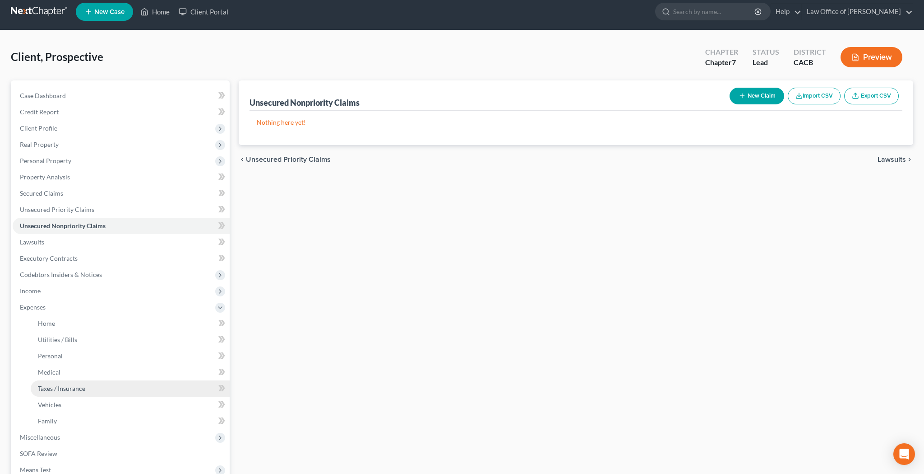
click at [65, 387] on span "Taxes / Insurance" at bounding box center [61, 388] width 47 height 8
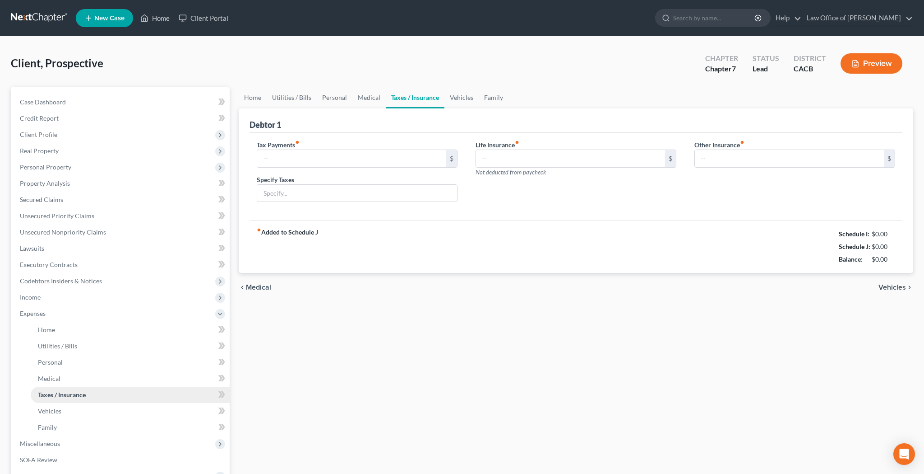
type input "0.00"
click at [65, 405] on link "Vehicles" at bounding box center [130, 411] width 199 height 16
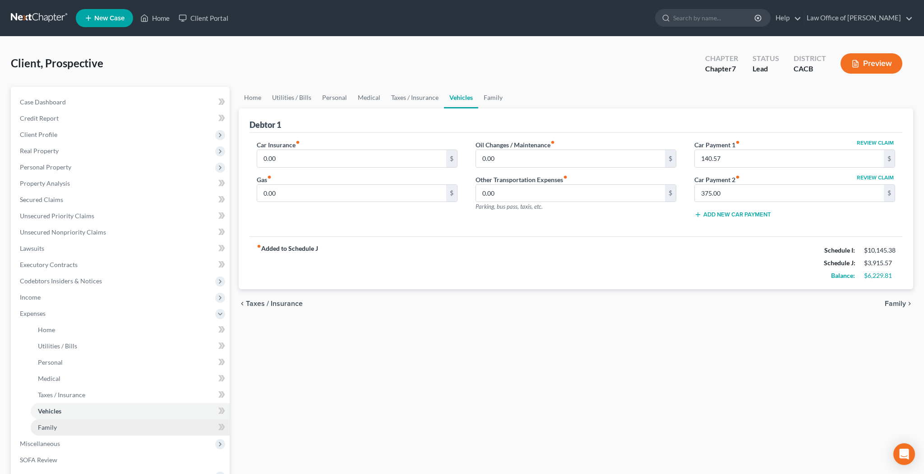
click at [65, 423] on link "Family" at bounding box center [130, 427] width 199 height 16
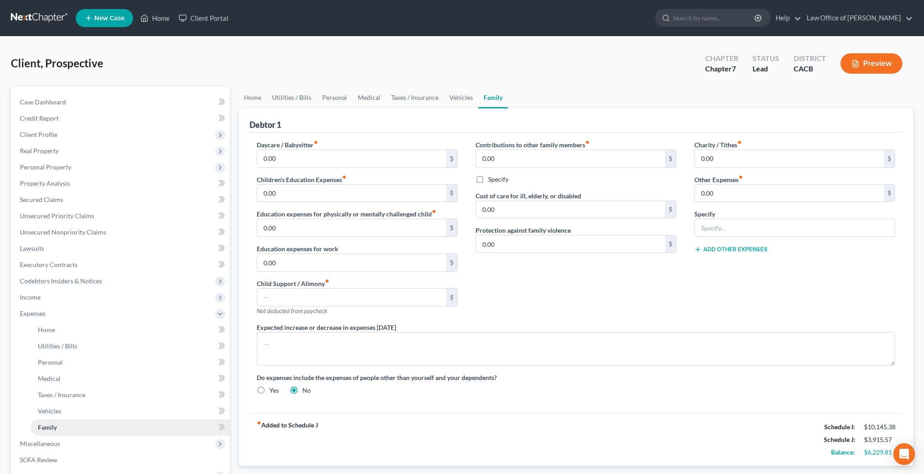
click at [65, 423] on link "Family" at bounding box center [130, 427] width 199 height 16
click at [301, 297] on input "text" at bounding box center [351, 296] width 189 height 17
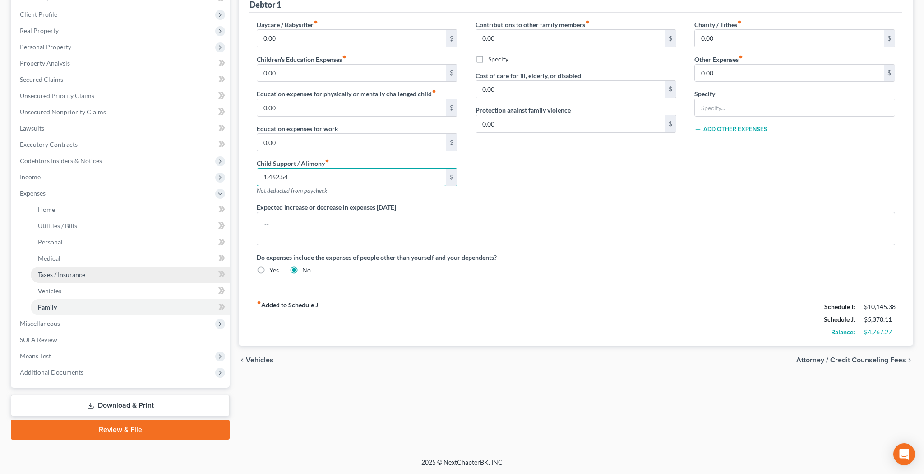
scroll to position [120, 0]
type input "1,462.54"
click at [98, 339] on link "SOFA Review" at bounding box center [121, 339] width 217 height 16
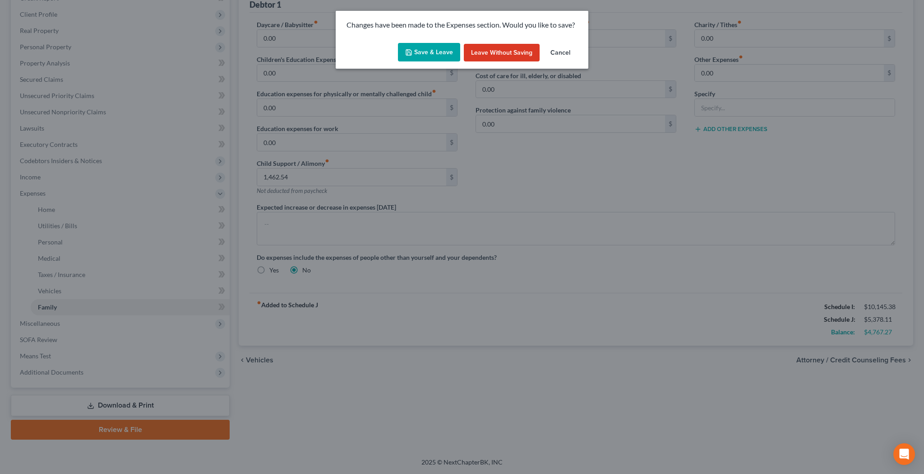
click at [444, 50] on button "Save & Leave" at bounding box center [429, 52] width 62 height 19
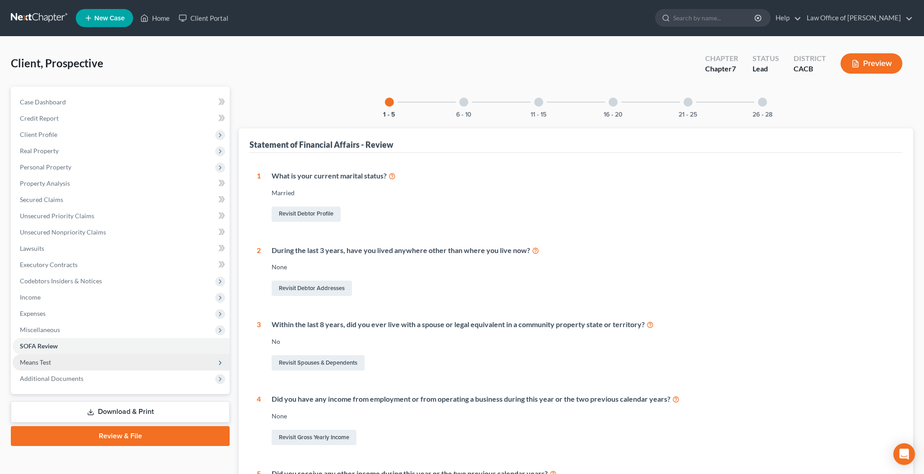
click at [78, 362] on span "Means Test" at bounding box center [121, 362] width 217 height 16
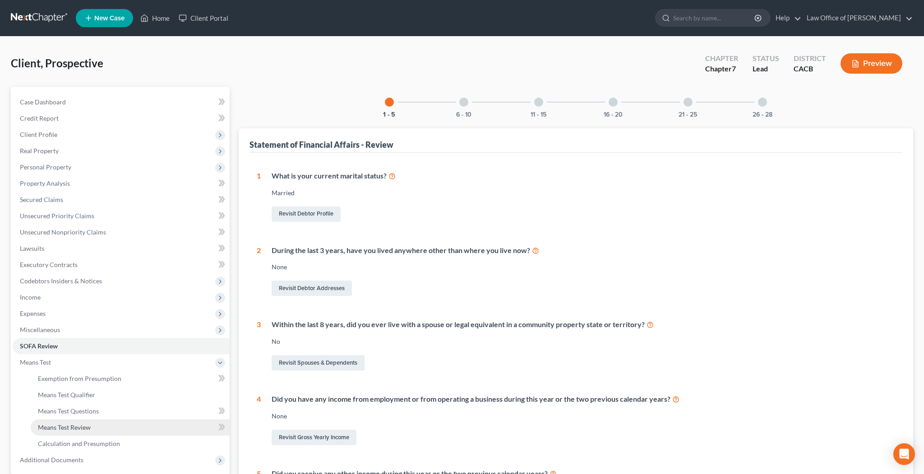
click at [79, 425] on span "Means Test Review" at bounding box center [64, 427] width 53 height 8
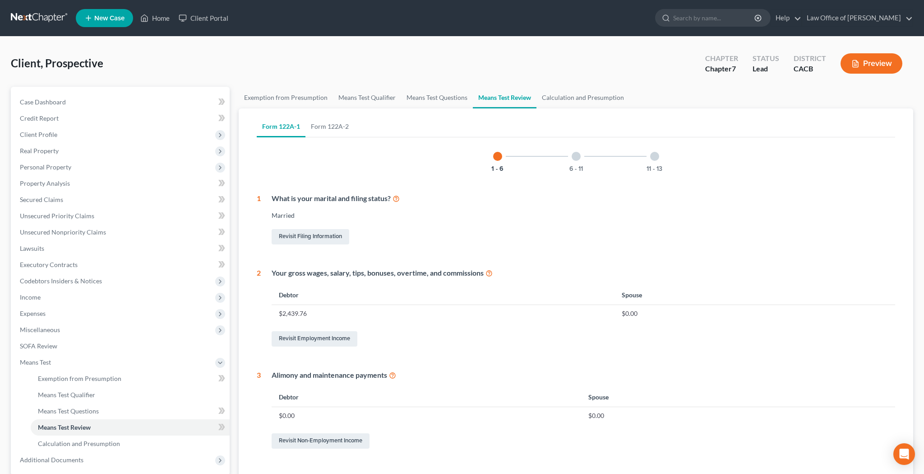
click at [873, 60] on button "Preview" at bounding box center [872, 63] width 62 height 20
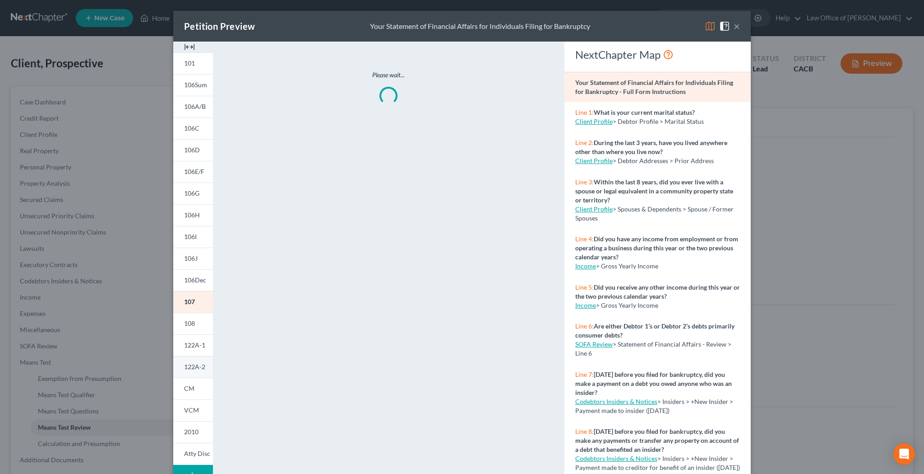
click at [200, 365] on span "122A-2" at bounding box center [194, 366] width 21 height 8
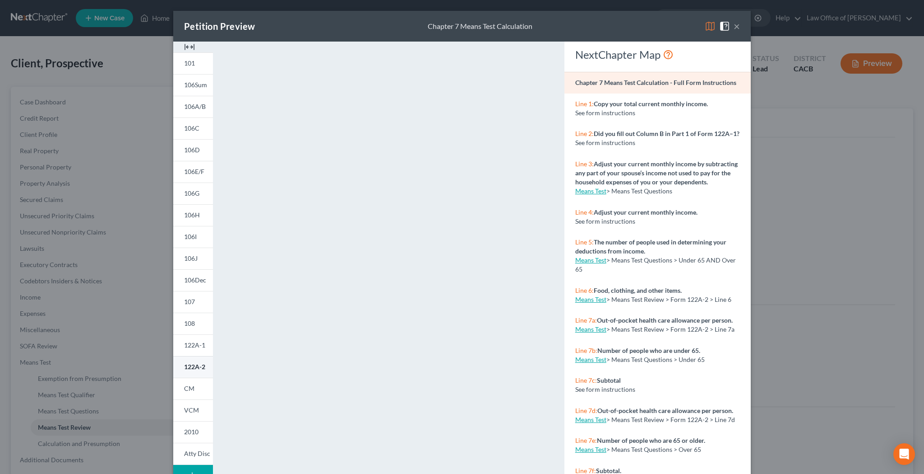
click at [189, 370] on span "122A-2" at bounding box center [194, 366] width 21 height 8
click at [737, 28] on button "×" at bounding box center [737, 26] width 6 height 11
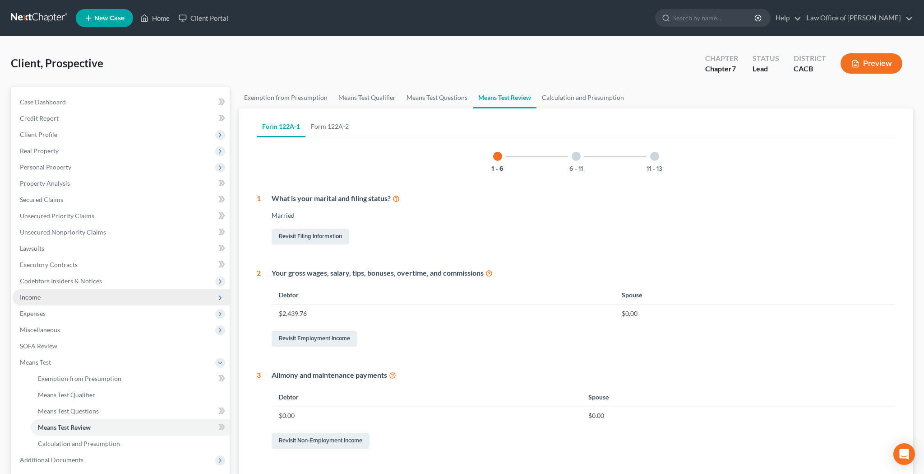
click at [66, 295] on span "Income" at bounding box center [121, 297] width 217 height 16
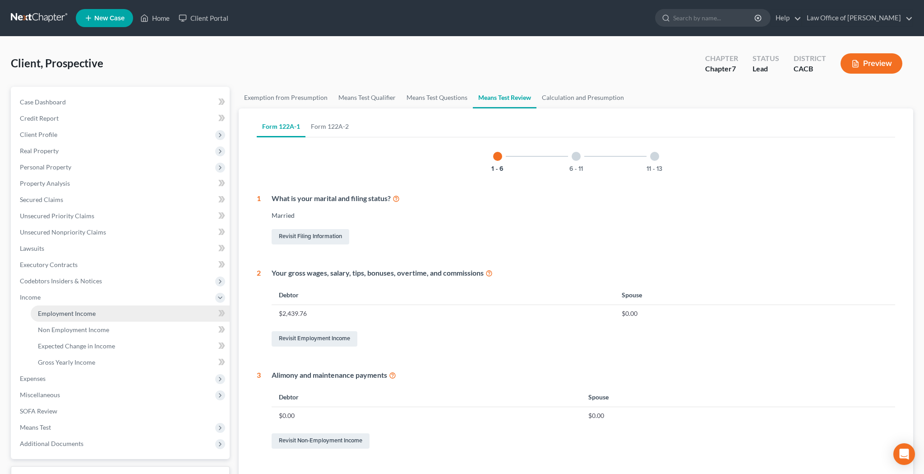
click at [70, 311] on span "Employment Income" at bounding box center [67, 313] width 58 height 8
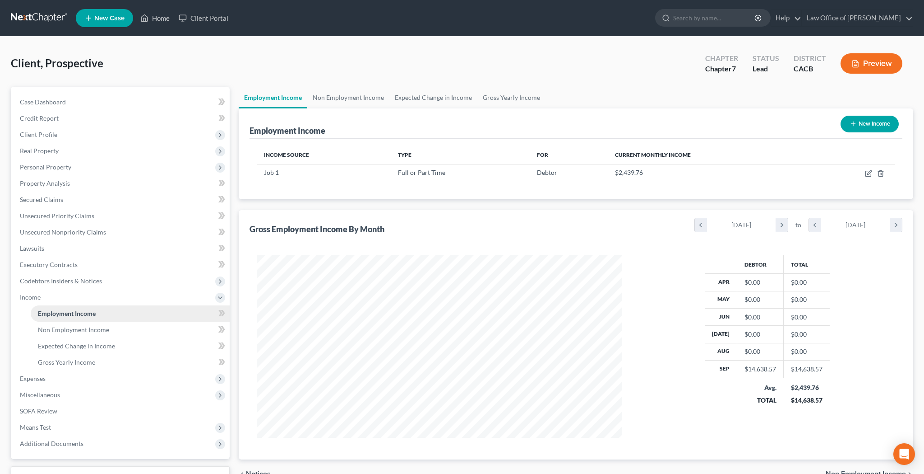
scroll to position [182, 383]
click at [869, 173] on icon "button" at bounding box center [868, 173] width 7 height 7
select select "0"
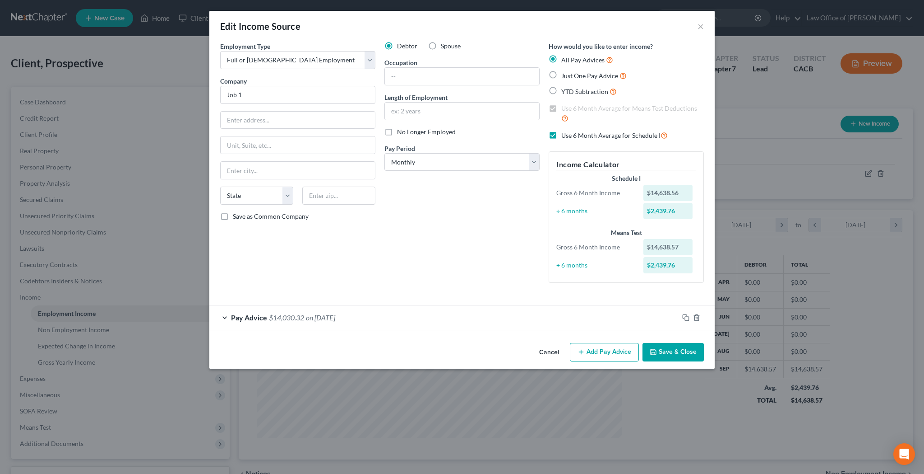
click at [223, 316] on div "Pay Advice $14,030.32 on [DATE]" at bounding box center [443, 317] width 469 height 24
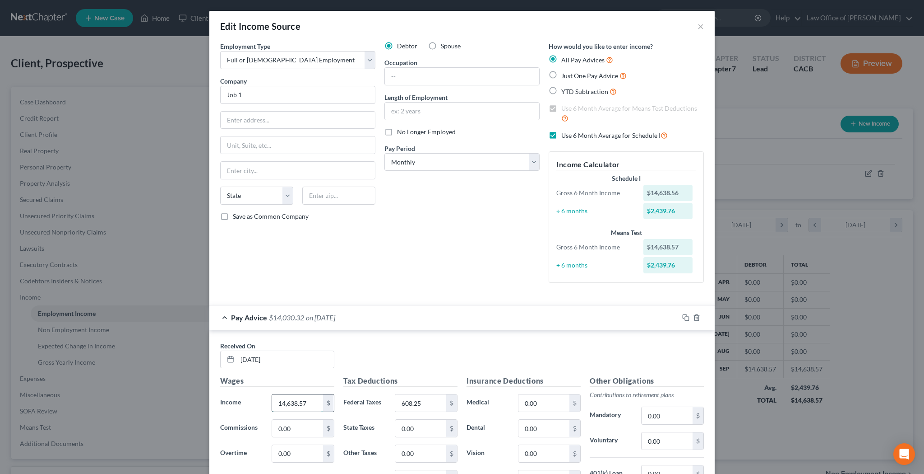
click at [306, 401] on input "14,638.57" at bounding box center [297, 402] width 51 height 17
click at [698, 29] on button "×" at bounding box center [701, 26] width 6 height 11
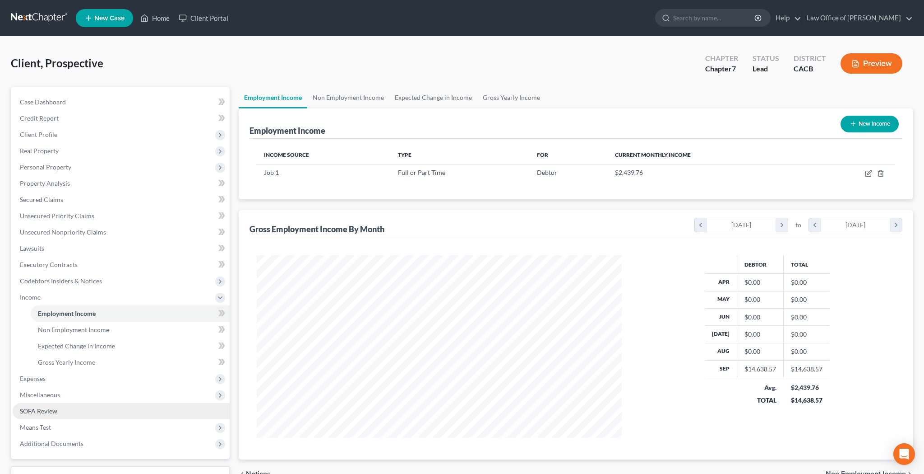
click at [135, 407] on link "SOFA Review" at bounding box center [121, 411] width 217 height 16
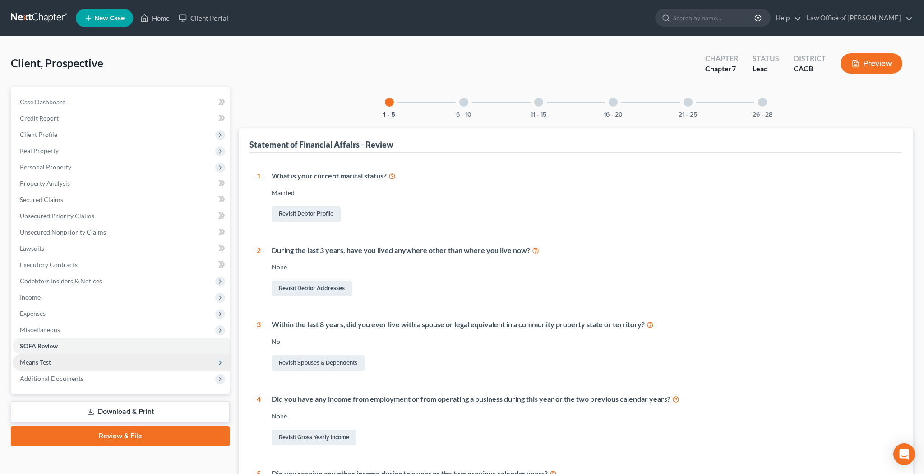
click at [99, 362] on span "Means Test" at bounding box center [121, 362] width 217 height 16
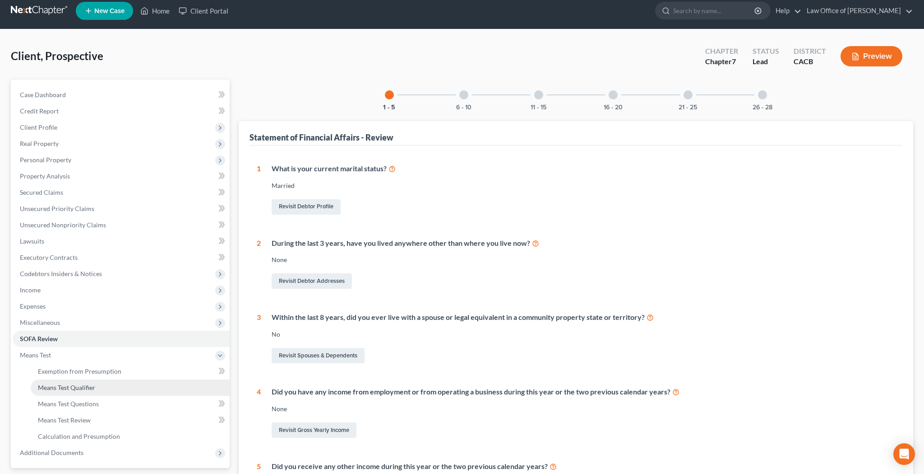
scroll to position [8, 0]
click at [884, 55] on button "Preview" at bounding box center [872, 56] width 62 height 20
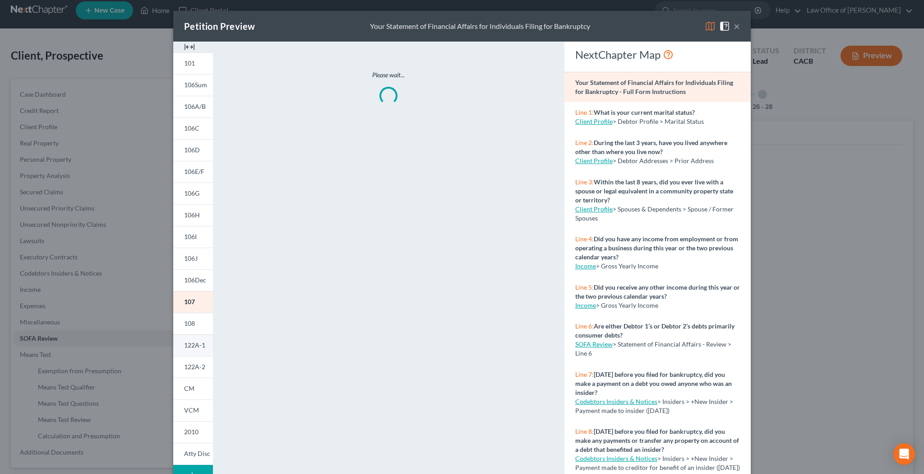
click at [190, 351] on link "122A-1" at bounding box center [193, 345] width 40 height 22
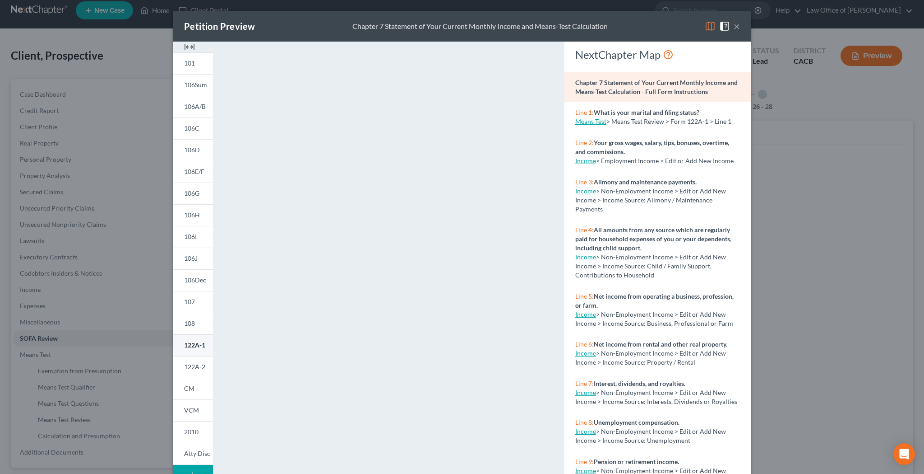
click at [196, 347] on span "122A-1" at bounding box center [194, 345] width 21 height 8
click at [739, 29] on button "×" at bounding box center [737, 26] width 6 height 11
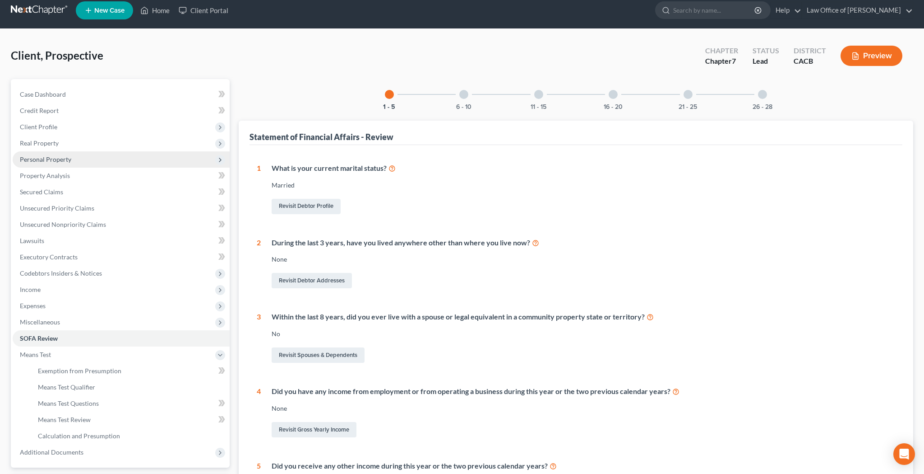
click at [70, 161] on span "Personal Property" at bounding box center [121, 159] width 217 height 16
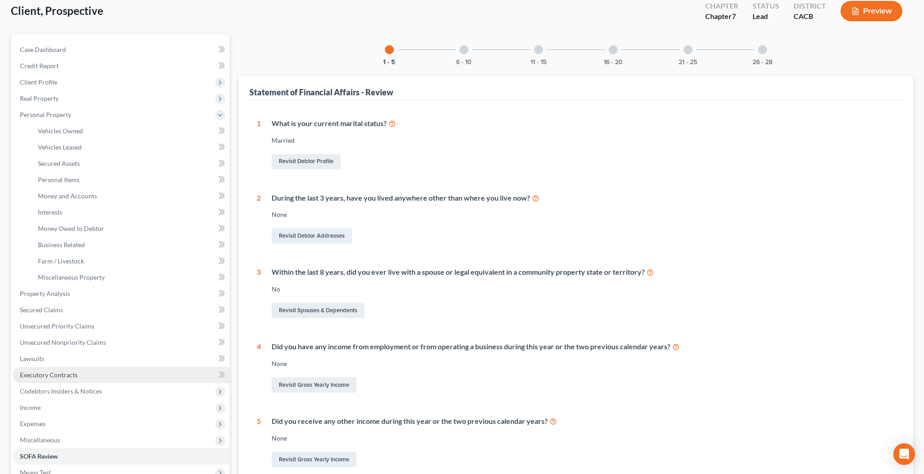
scroll to position [77, 0]
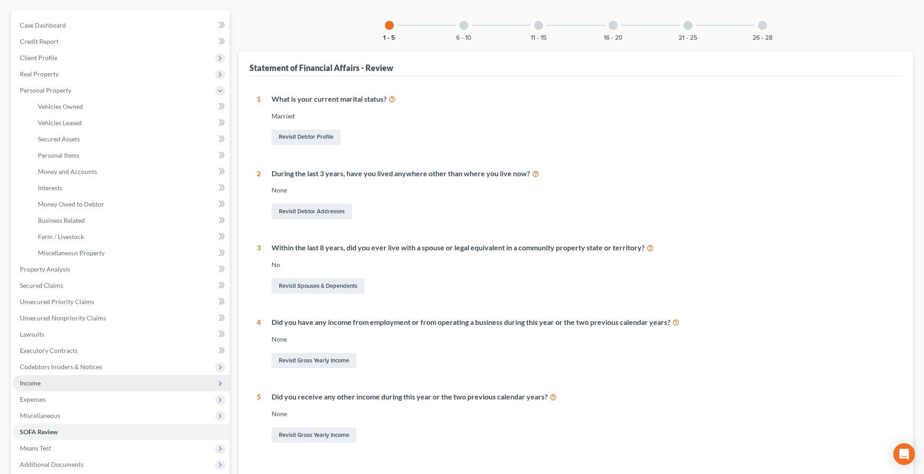
click at [78, 385] on span "Income" at bounding box center [121, 383] width 217 height 16
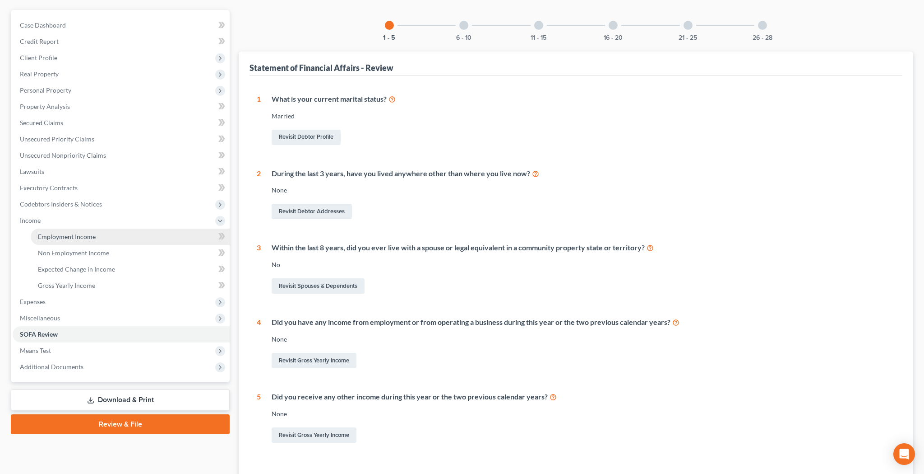
click at [78, 235] on span "Employment Income" at bounding box center [67, 236] width 58 height 8
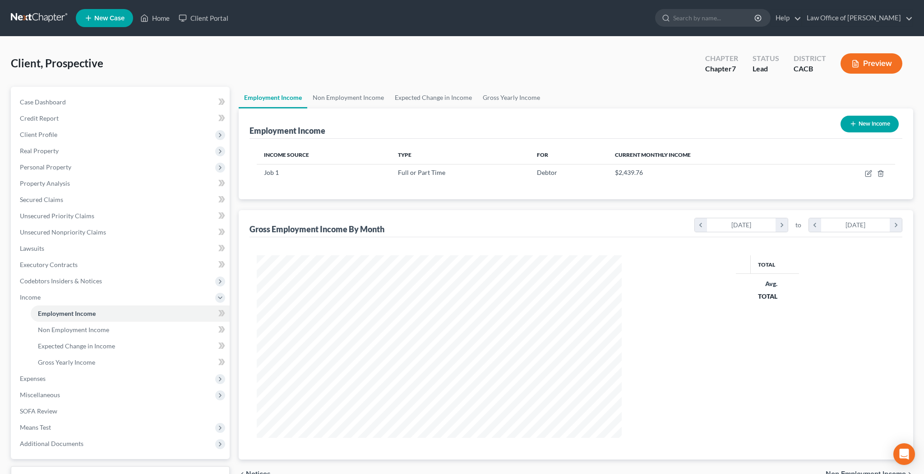
scroll to position [182, 383]
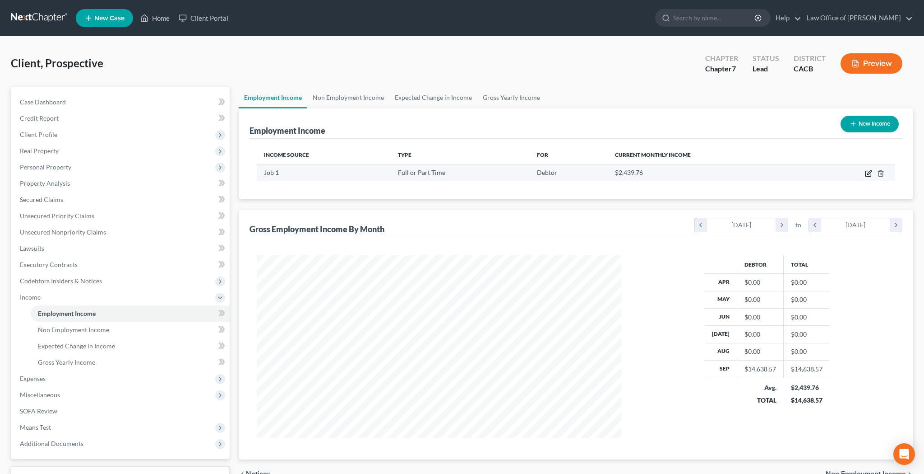
click at [869, 172] on icon "button" at bounding box center [868, 173] width 7 height 7
select select "0"
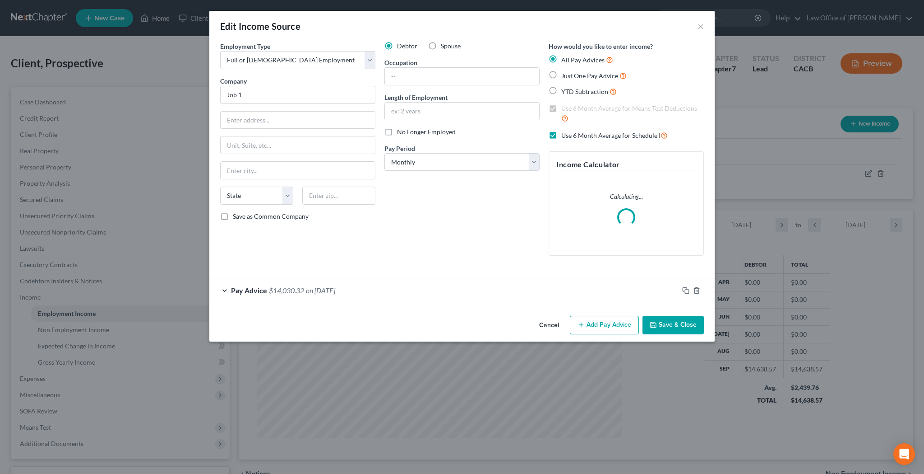
click at [225, 288] on div "Pay Advice $14,030.32 on [DATE]" at bounding box center [443, 290] width 469 height 24
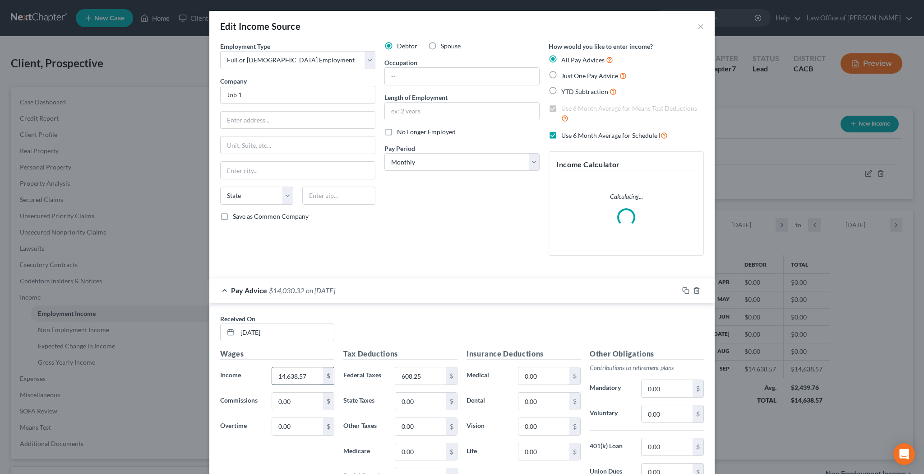
click at [298, 370] on input "14,638.57" at bounding box center [297, 375] width 51 height 17
click at [298, 367] on input "14,638.57" at bounding box center [297, 375] width 51 height 17
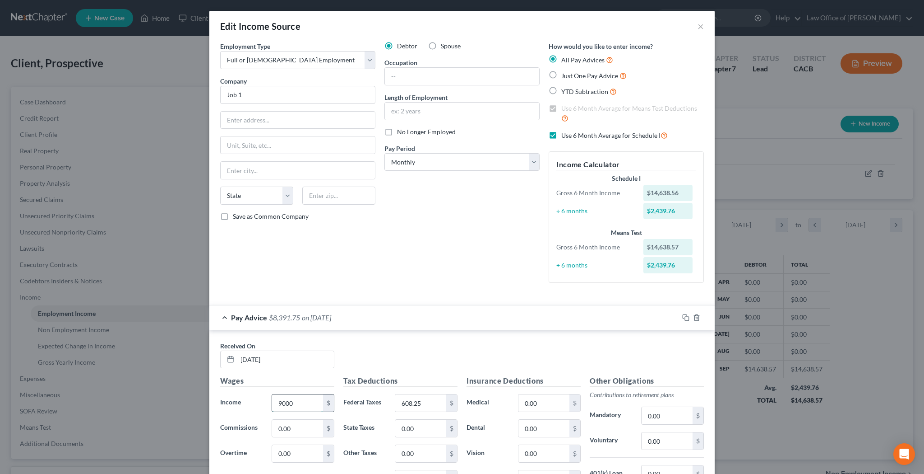
type input "9,000"
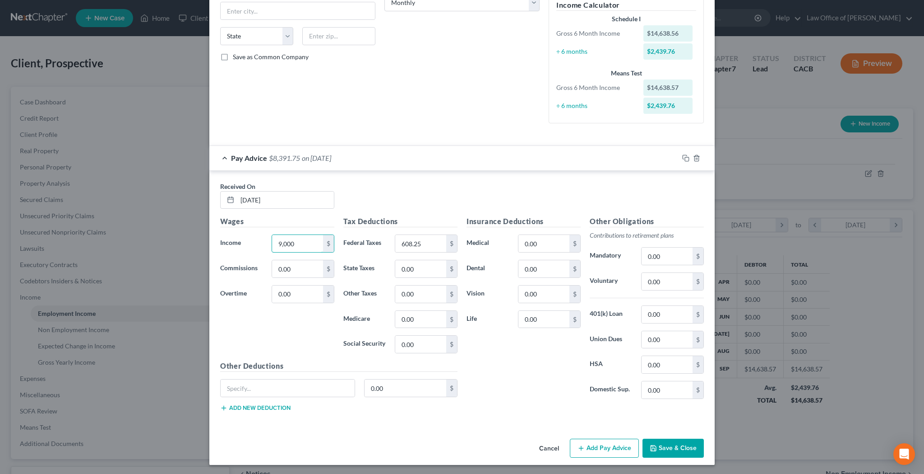
scroll to position [159, 0]
click at [670, 447] on button "Save & Close" at bounding box center [673, 448] width 61 height 19
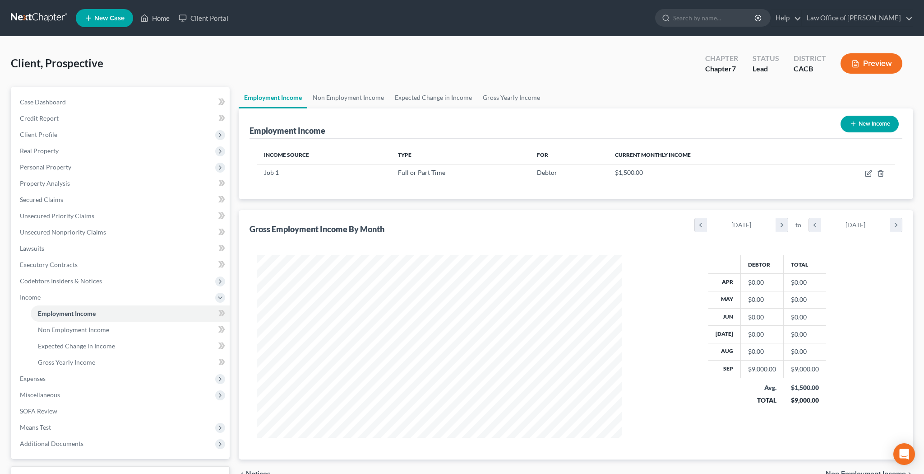
click at [869, 65] on button "Preview" at bounding box center [872, 63] width 62 height 20
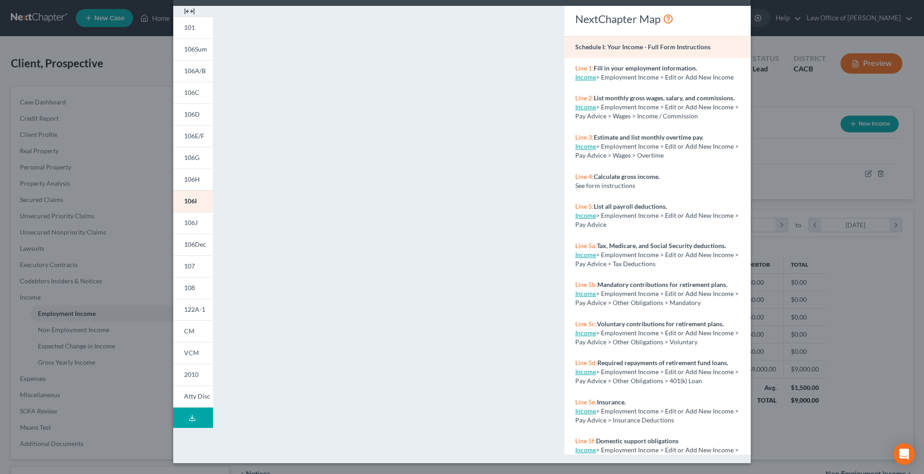
scroll to position [36, 0]
click at [195, 306] on span "122A-1" at bounding box center [194, 309] width 21 height 8
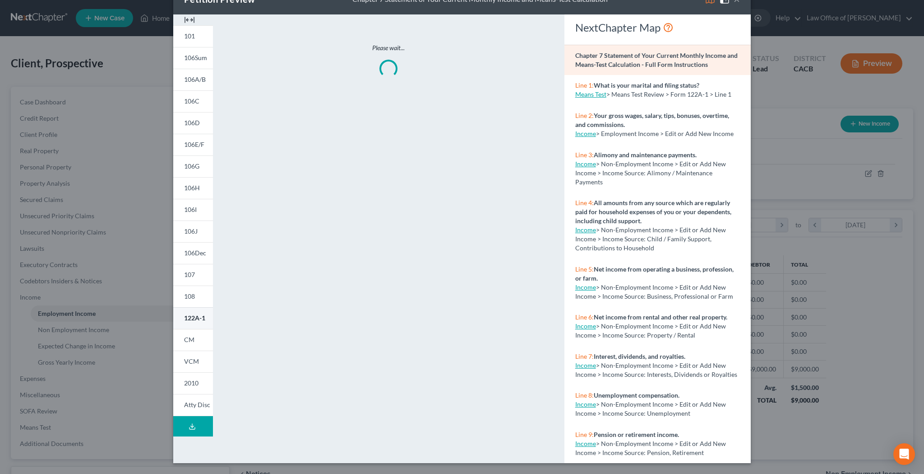
scroll to position [27, 0]
